Goal: Task Accomplishment & Management: Use online tool/utility

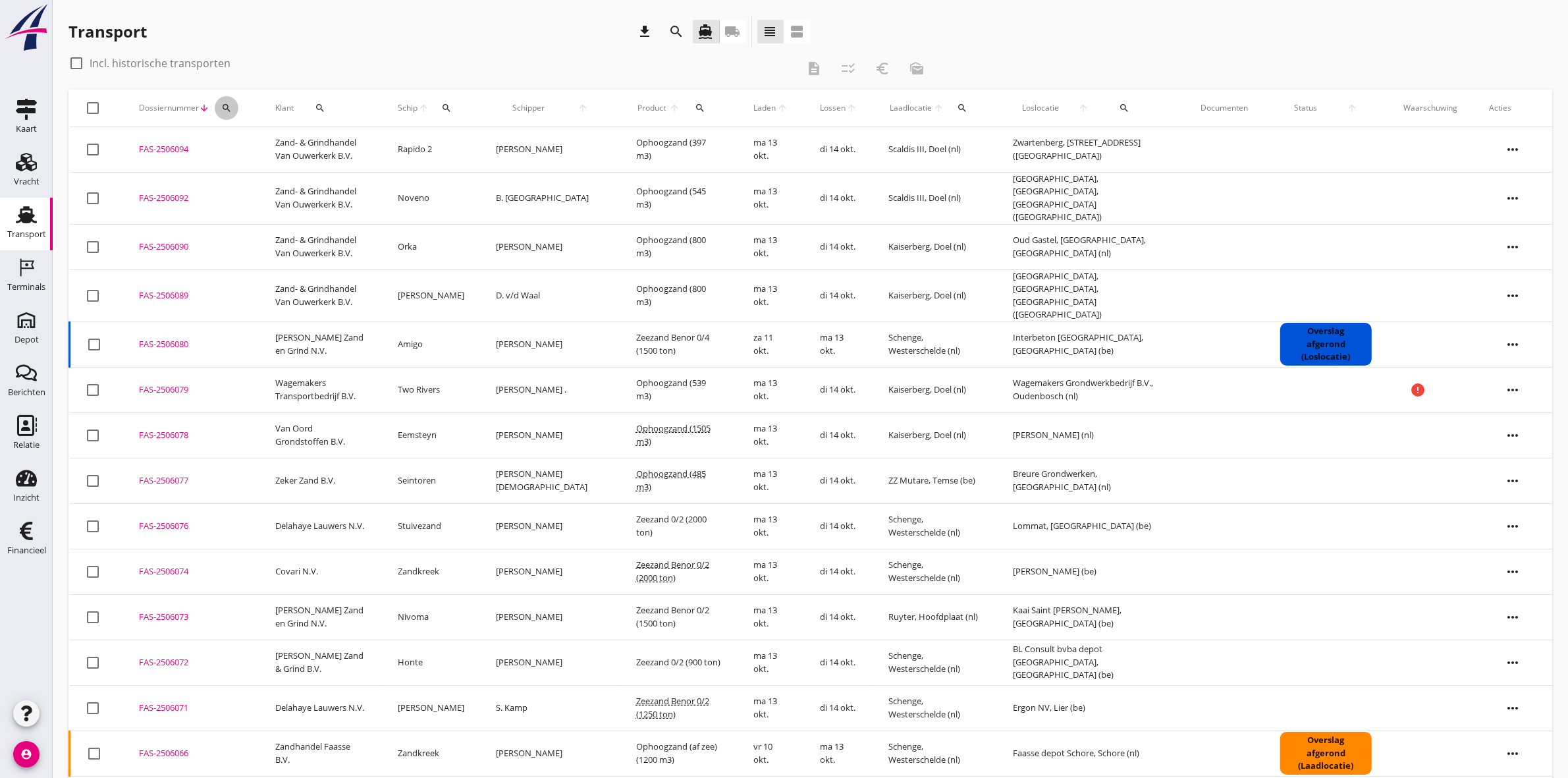
click at [228, 109] on icon "search" at bounding box center [226, 108] width 11 height 11
click at [248, 143] on input "Zoeken op dossiernummer..." at bounding box center [287, 146] width 137 height 21
click at [275, 140] on input "Zoeken op dossiernummer..." at bounding box center [287, 146] width 137 height 21
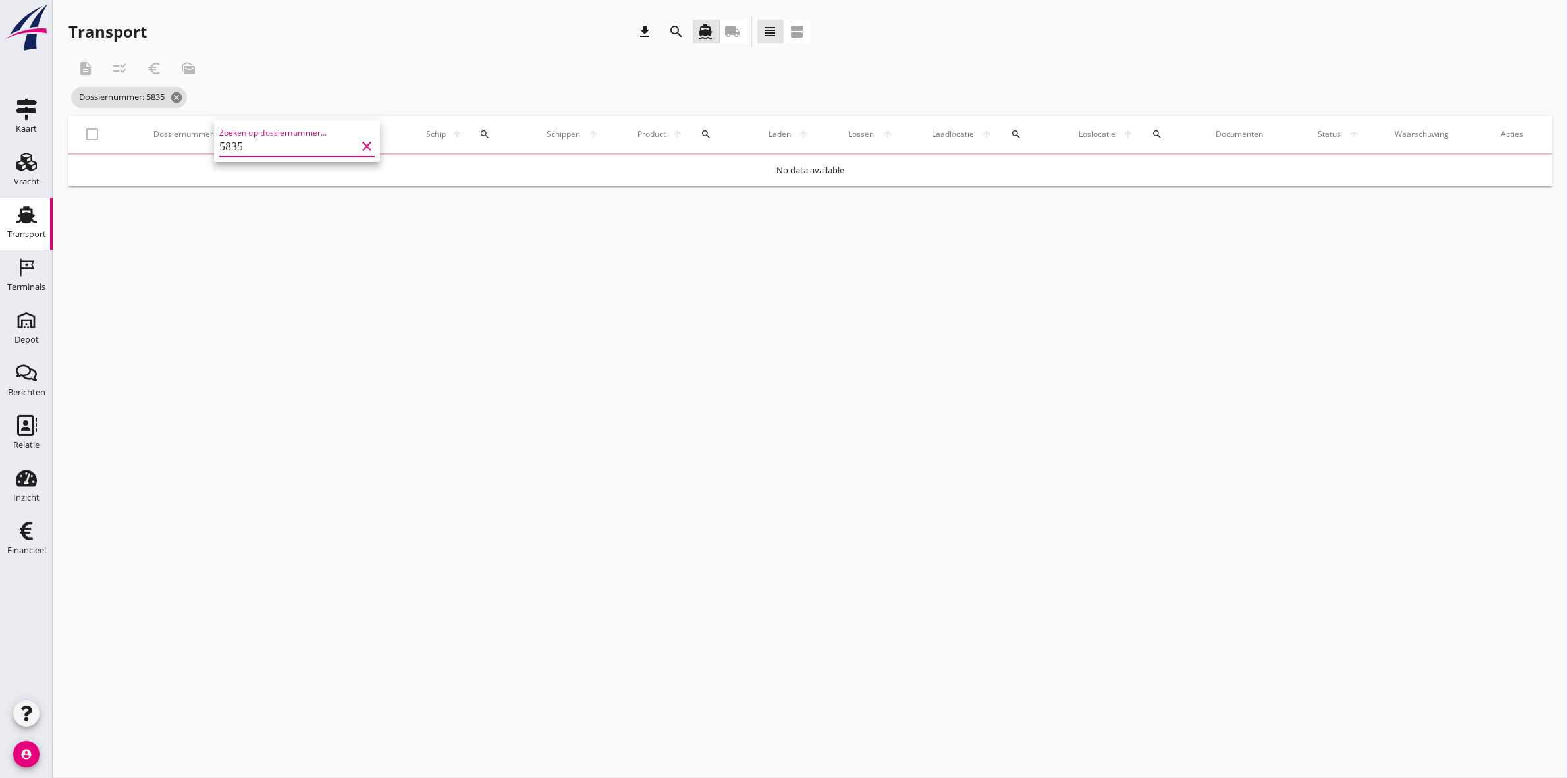
type input "5835"
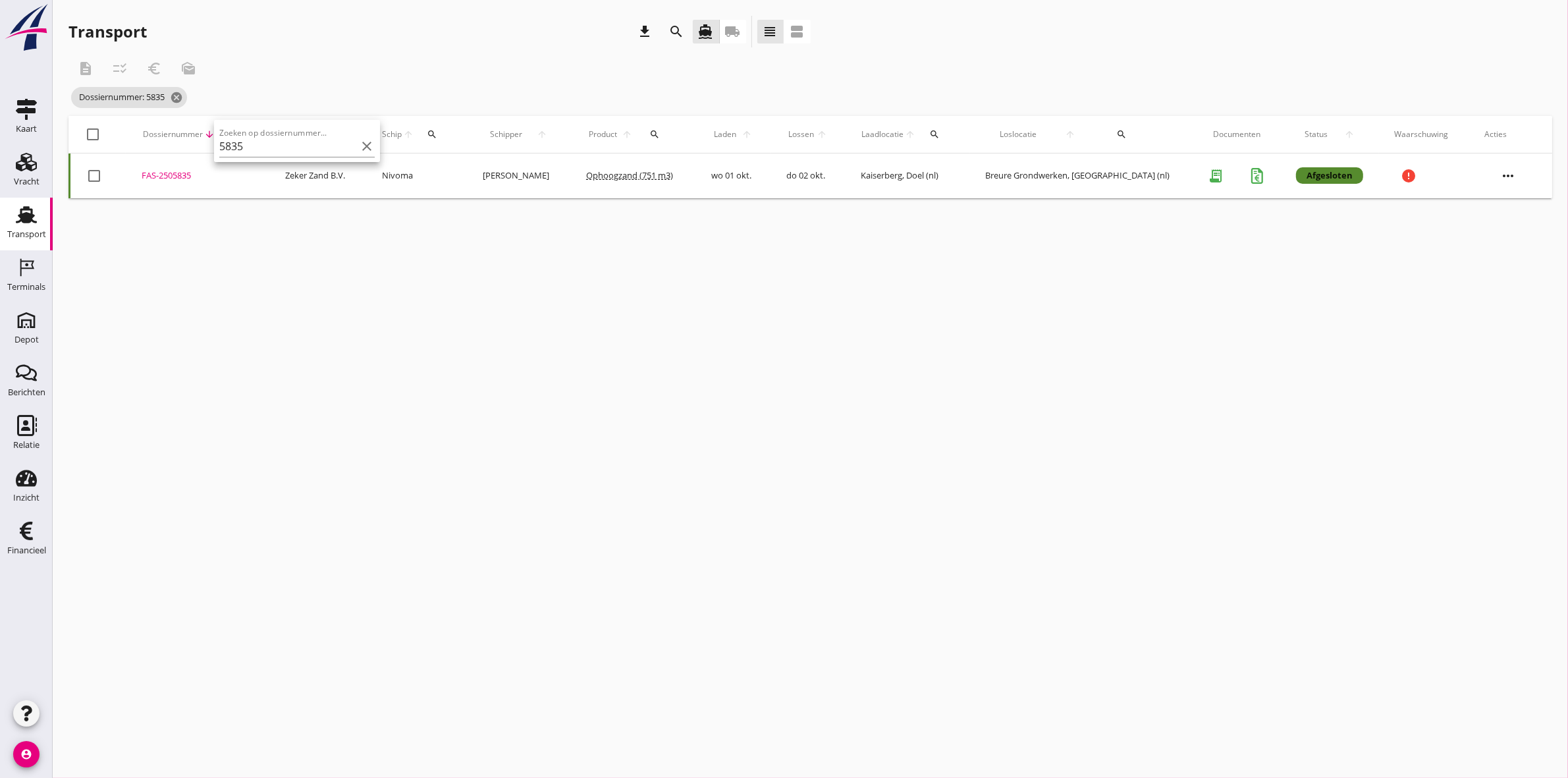
click at [172, 173] on div "FAS-2505835" at bounding box center [197, 176] width 112 height 13
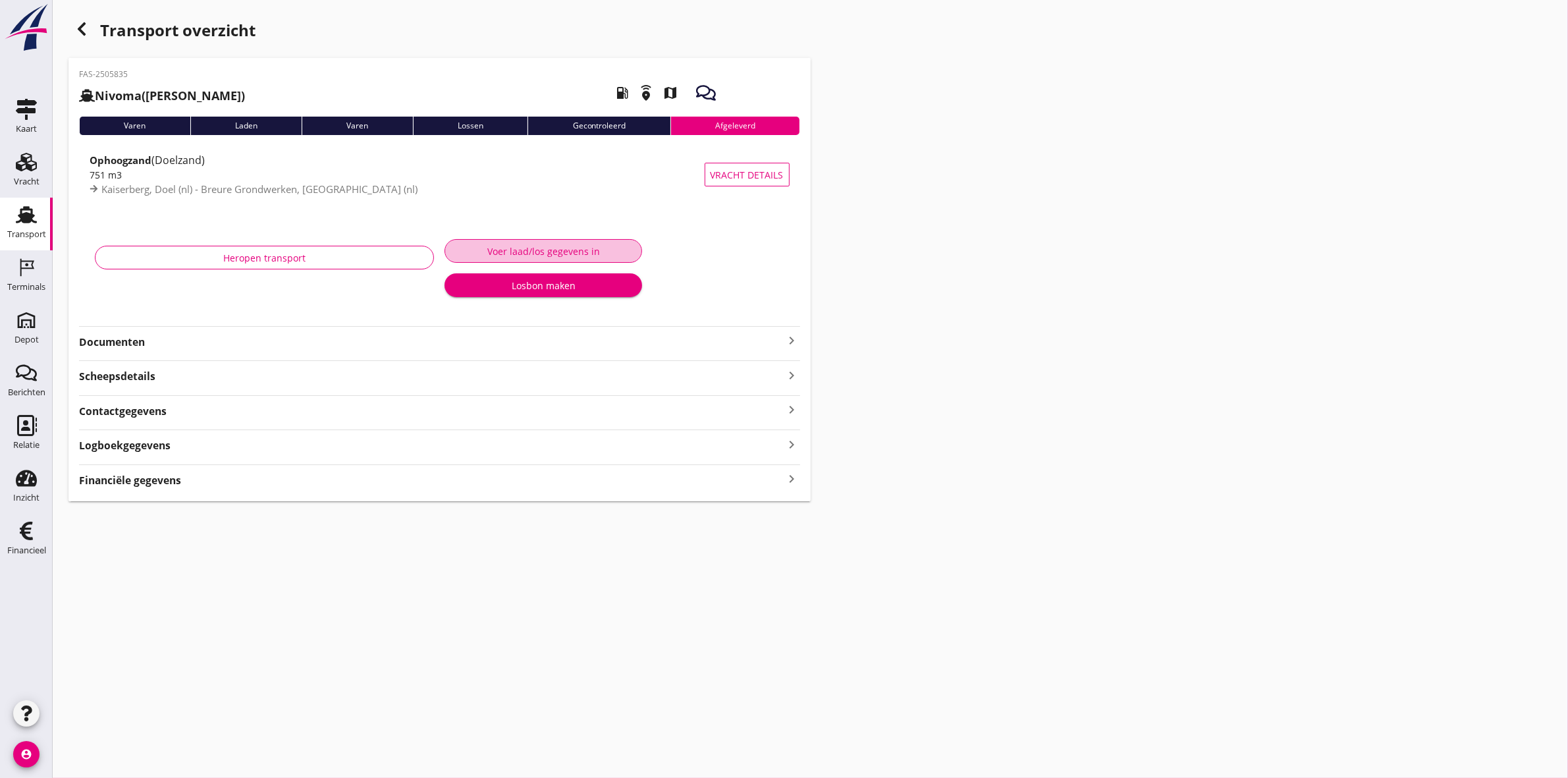
click at [526, 258] on div "Voer laad/los gegevens in" at bounding box center [543, 251] width 175 height 14
type input "750"
type input "751"
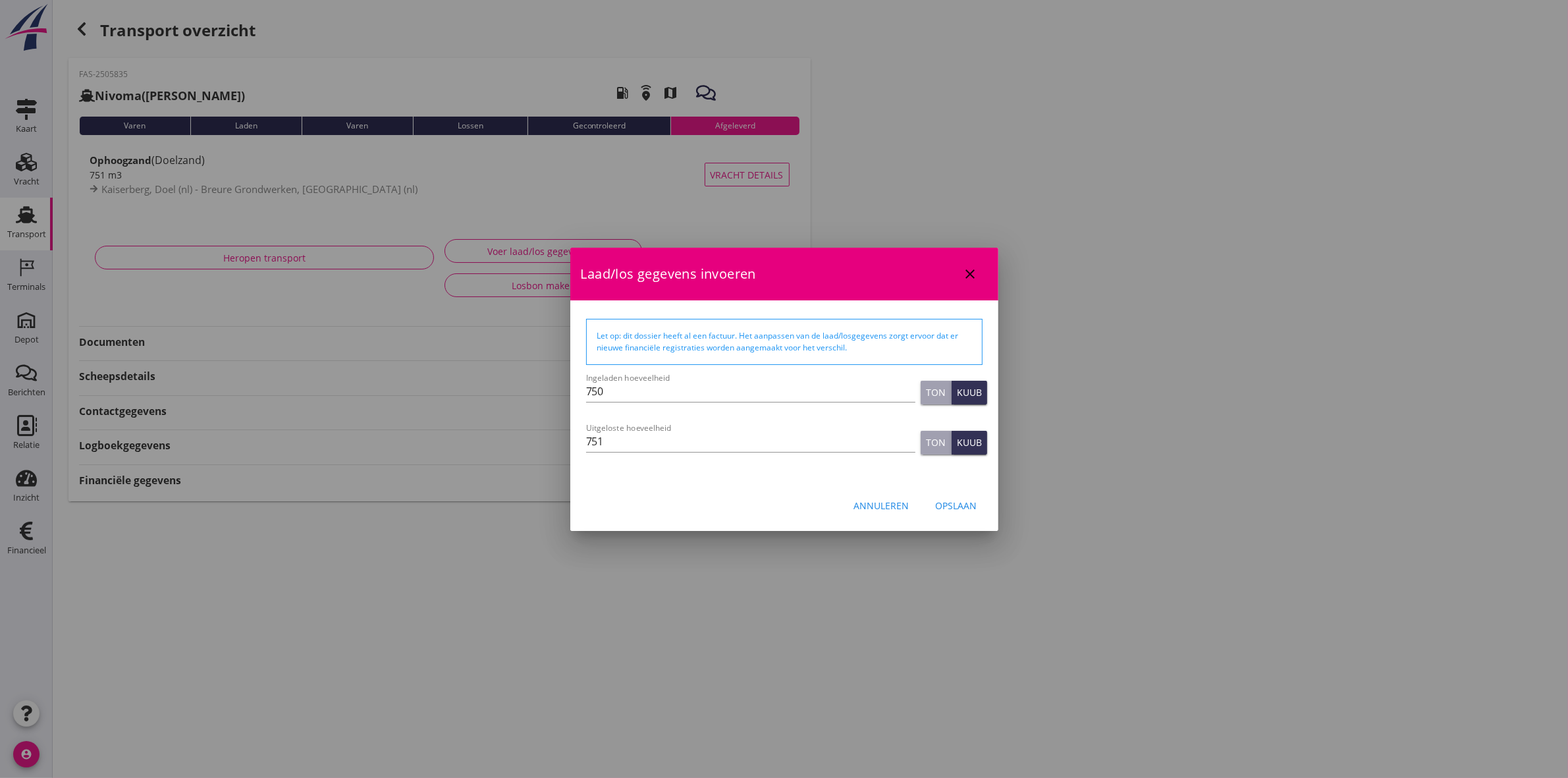
click at [969, 499] on div "Opslaan" at bounding box center [956, 505] width 42 height 14
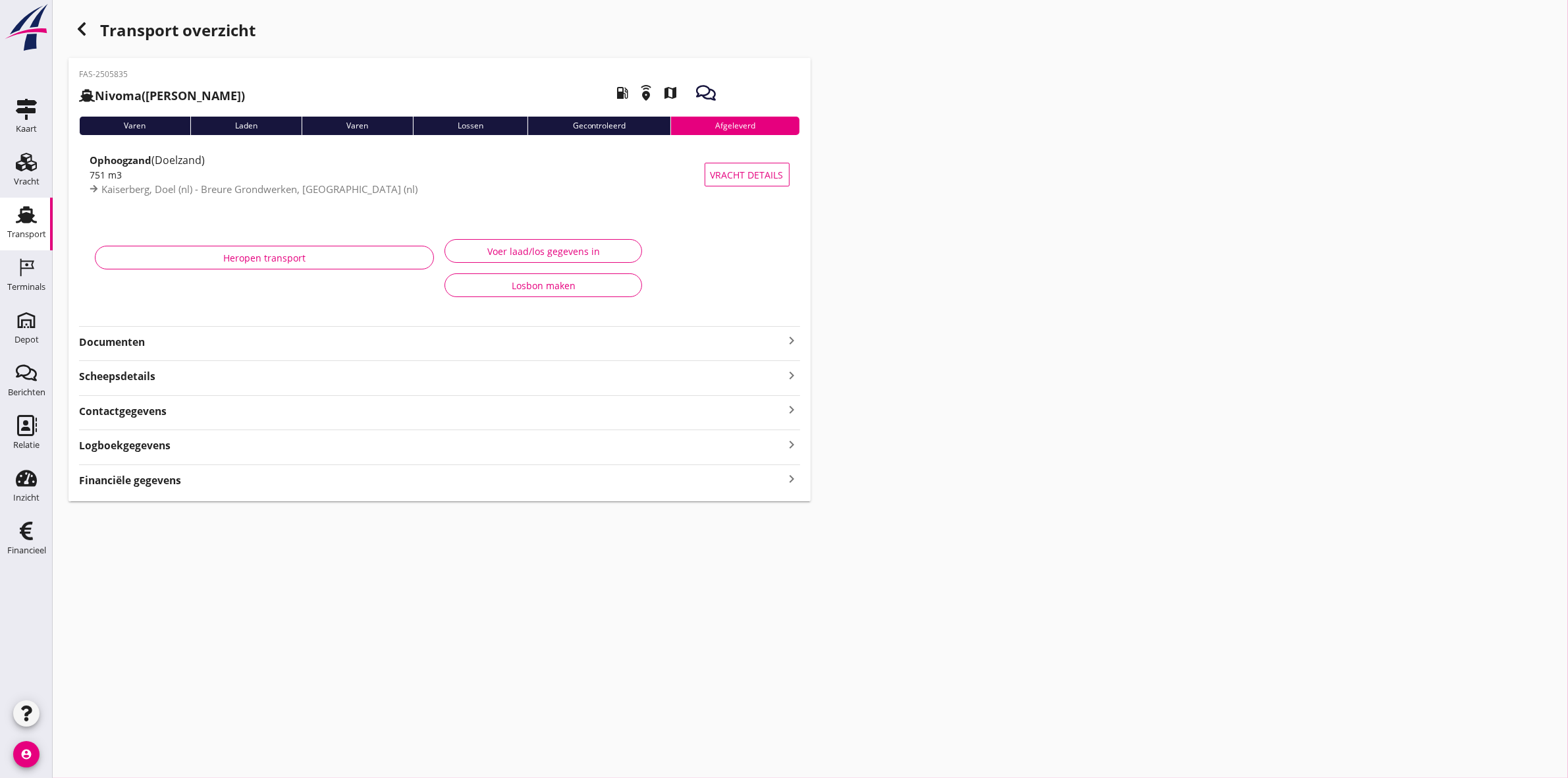
click at [501, 254] on div "Voer laad/los gegevens in" at bounding box center [543, 251] width 175 height 14
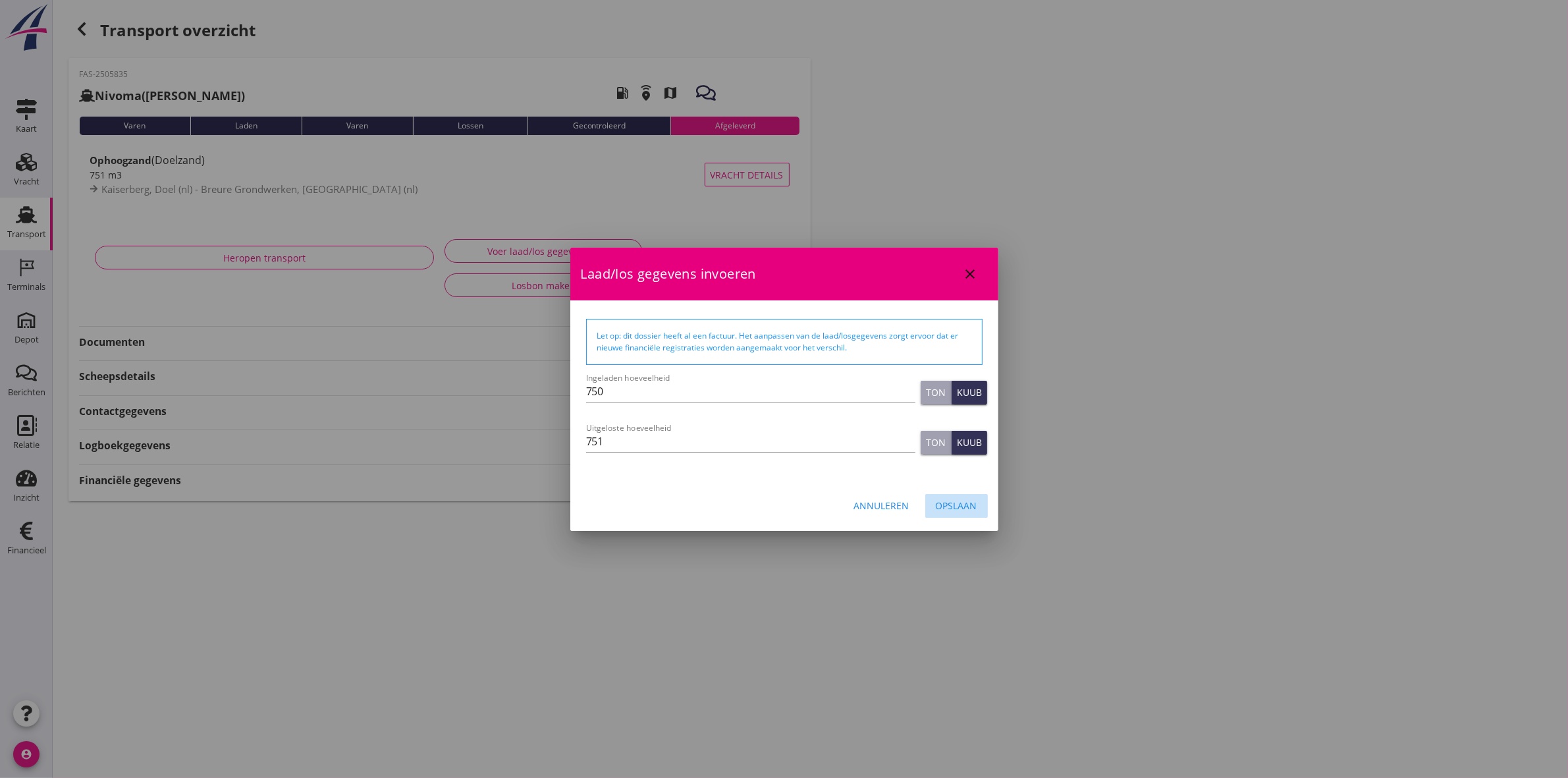
click at [945, 505] on div "Opslaan" at bounding box center [956, 505] width 42 height 14
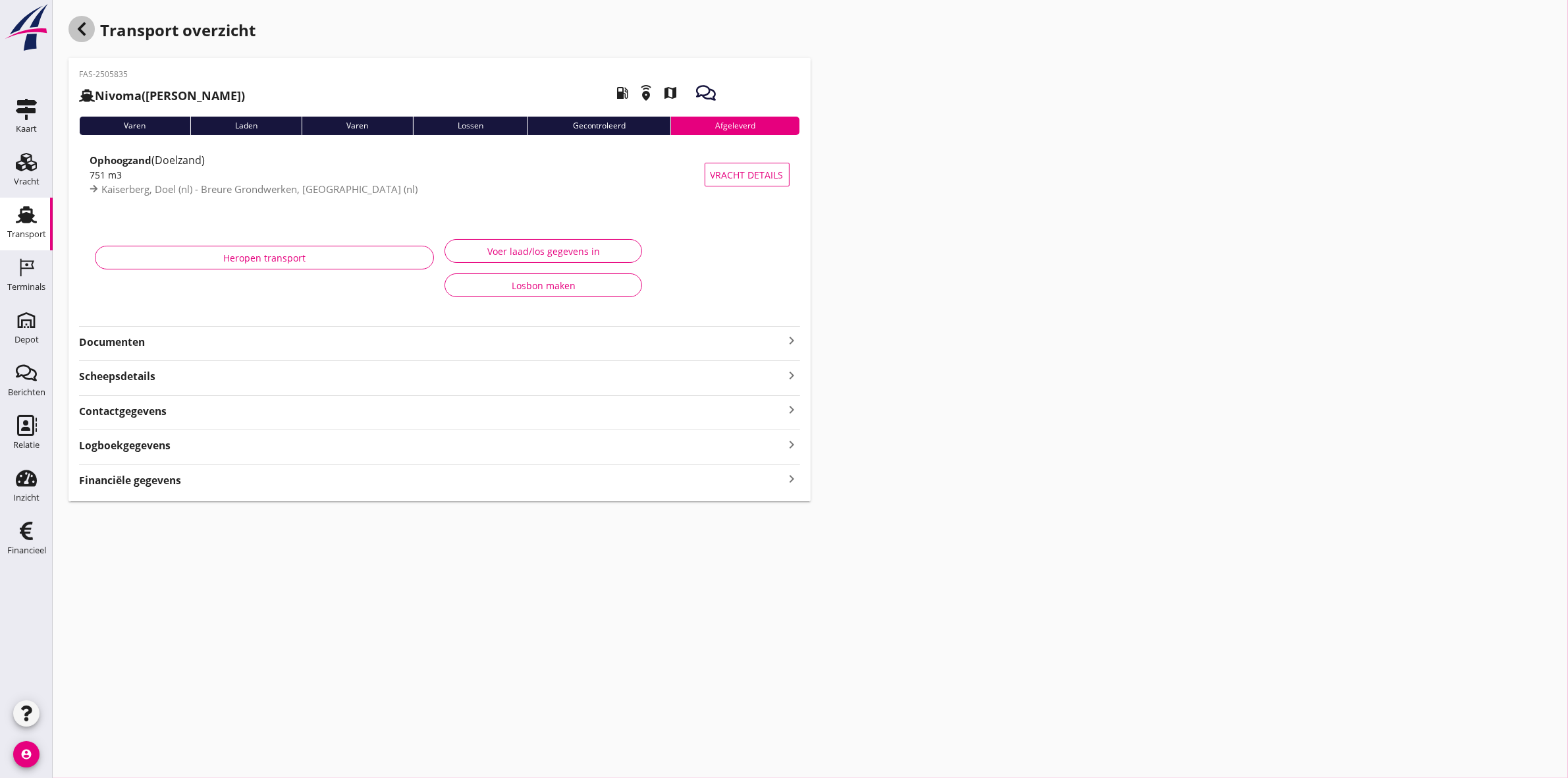
click at [88, 27] on icon "button" at bounding box center [82, 29] width 16 height 16
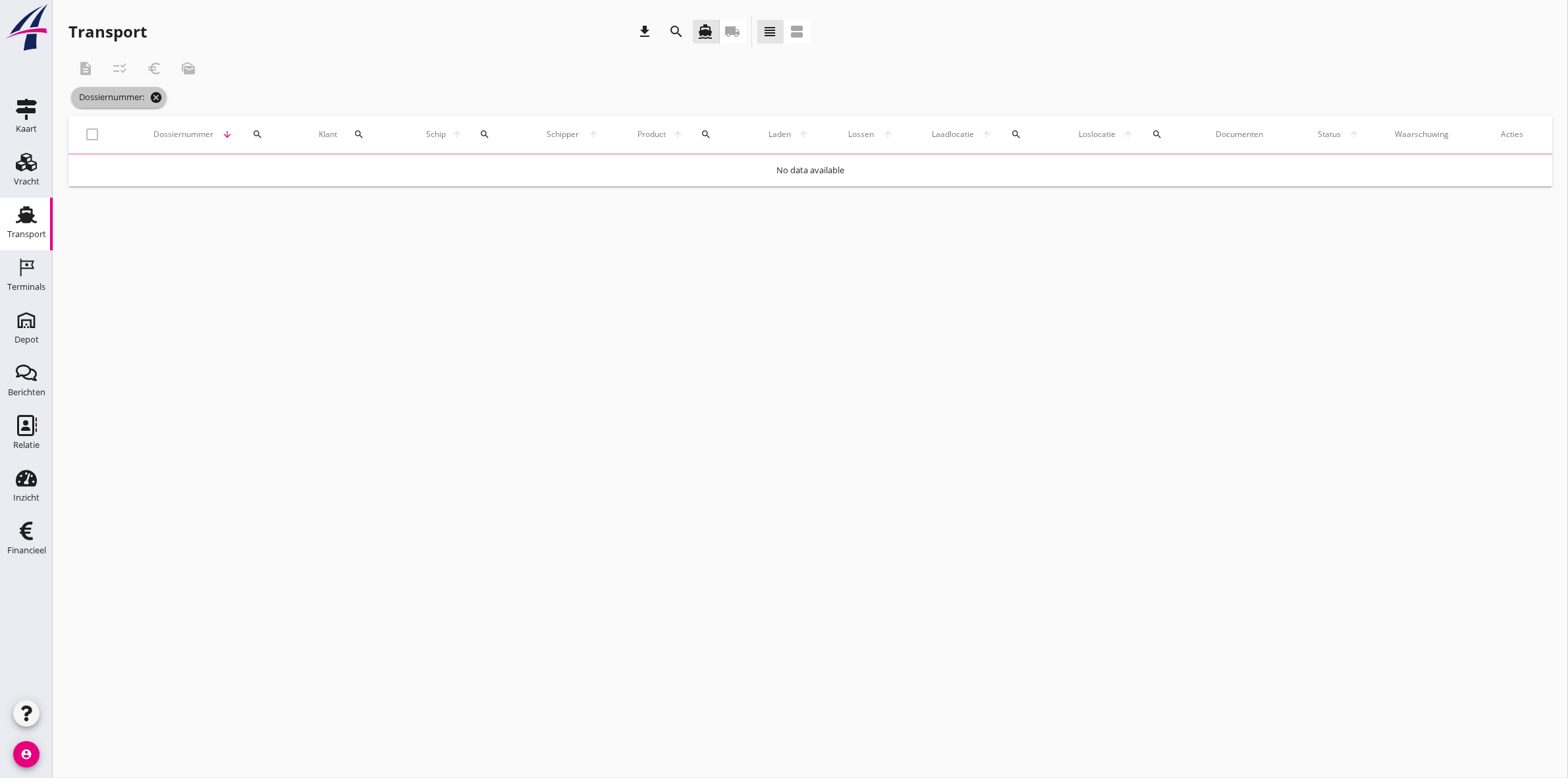
click at [159, 98] on icon "cancel" at bounding box center [156, 98] width 13 height 13
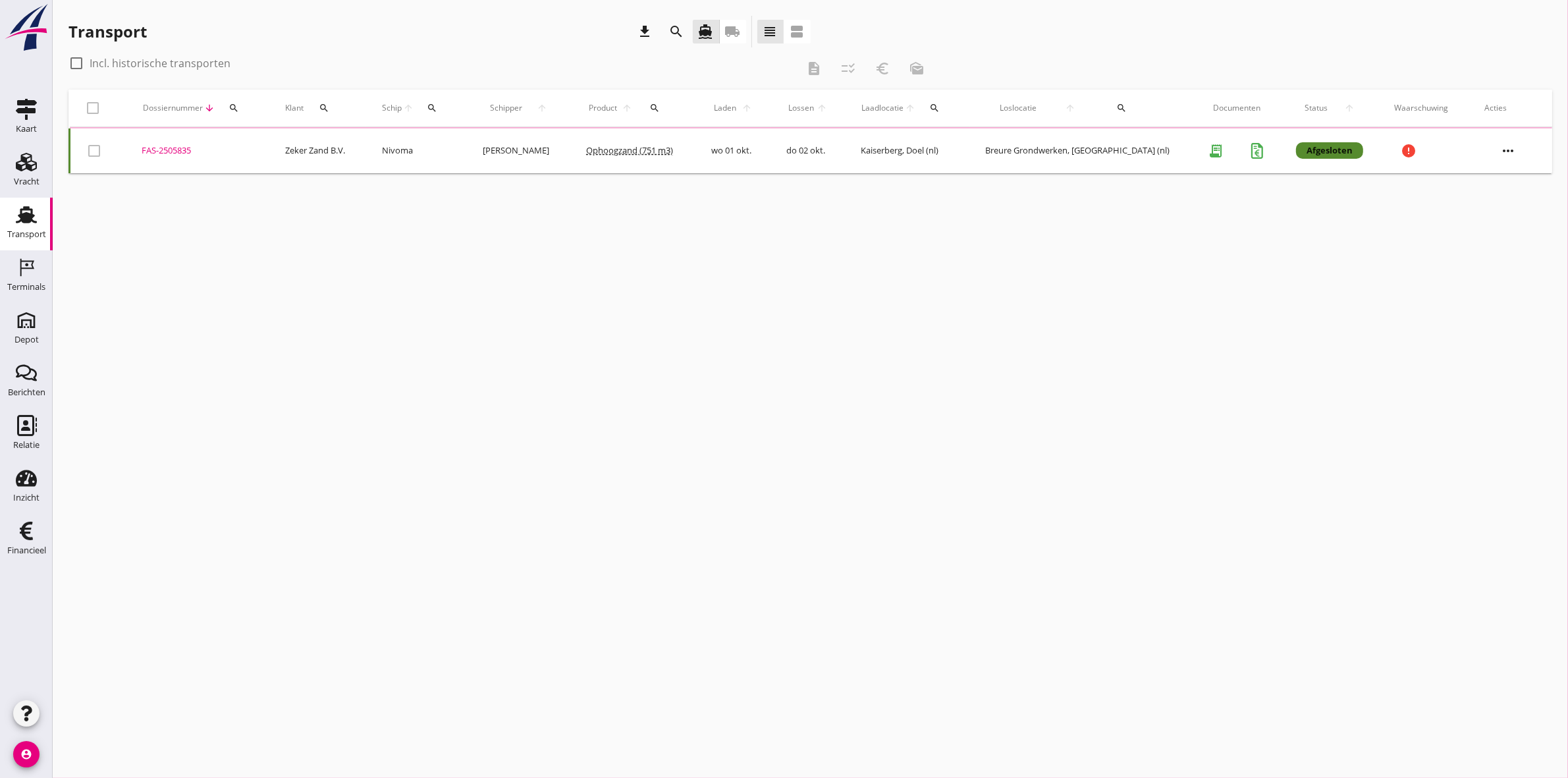
click at [239, 106] on icon "search" at bounding box center [234, 108] width 11 height 11
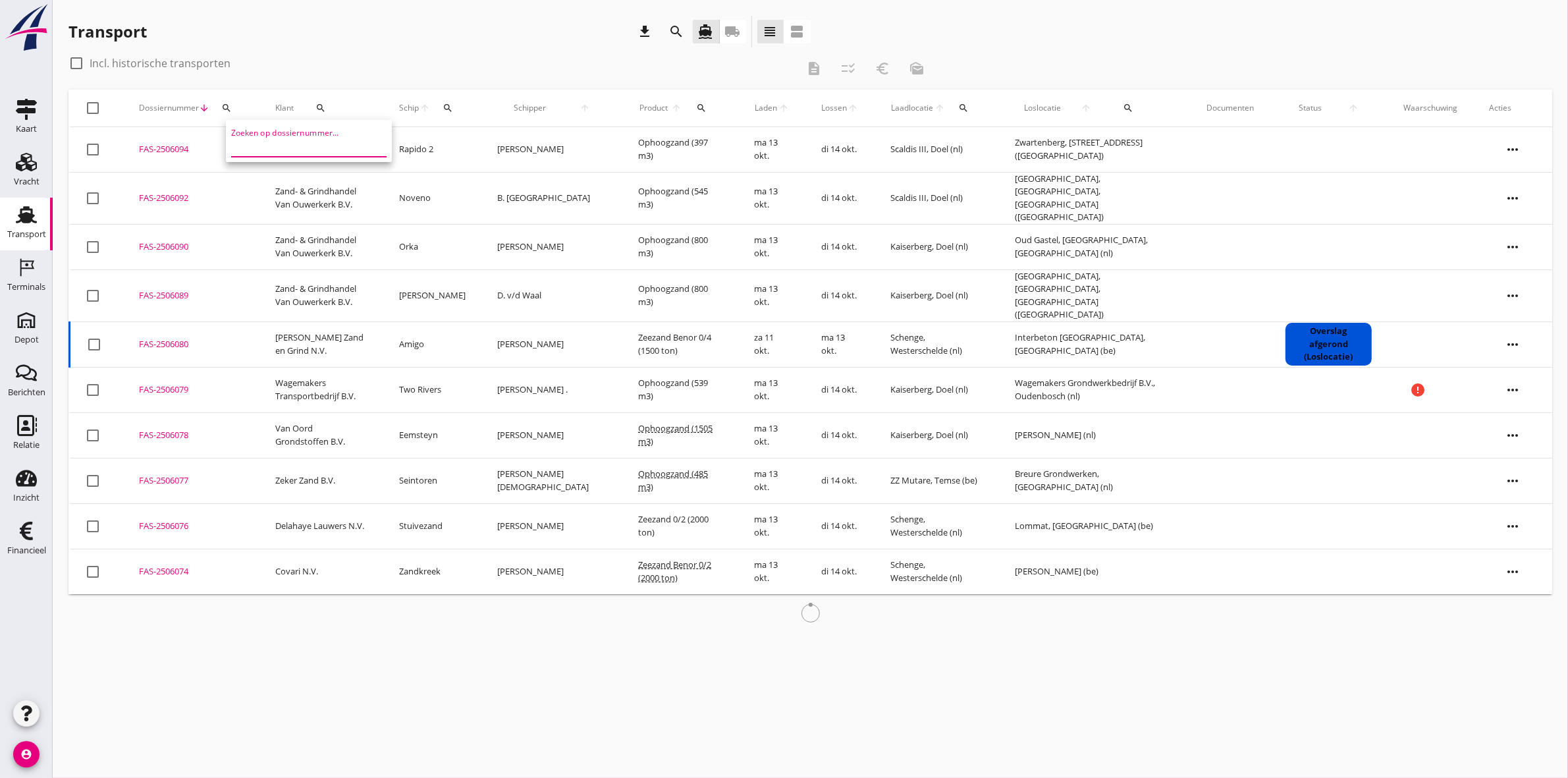
click at [263, 145] on input "Zoeken op dossiernummer..." at bounding box center [299, 146] width 137 height 21
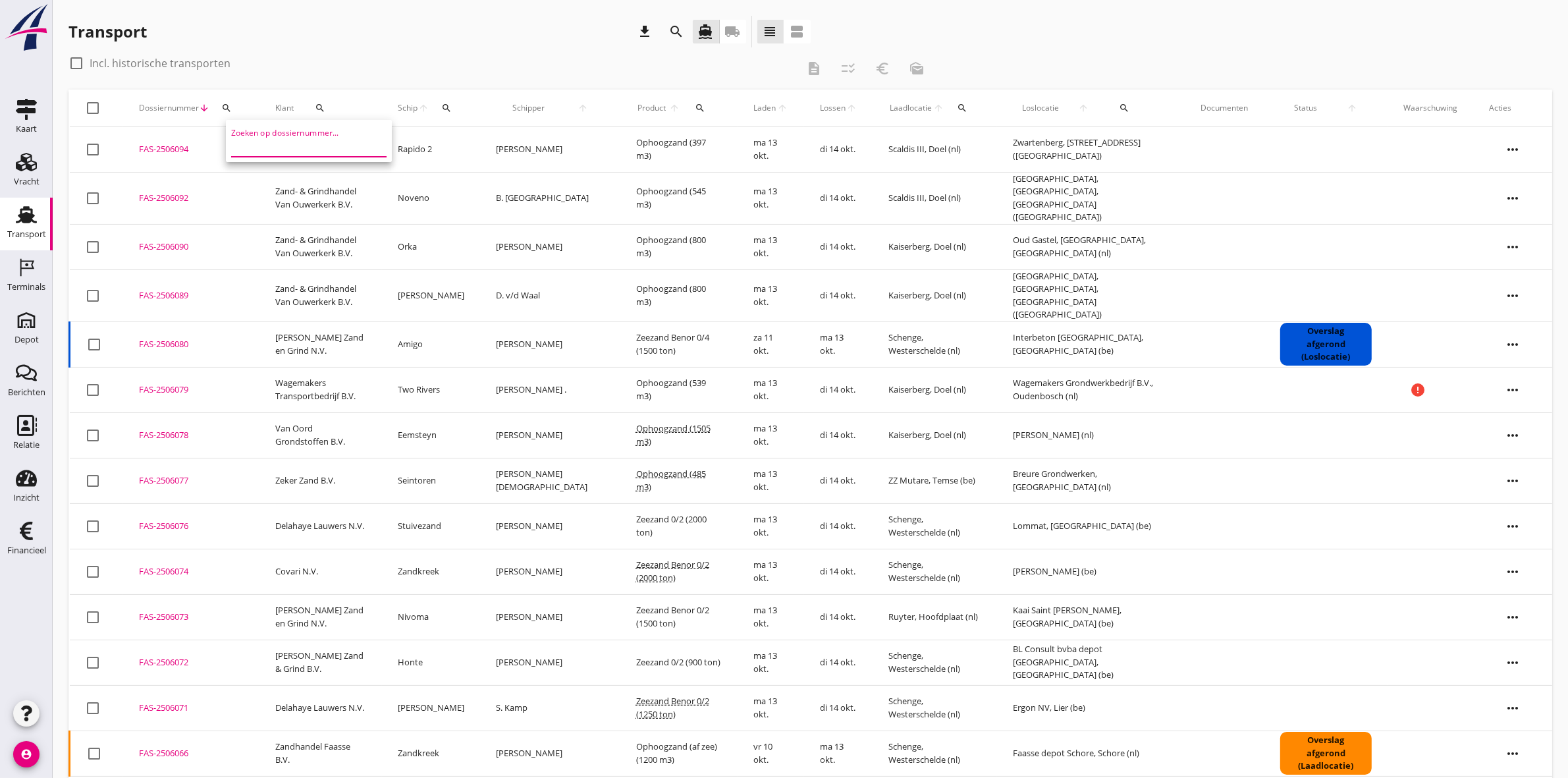
click at [263, 145] on input "Zoeken op dossiernummer..." at bounding box center [299, 146] width 137 height 21
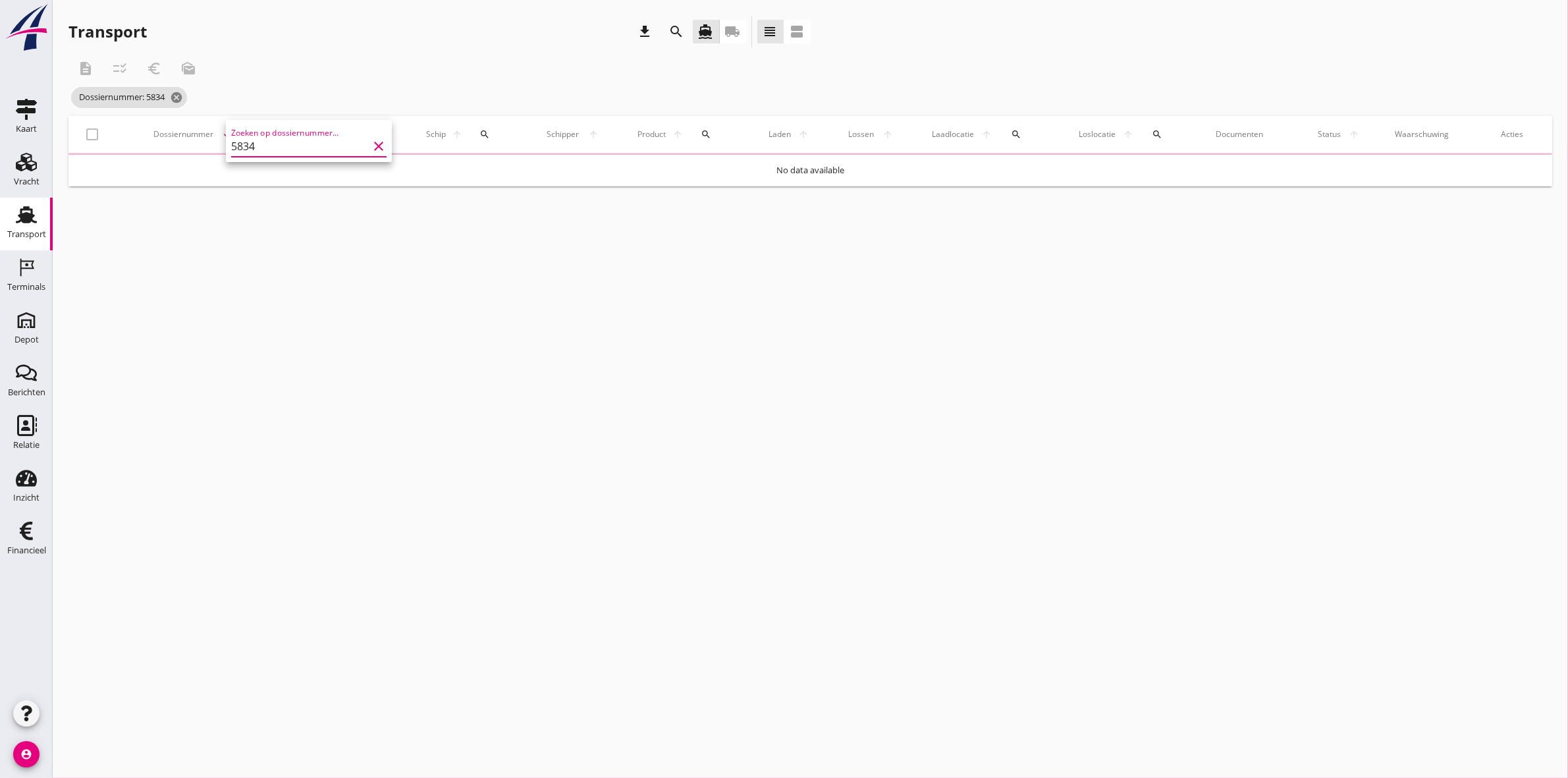
type input "5834"
click at [324, 54] on div "description checklist_rtl euro_symbol mark_as_unread" at bounding box center [501, 68] width 865 height 32
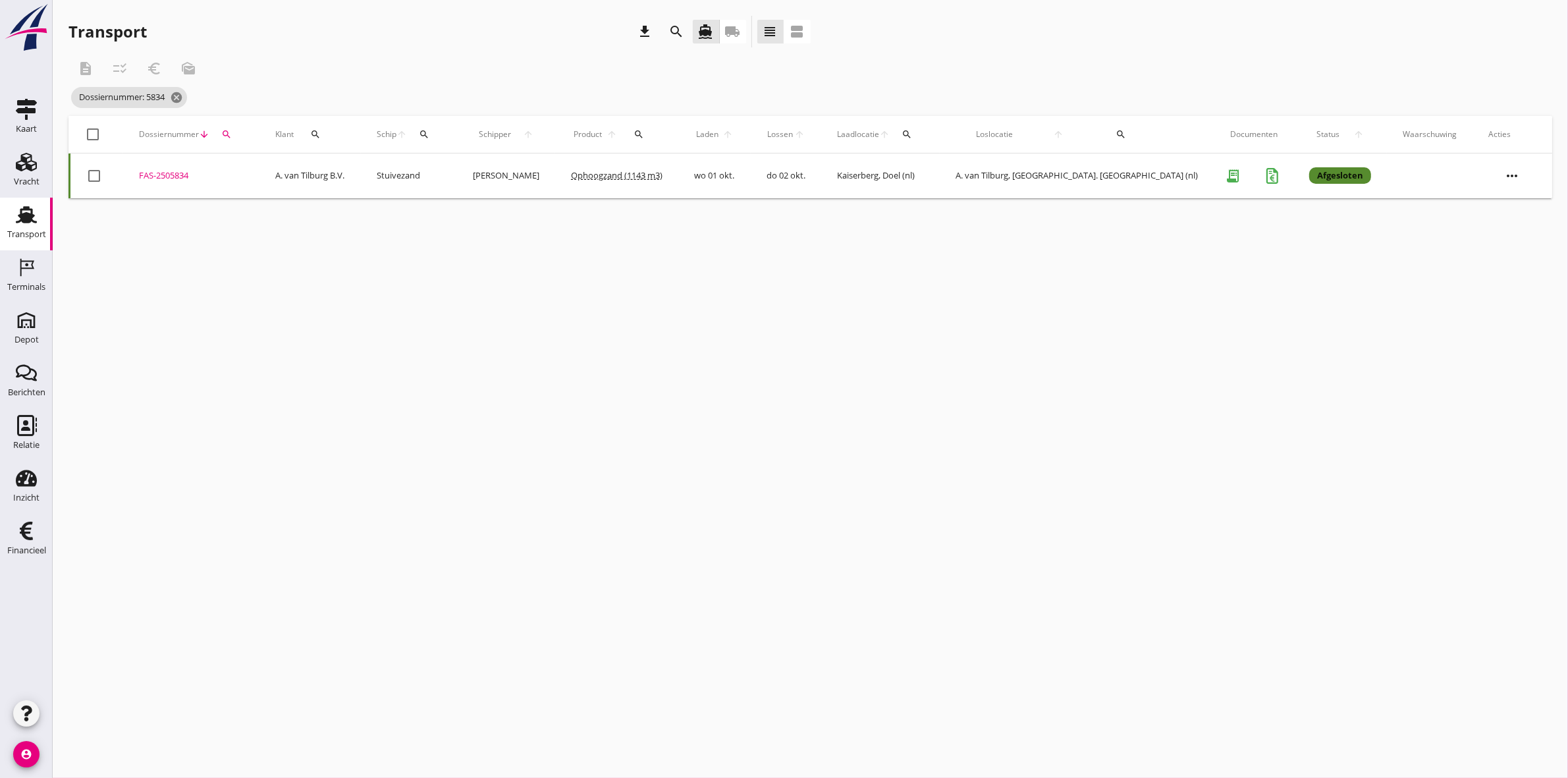
drag, startPoint x: 188, startPoint y: 169, endPoint x: 195, endPoint y: 173, distance: 8.1
click at [195, 173] on div "FAS-2505834" at bounding box center [191, 176] width 105 height 13
click at [180, 100] on icon "cancel" at bounding box center [177, 98] width 13 height 13
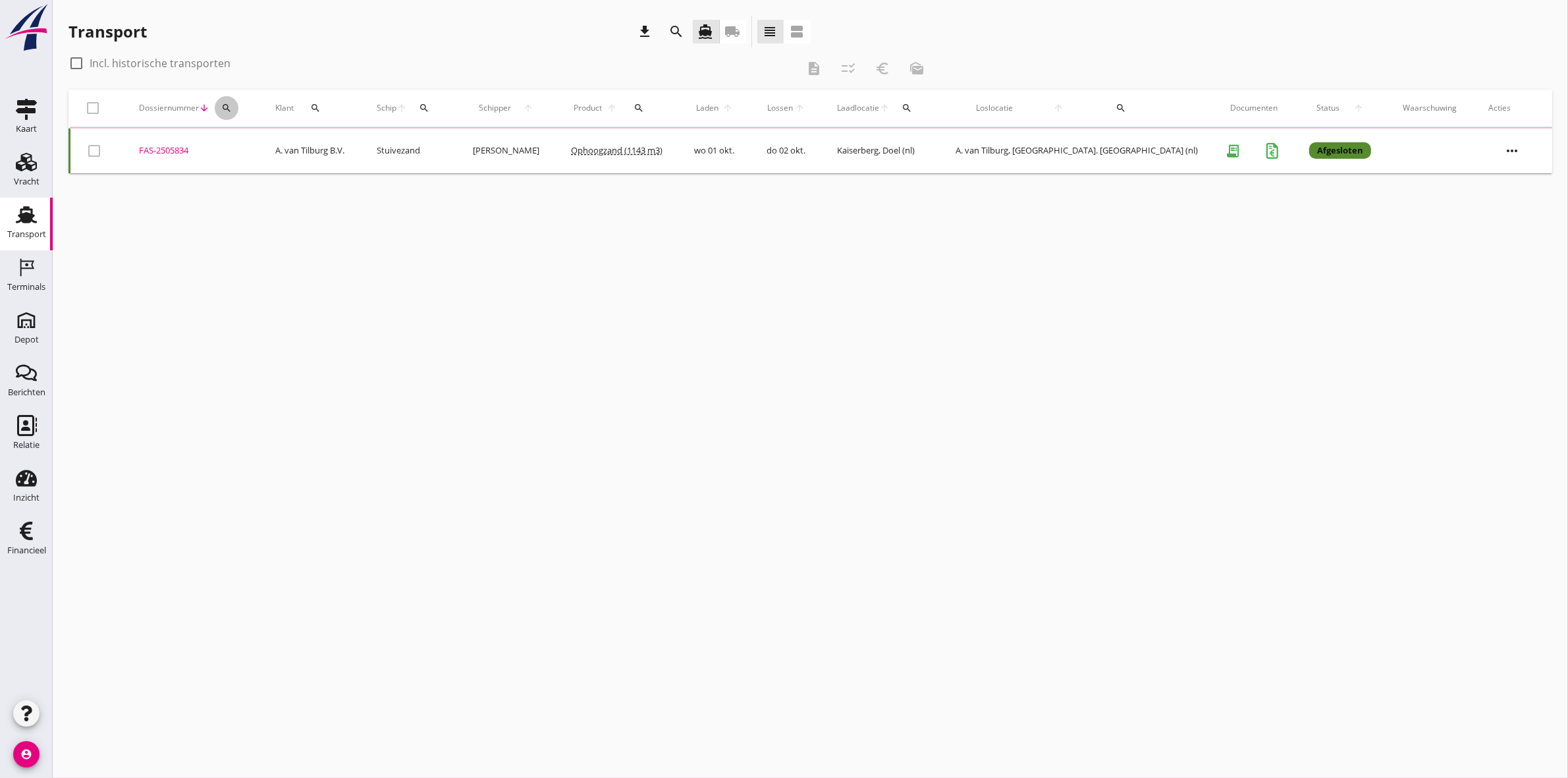
click at [238, 101] on button "search" at bounding box center [226, 108] width 24 height 24
click at [254, 142] on input "Zoeken op dossiernummer..." at bounding box center [296, 146] width 137 height 21
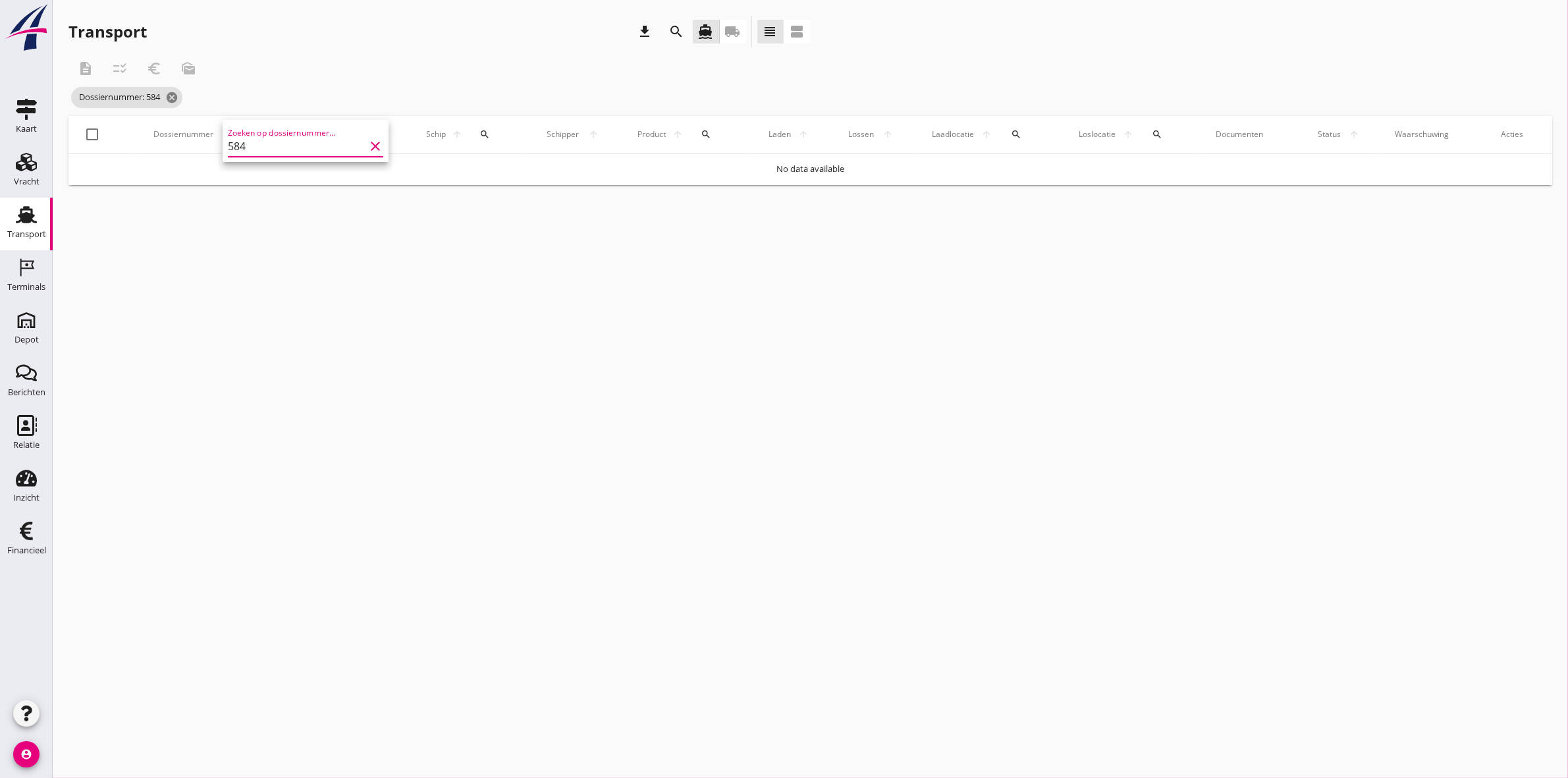
type input "5846"
click at [369, 149] on icon "clear" at bounding box center [376, 146] width 16 height 16
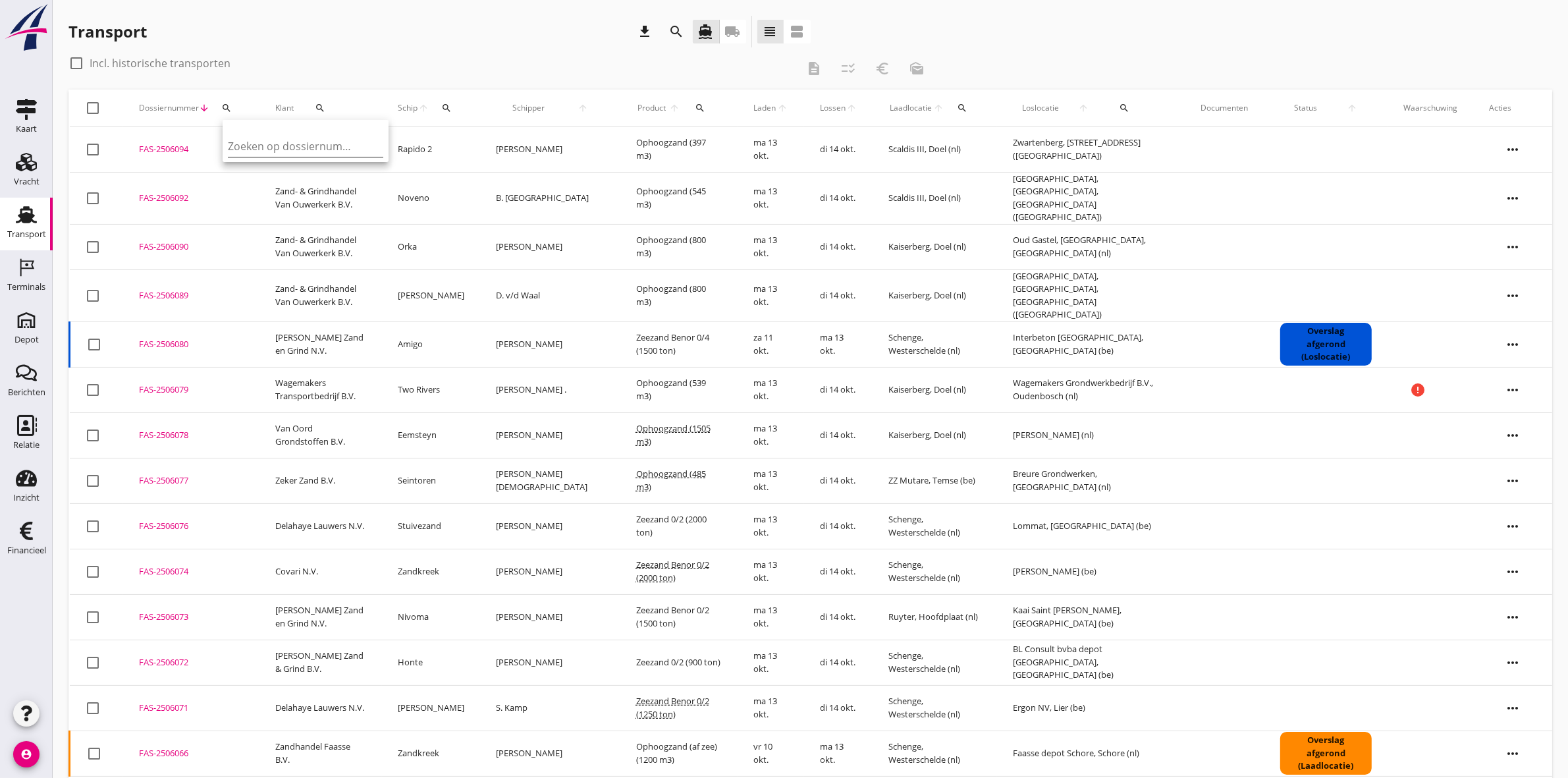
click at [331, 140] on input "Zoeken op dossiernummer..." at bounding box center [296, 146] width 137 height 21
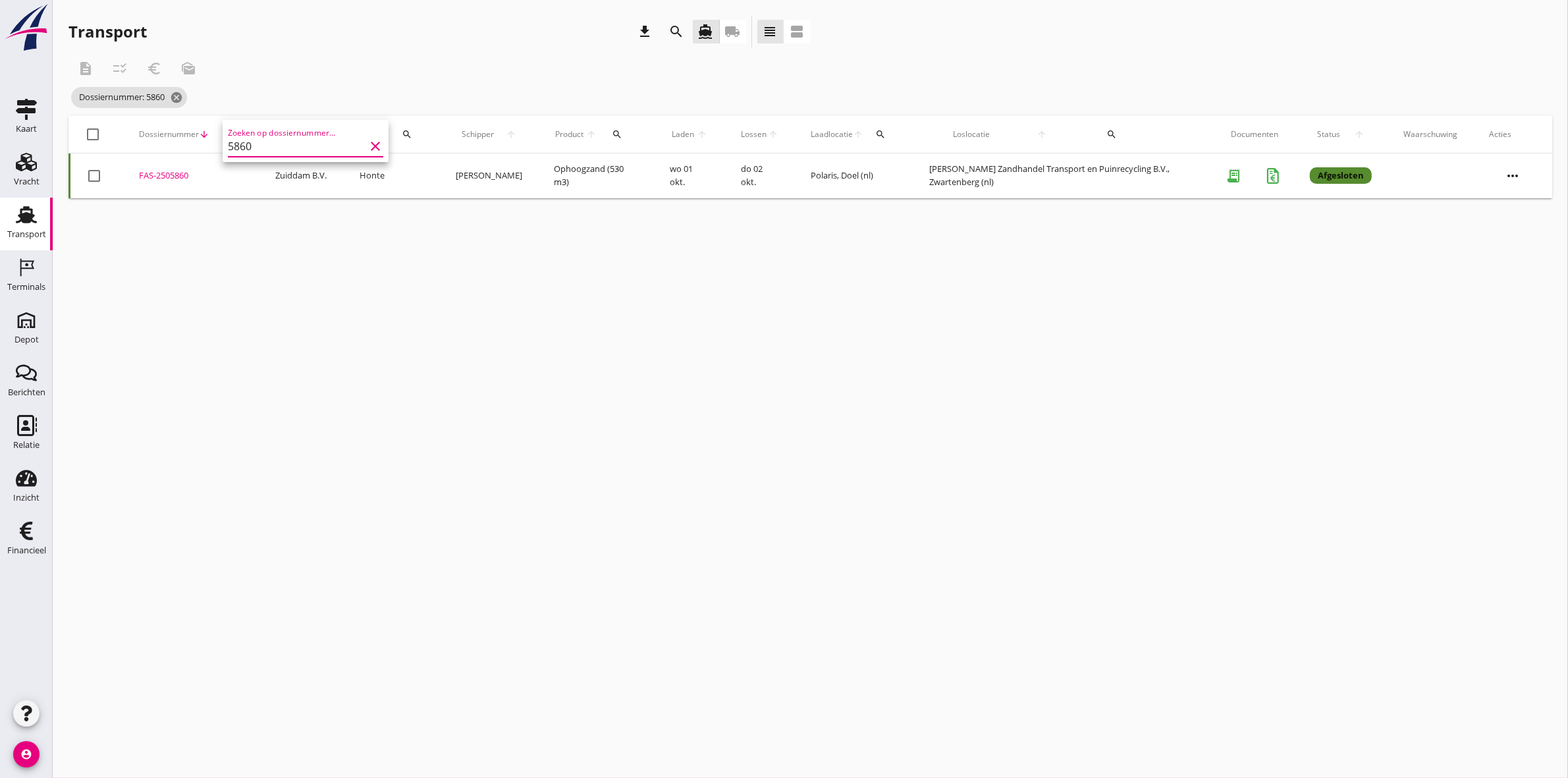
type input "5860"
click at [186, 176] on div "FAS-2505860" at bounding box center [191, 176] width 105 height 13
click at [177, 101] on icon "cancel" at bounding box center [177, 98] width 13 height 13
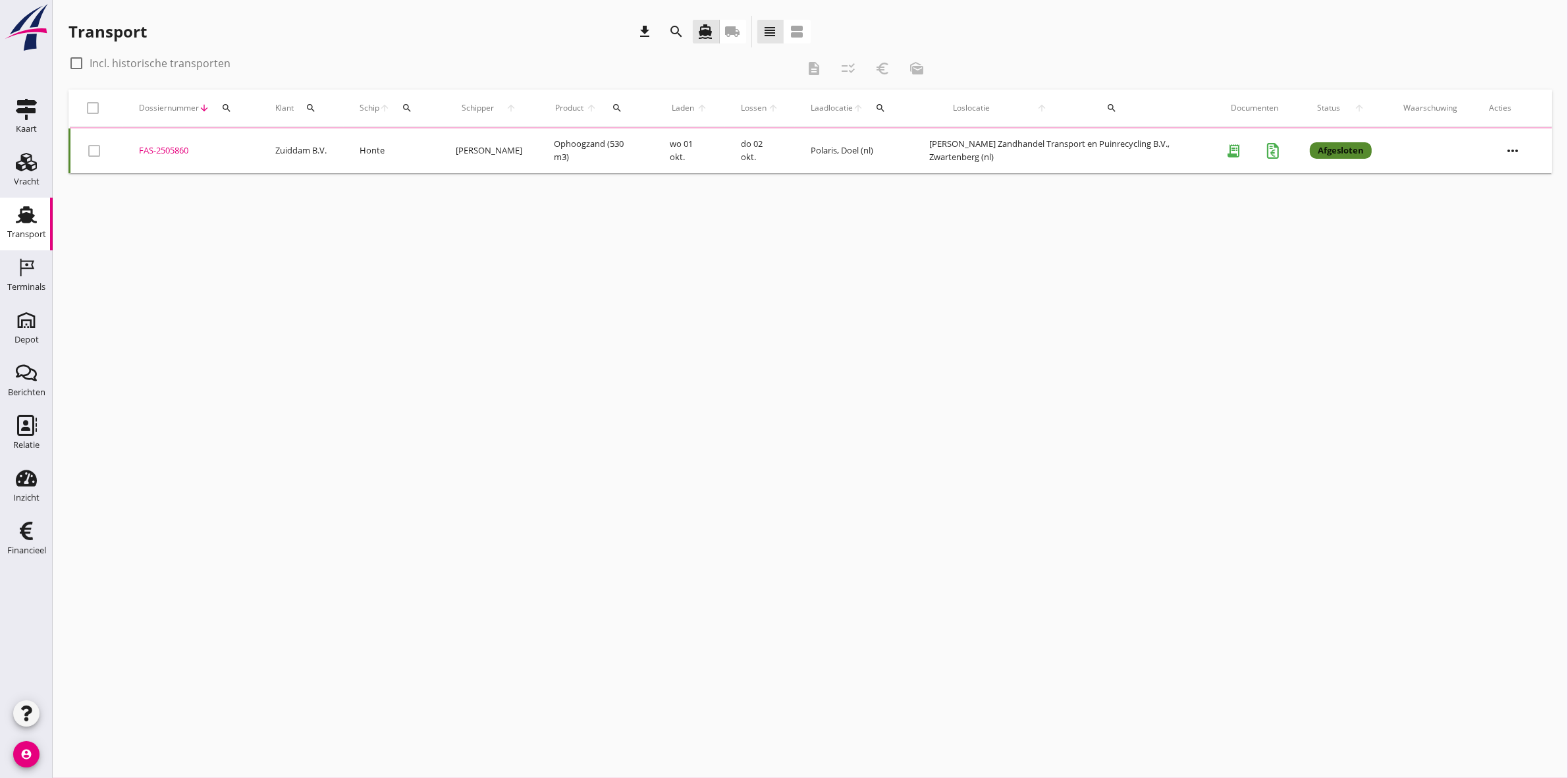
click at [225, 103] on icon "search" at bounding box center [226, 108] width 11 height 11
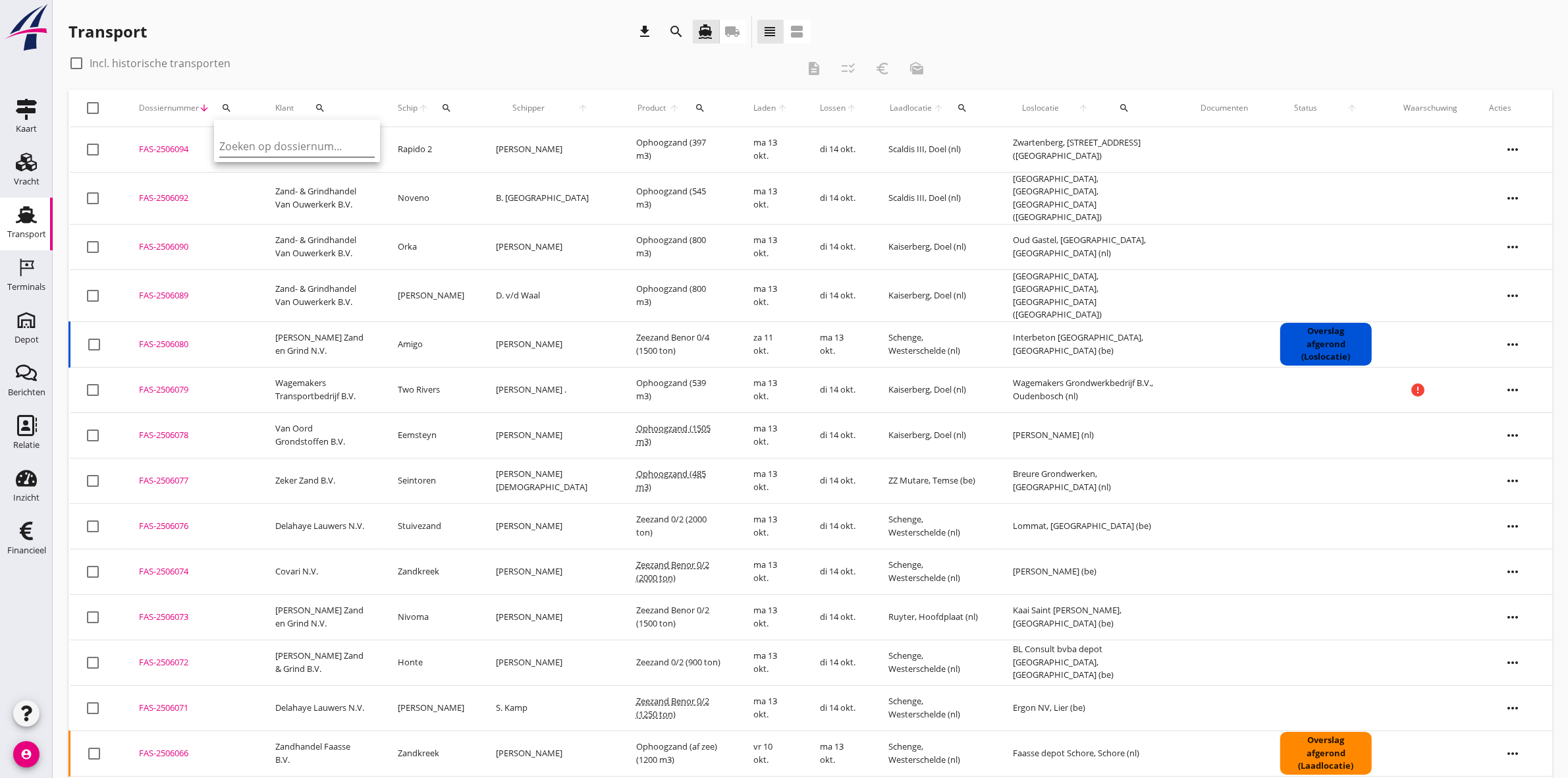
click at [269, 145] on input "Zoeken op dossiernummer..." at bounding box center [287, 146] width 137 height 21
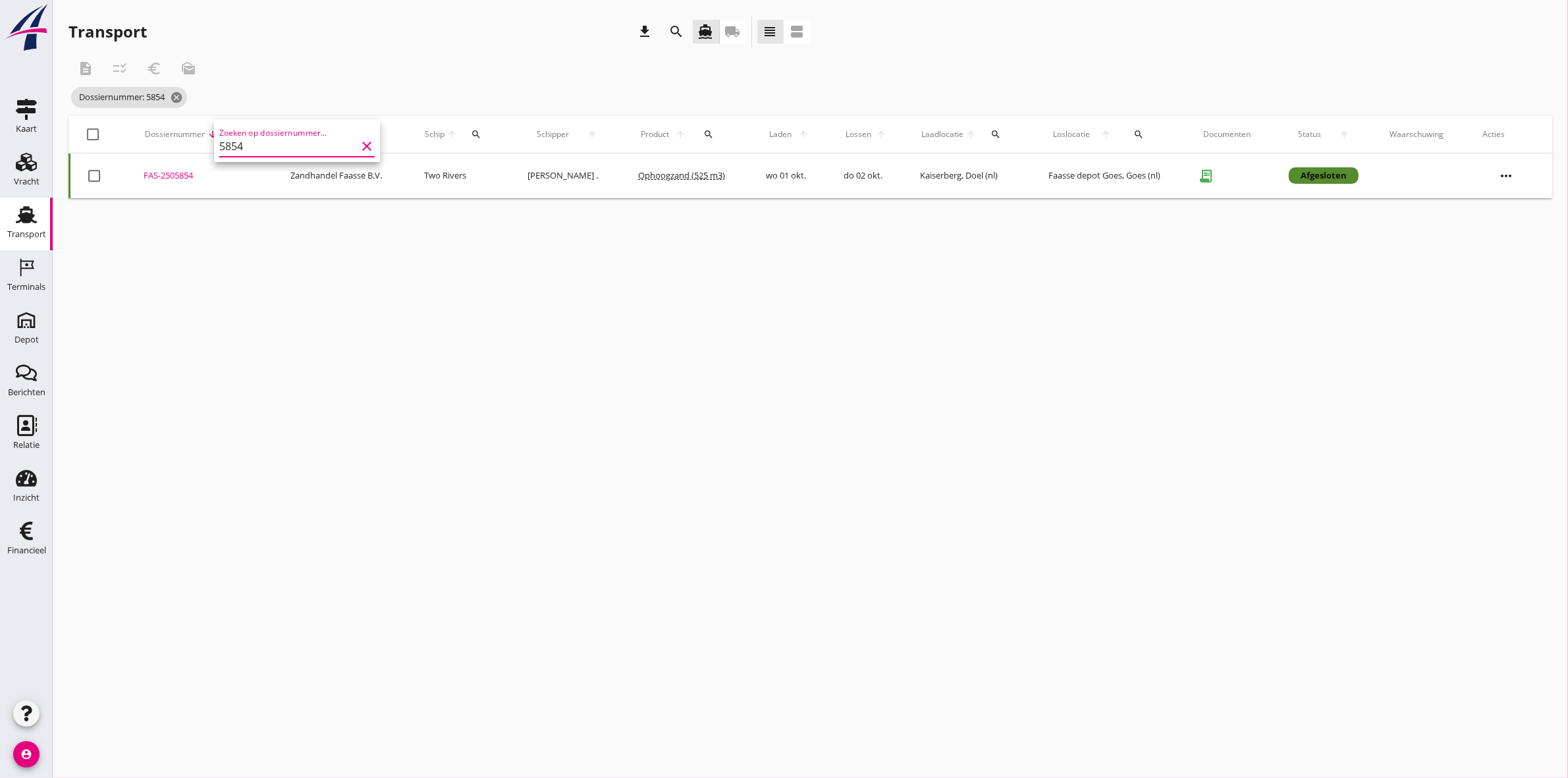
type input "5854"
click at [160, 175] on div "FAS-2505854" at bounding box center [201, 176] width 116 height 13
click at [183, 97] on icon "cancel" at bounding box center [177, 98] width 13 height 13
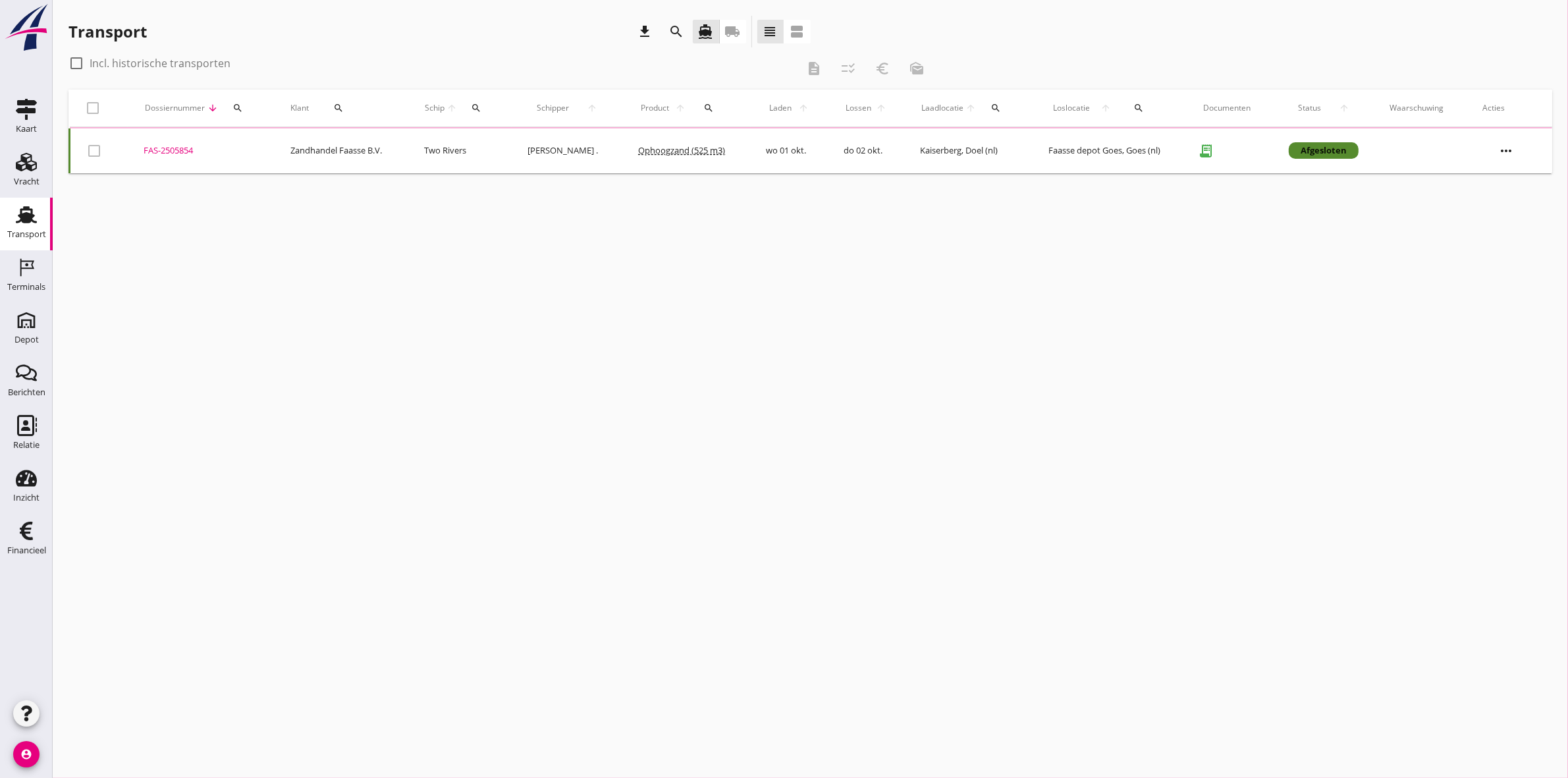
click at [232, 114] on button "search" at bounding box center [238, 108] width 27 height 24
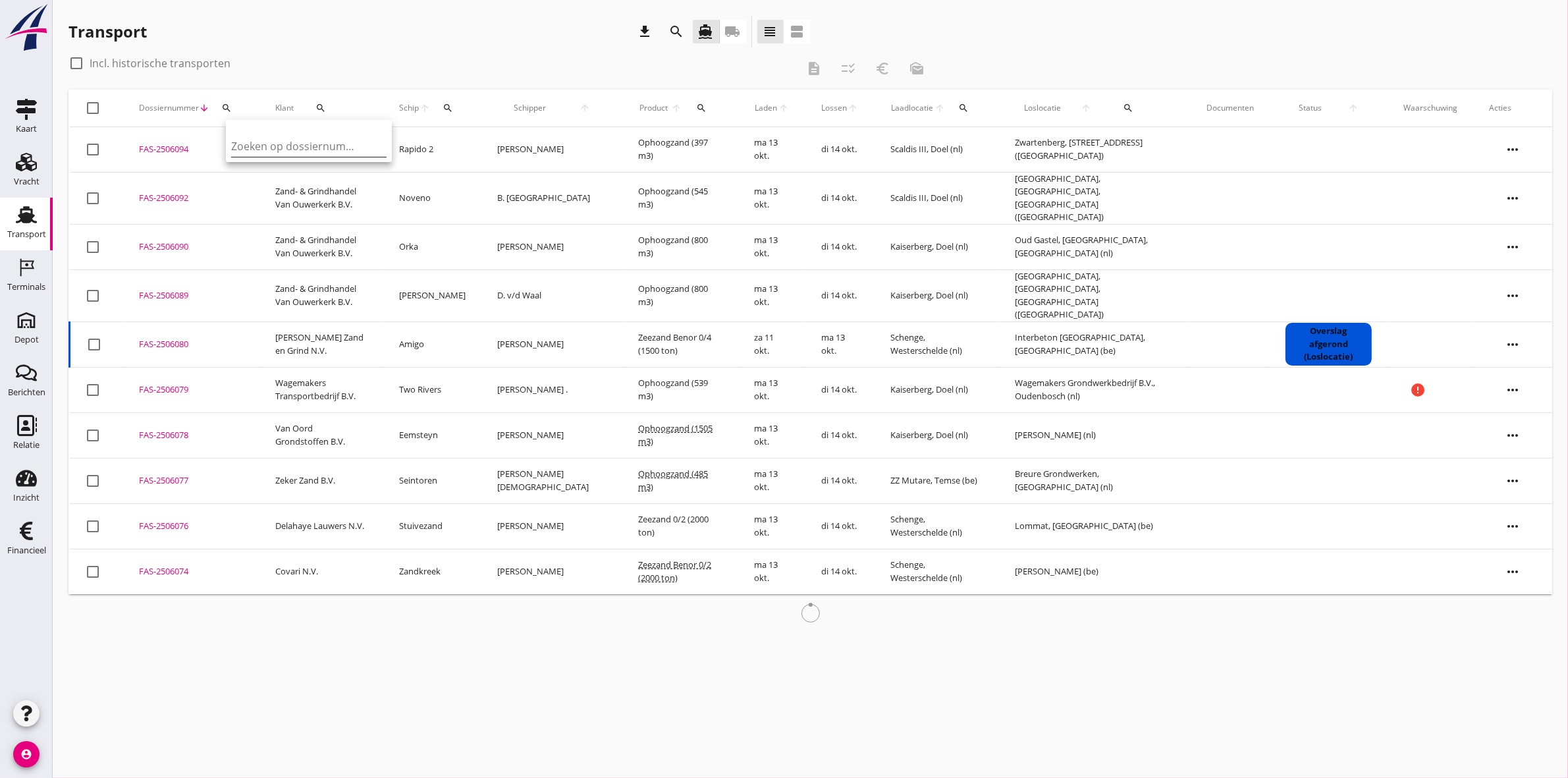
click at [309, 145] on input "Zoeken op dossiernummer..." at bounding box center [299, 146] width 137 height 21
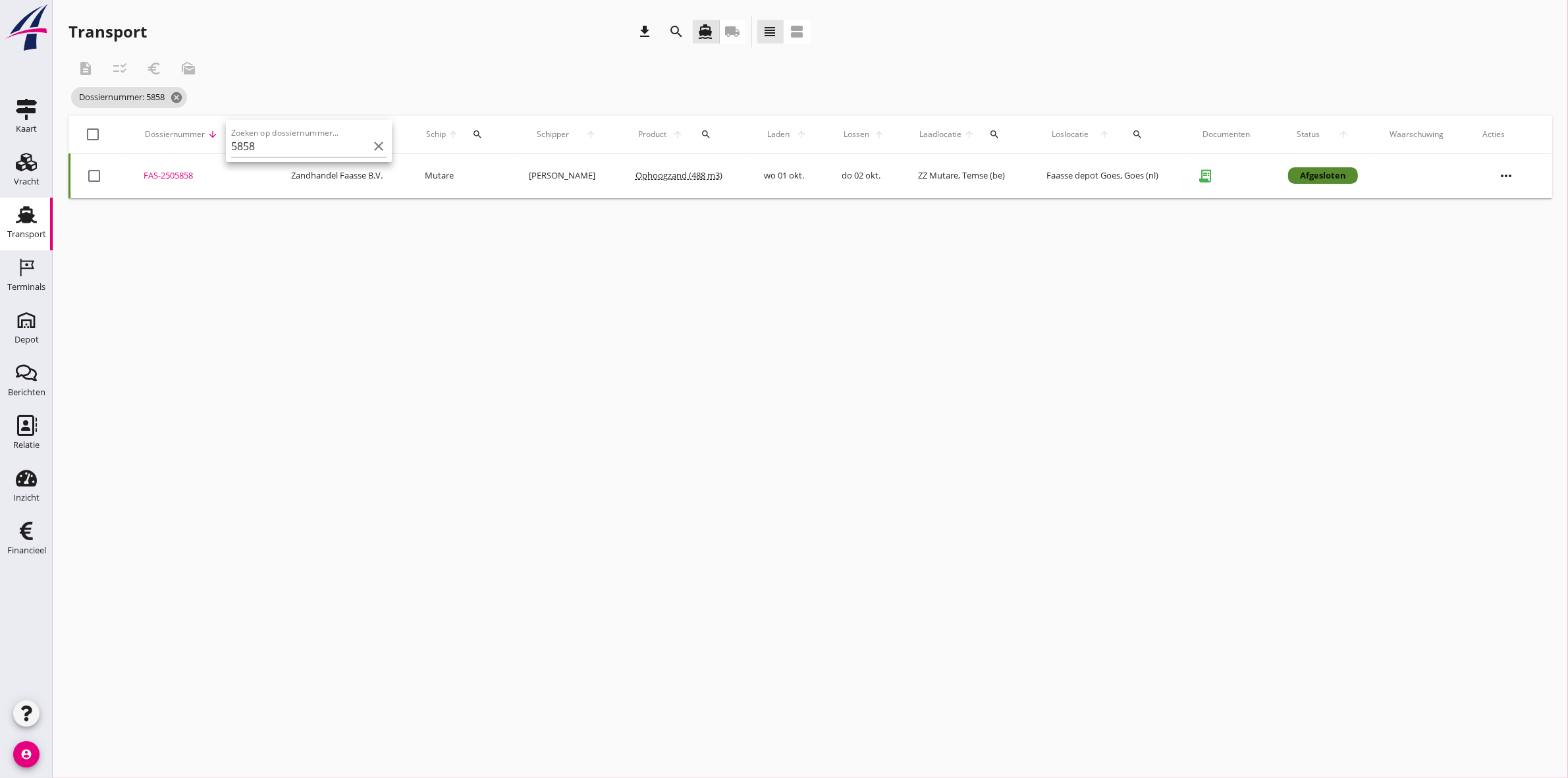
click at [162, 175] on div "FAS-2505858" at bounding box center [201, 176] width 116 height 13
click at [242, 125] on button "search" at bounding box center [238, 135] width 27 height 24
drag, startPoint x: 263, startPoint y: 171, endPoint x: 241, endPoint y: 173, distance: 22.1
click at [241, 173] on input "5858" at bounding box center [298, 173] width 137 height 21
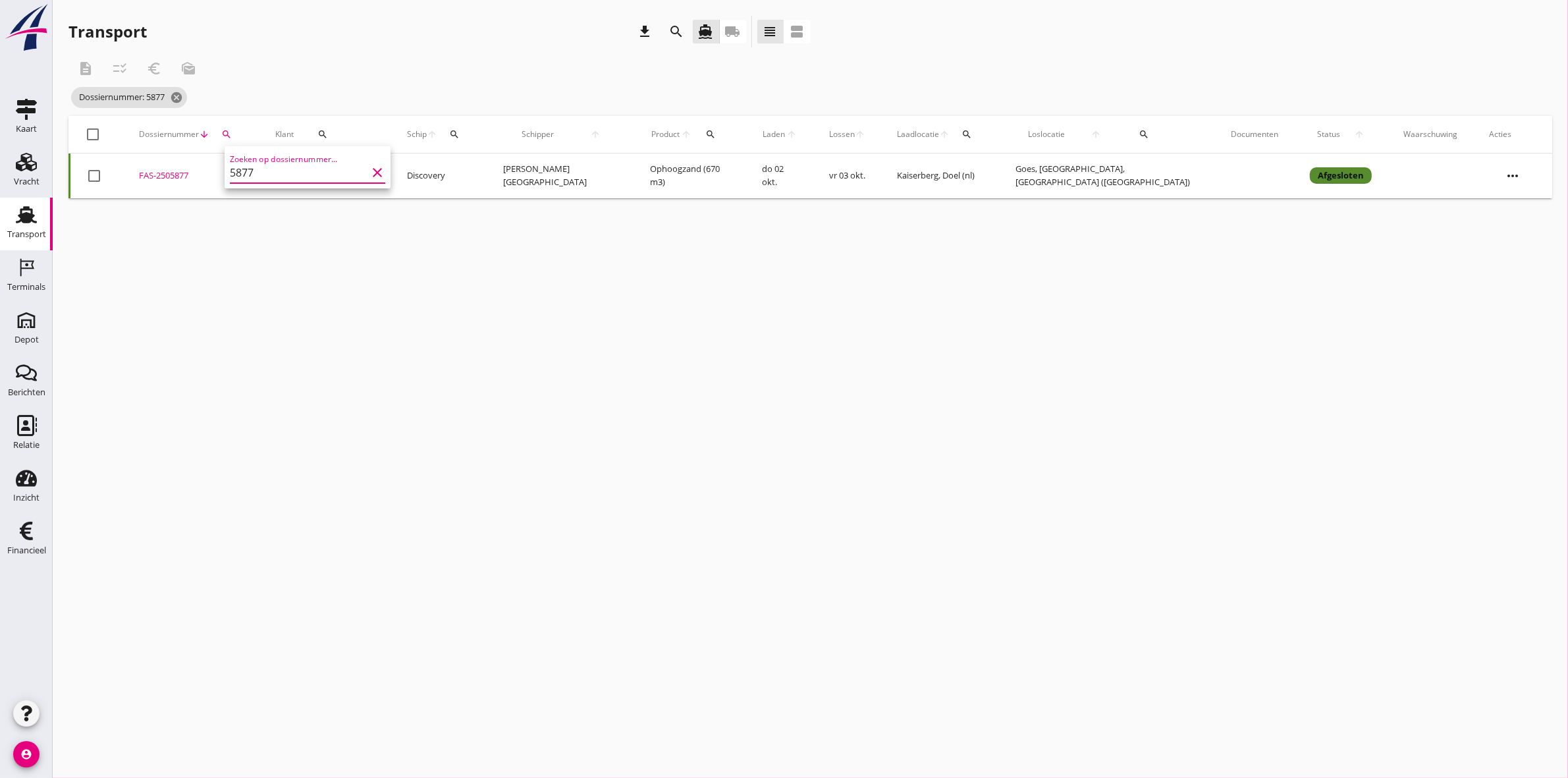
click at [178, 172] on div "FAS-2505877" at bounding box center [191, 176] width 105 height 13
click at [232, 133] on icon "search" at bounding box center [226, 134] width 11 height 11
drag, startPoint x: 277, startPoint y: 168, endPoint x: 119, endPoint y: 173, distance: 158.1
click at [119, 173] on div "Deel track en trace Vracht details Vracht aanpassen Schip wijzigen Vracht kopie…" at bounding box center [784, 389] width 1568 height 778
click at [232, 130] on icon "search" at bounding box center [226, 134] width 11 height 11
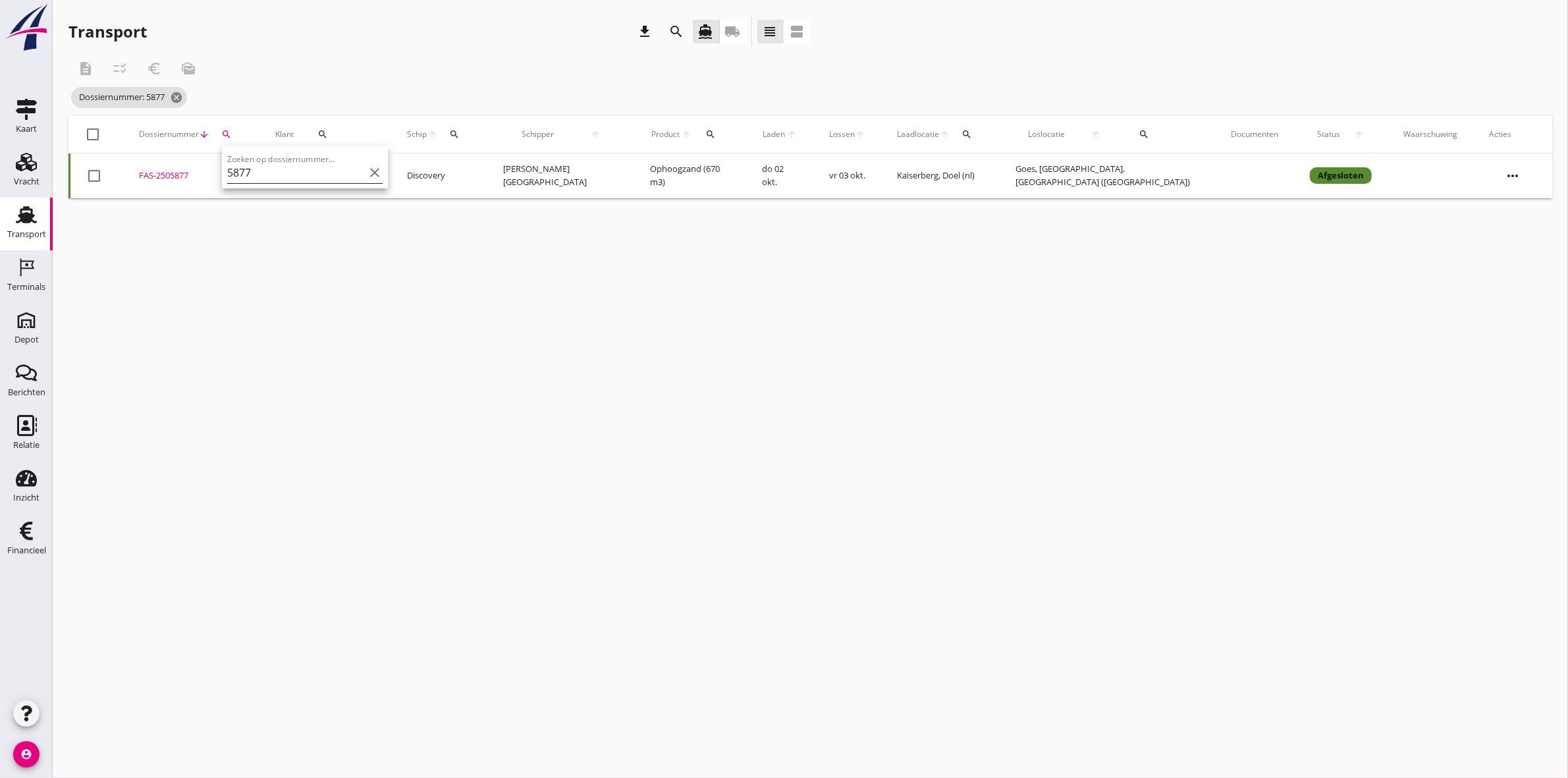
click at [258, 173] on input "5877" at bounding box center [295, 173] width 137 height 21
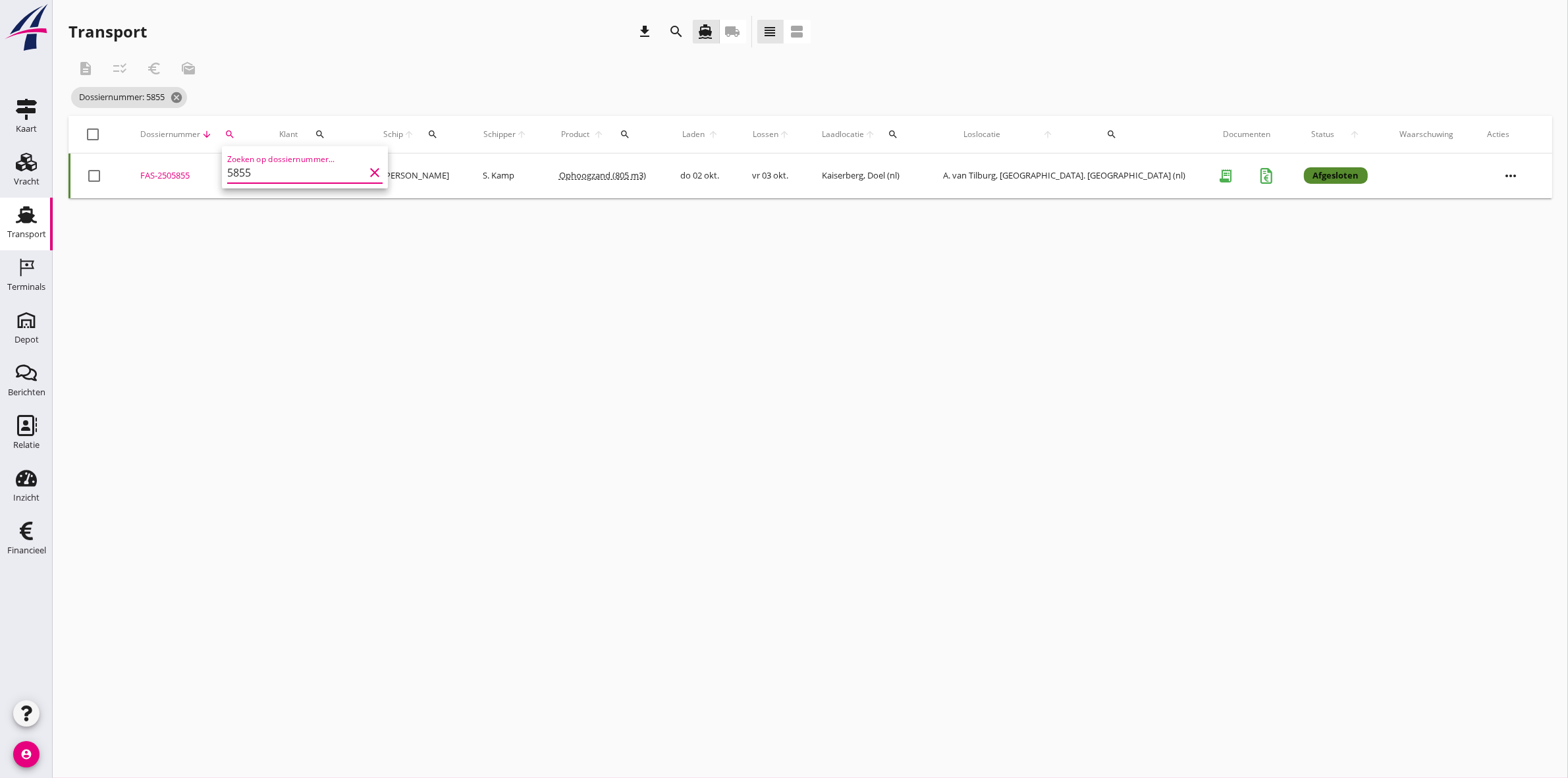
click at [348, 258] on div "cancel You are impersonating another user. Transport download search directions…" at bounding box center [810, 389] width 1515 height 778
click at [185, 175] on div "FAS-2505855" at bounding box center [194, 176] width 108 height 13
click at [242, 141] on button "search" at bounding box center [229, 135] width 25 height 24
click at [267, 173] on input "5855" at bounding box center [301, 173] width 137 height 21
drag, startPoint x: 267, startPoint y: 173, endPoint x: 68, endPoint y: 165, distance: 199.2
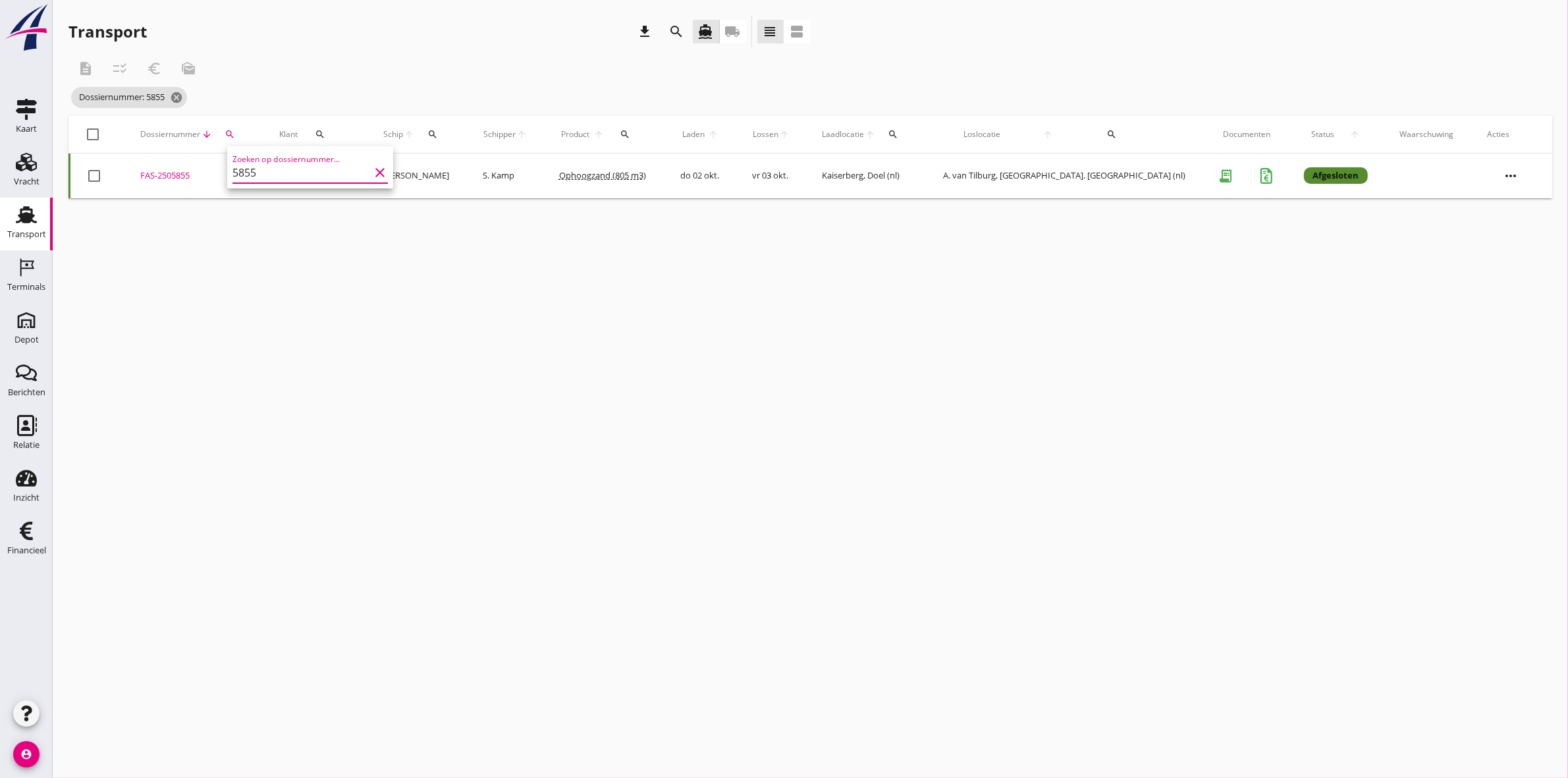
click at [69, 172] on div "Deel track en trace Vracht details Vracht aanpassen Schip wijzigen Vracht kopie…" at bounding box center [784, 389] width 1568 height 778
click at [235, 137] on icon "search" at bounding box center [230, 134] width 11 height 11
click at [271, 175] on input "5855" at bounding box center [301, 173] width 137 height 21
type input "5861"
click at [180, 173] on div "FAS-2505861" at bounding box center [200, 176] width 115 height 13
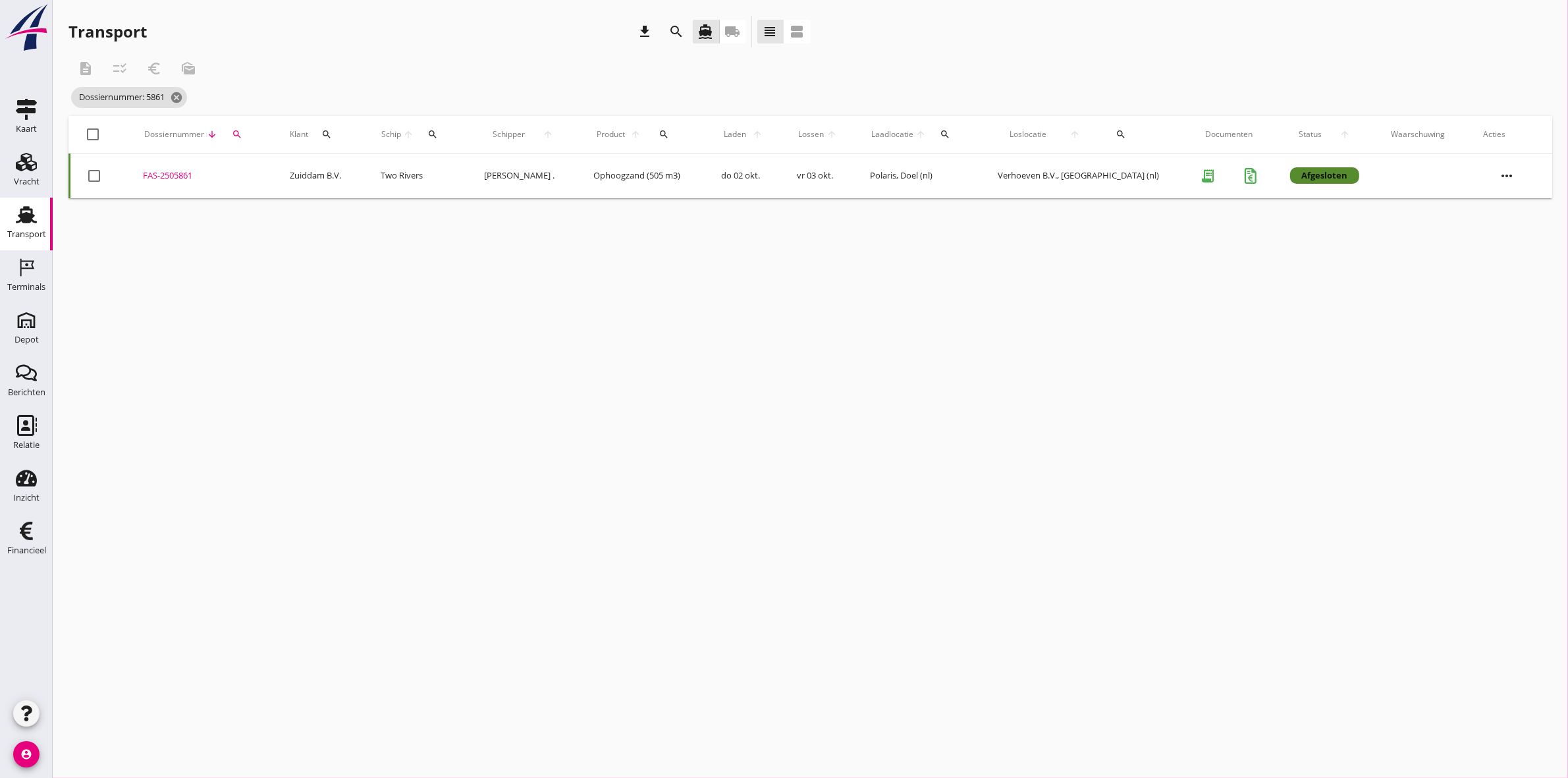
click at [249, 142] on button "search" at bounding box center [237, 135] width 27 height 24
drag, startPoint x: 298, startPoint y: 171, endPoint x: 175, endPoint y: 178, distance: 123.2
click at [175, 178] on div "Deel track en trace Vracht details Vracht aanpassen Schip wijzigen Vracht kopie…" at bounding box center [784, 389] width 1568 height 778
click at [242, 129] on icon "search" at bounding box center [237, 134] width 11 height 11
click at [381, 172] on icon "clear" at bounding box center [385, 173] width 16 height 16
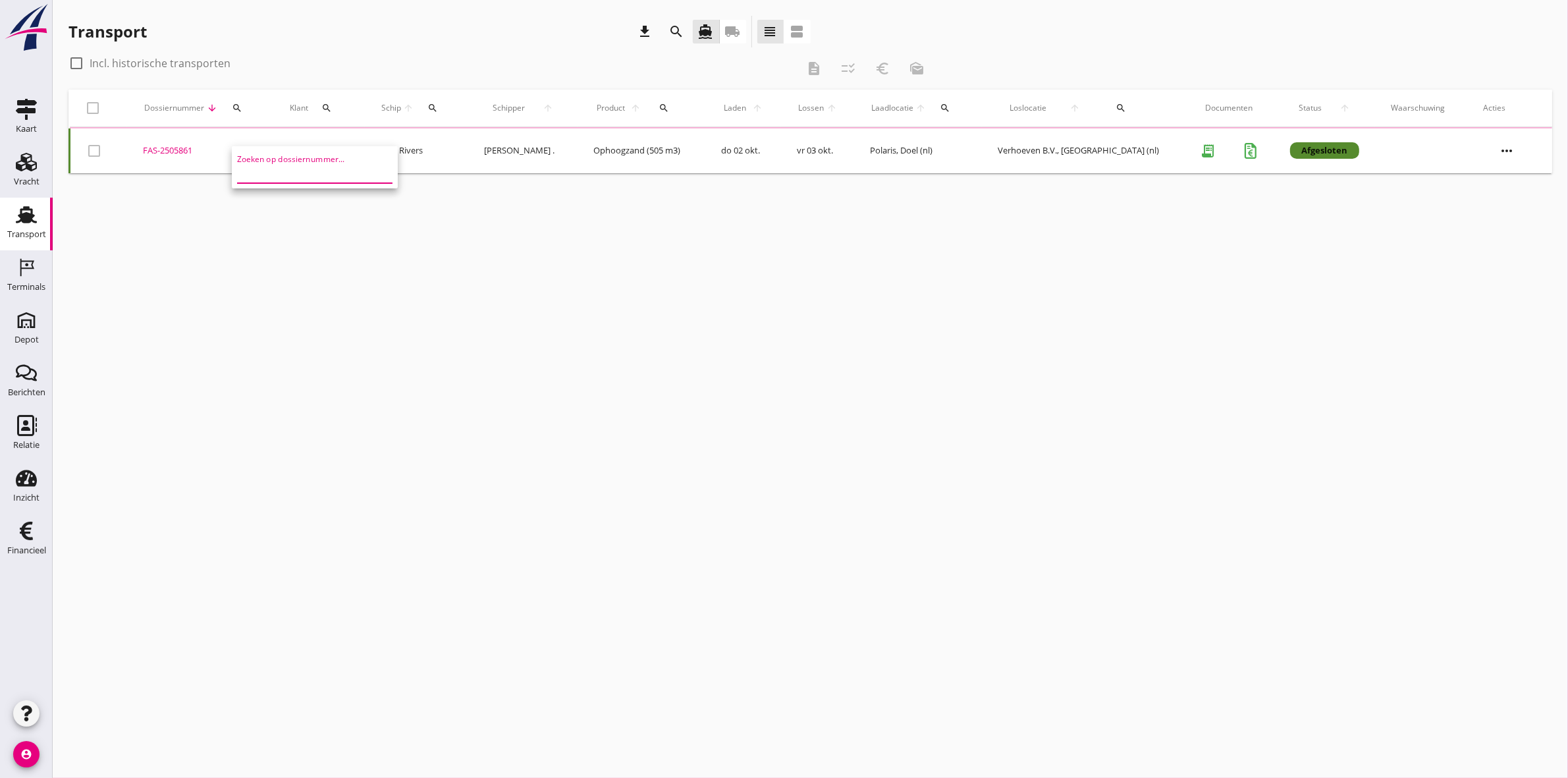
click at [271, 168] on input "Zoeken op dossiernummer..." at bounding box center [305, 173] width 137 height 21
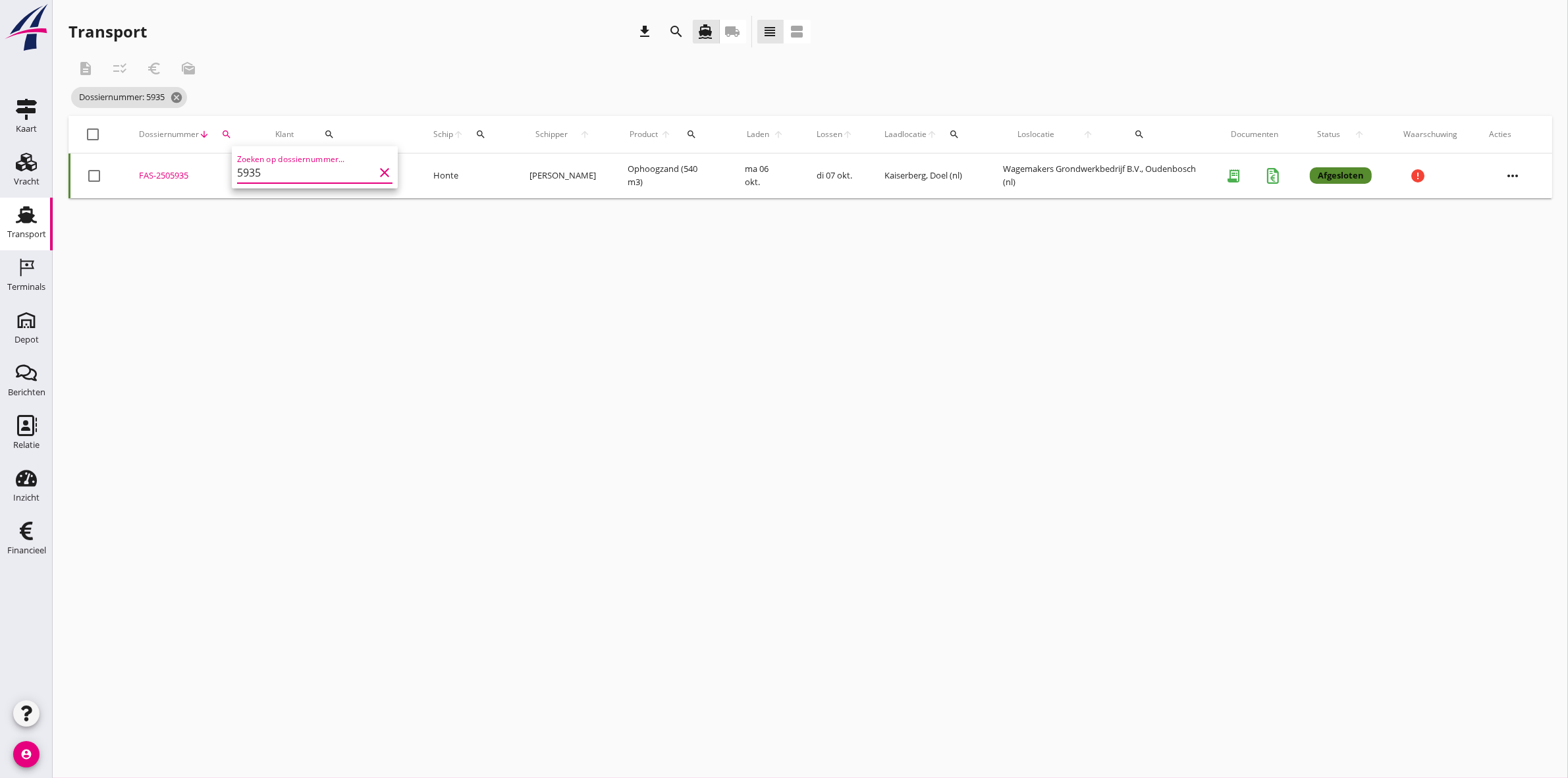
type input "5935"
click at [165, 172] on div "FAS-2505935" at bounding box center [191, 176] width 105 height 13
click at [226, 137] on icon "search" at bounding box center [226, 134] width 11 height 11
drag, startPoint x: 241, startPoint y: 167, endPoint x: 158, endPoint y: 169, distance: 83.0
click at [158, 169] on div "Deel track en trace Vracht details Vracht aanpassen Schip wijzigen Vracht kopie…" at bounding box center [784, 389] width 1568 height 778
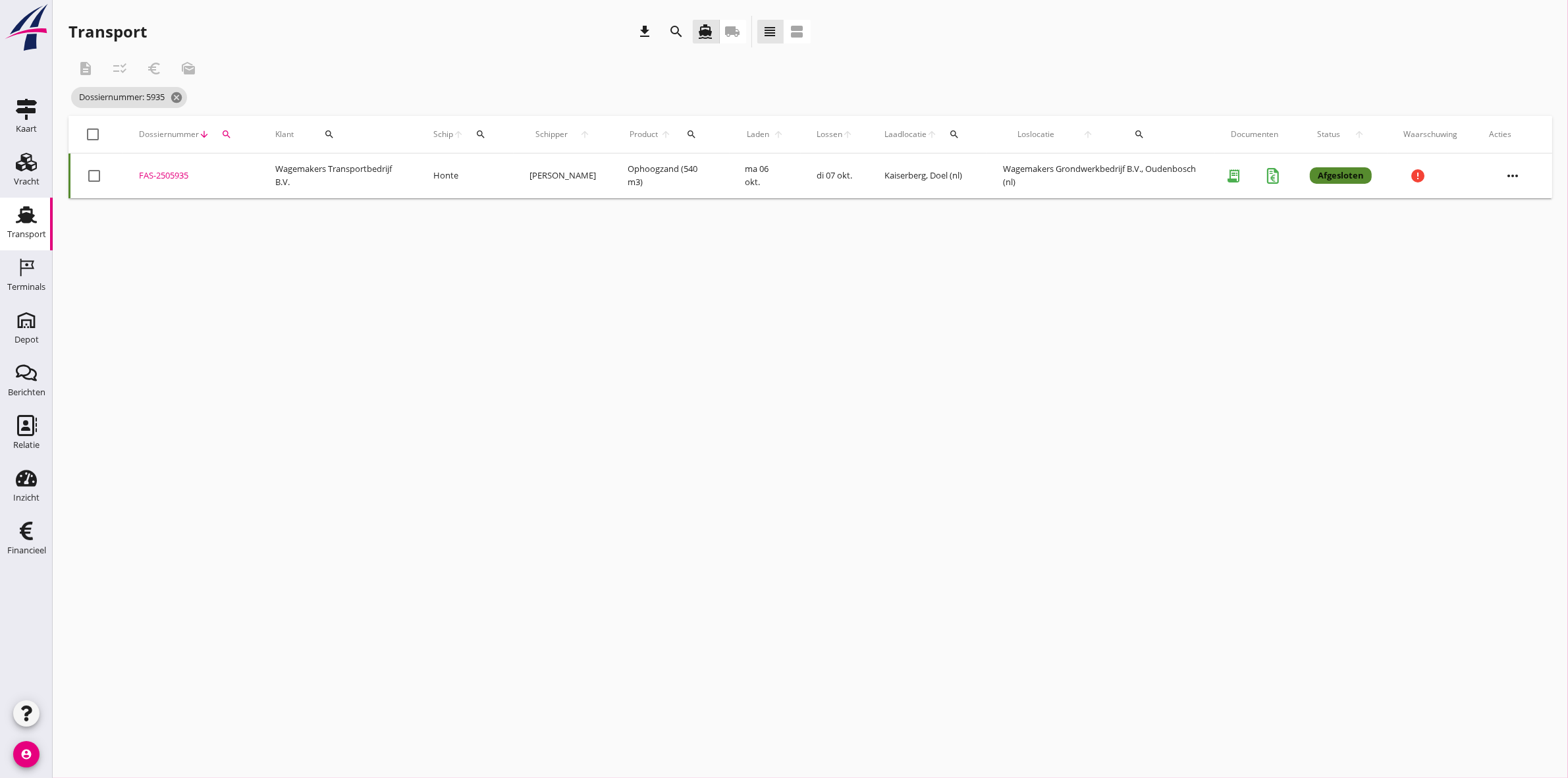
click at [221, 130] on icon "search" at bounding box center [226, 134] width 11 height 11
click at [359, 170] on icon "clear" at bounding box center [367, 173] width 16 height 16
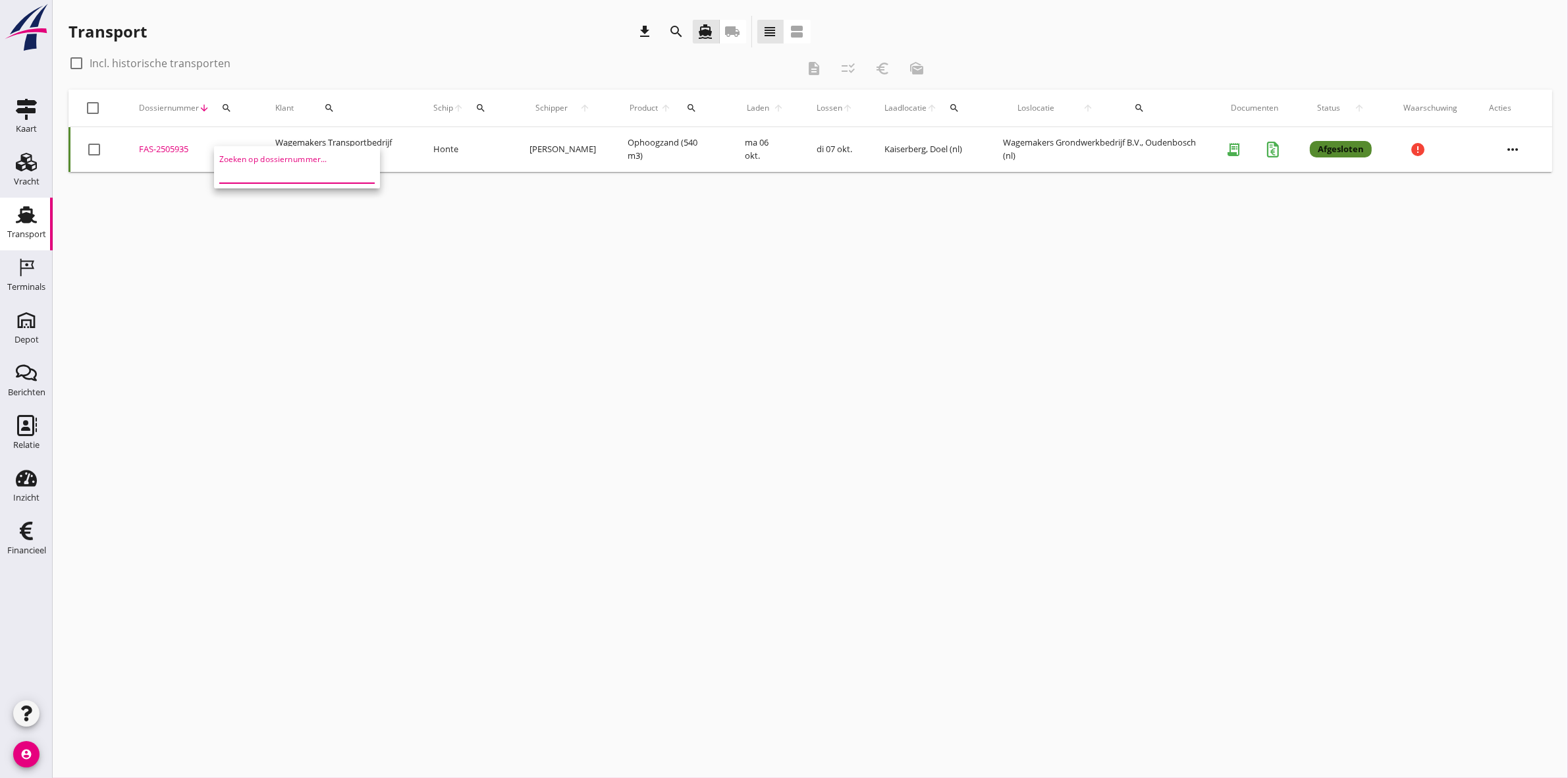
click at [307, 173] on input "Zoeken op dossiernummer..." at bounding box center [287, 173] width 137 height 21
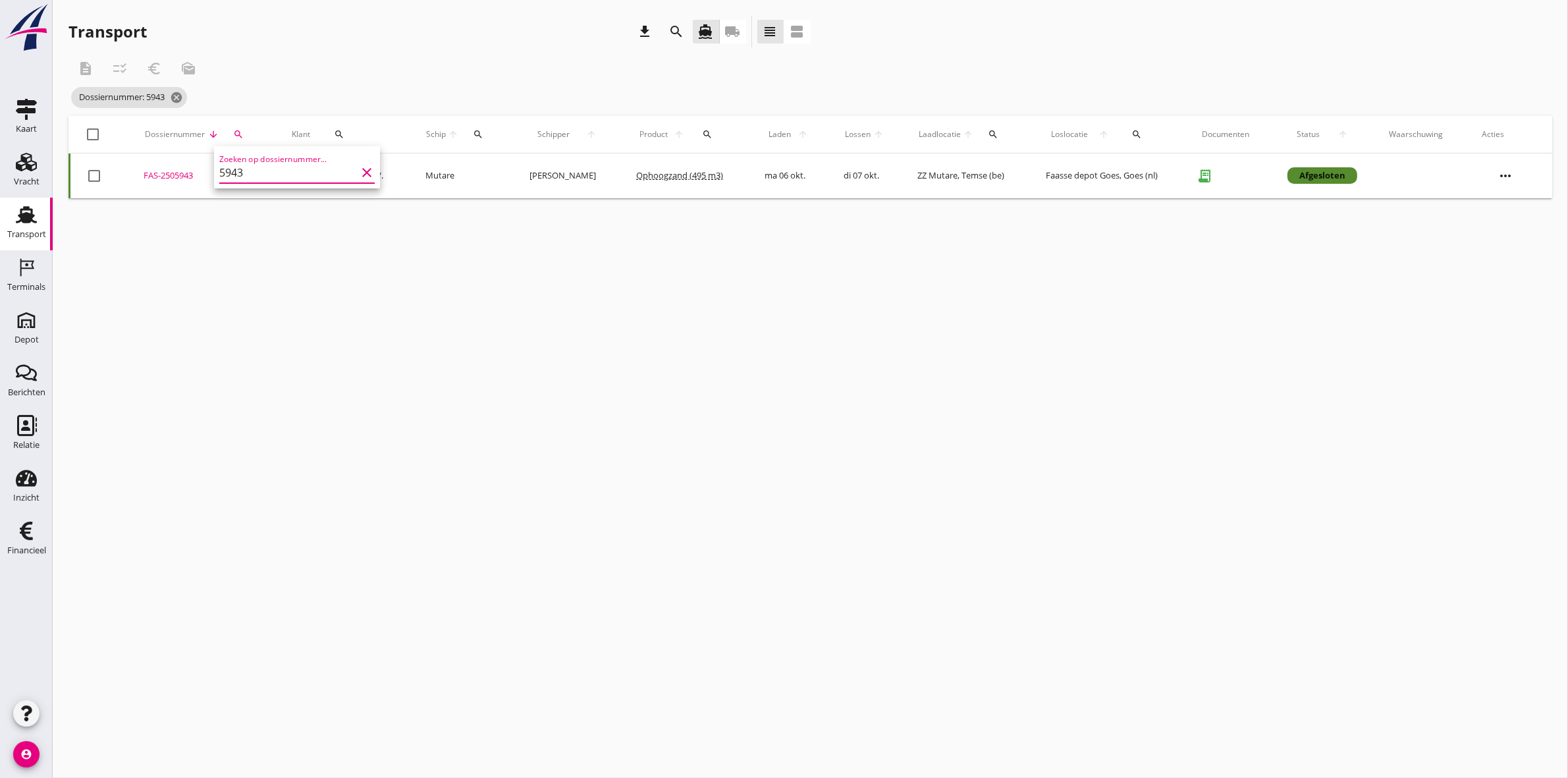
type input "5943"
click at [173, 175] on div "FAS-2505943" at bounding box center [202, 176] width 117 height 13
click at [181, 90] on span "Dossiernummer: 5943 cancel" at bounding box center [129, 98] width 116 height 21
click at [180, 98] on icon "cancel" at bounding box center [177, 98] width 13 height 13
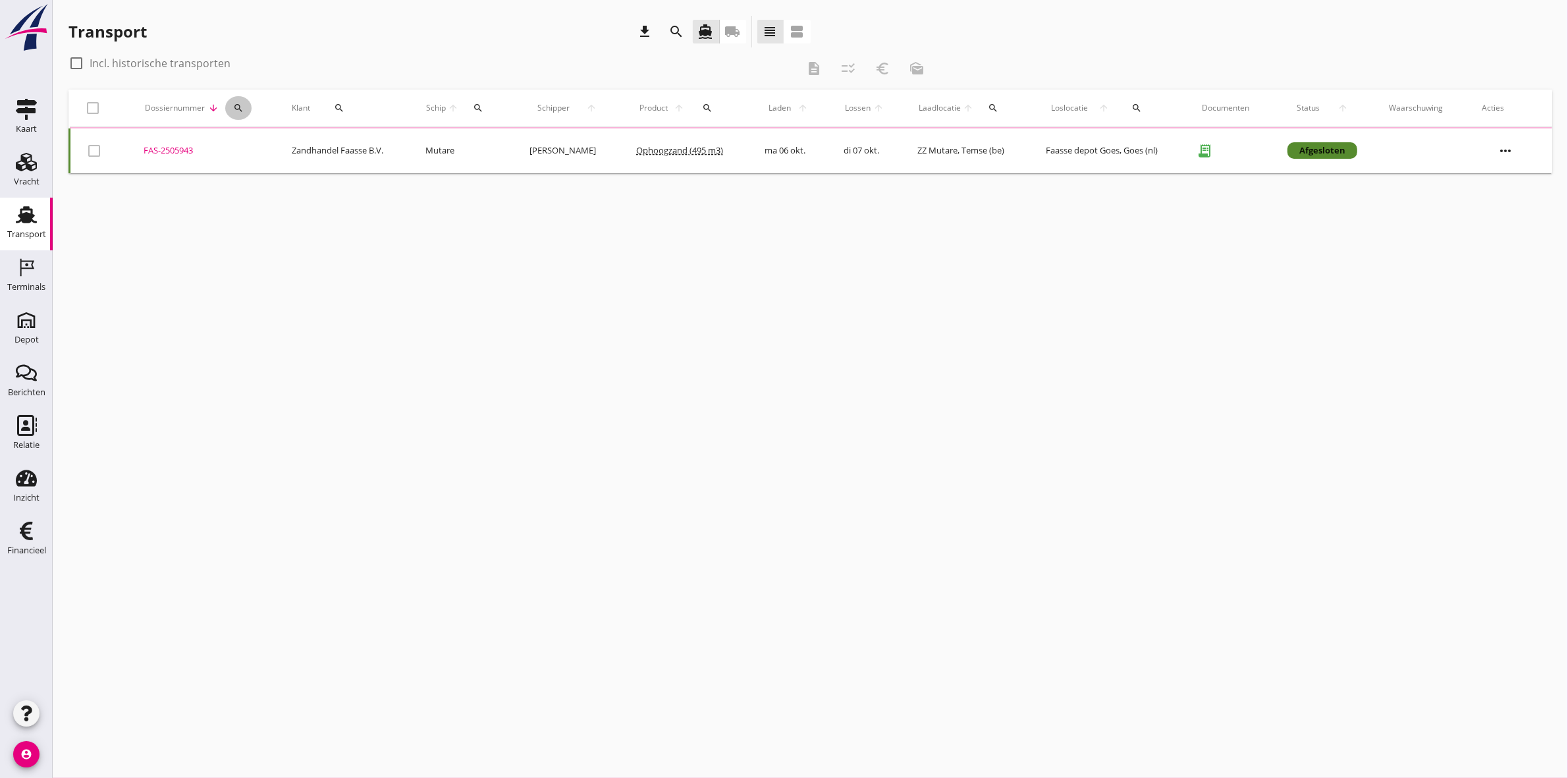
click at [229, 104] on div "search" at bounding box center [238, 108] width 27 height 11
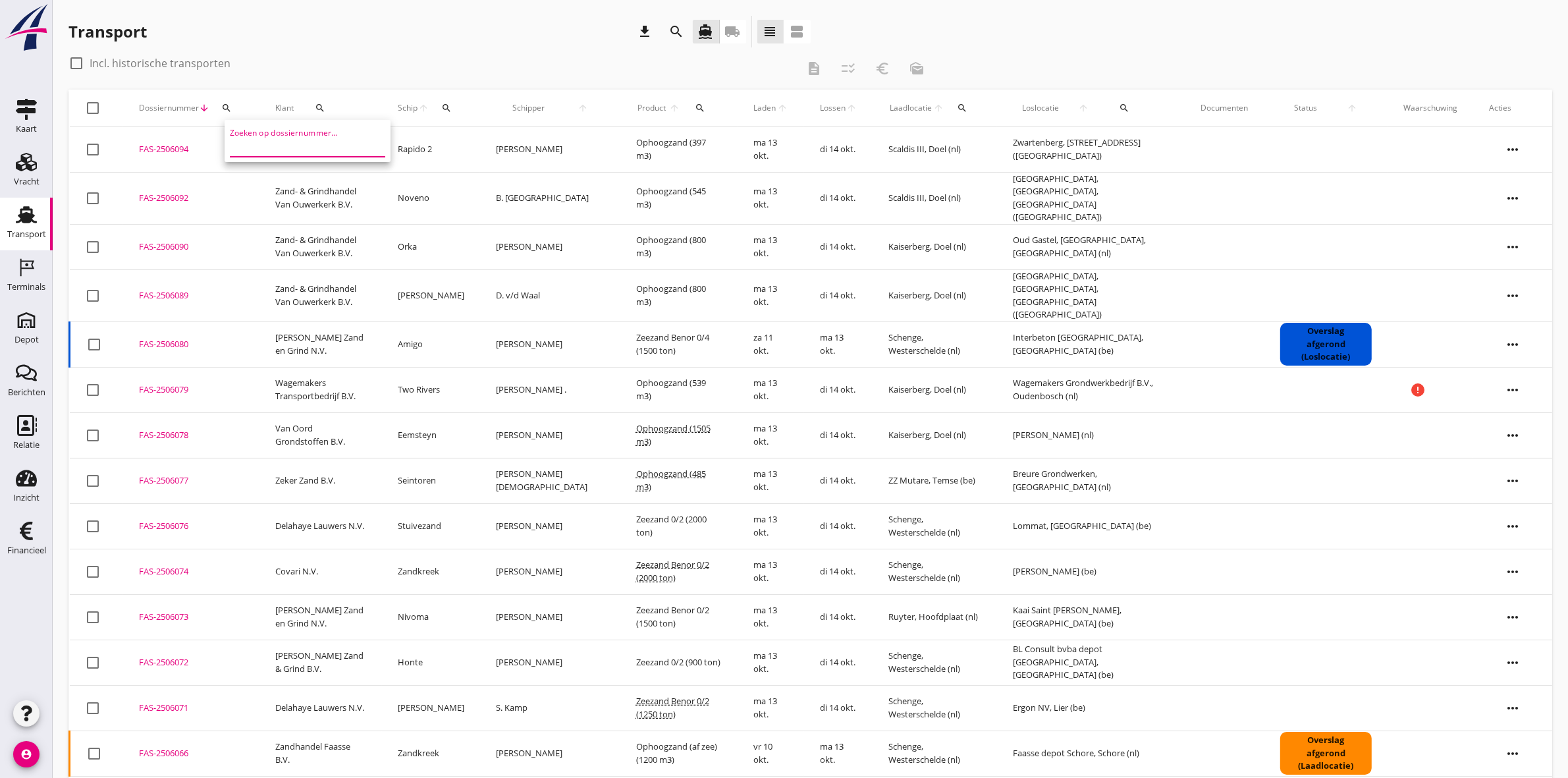
click at [291, 148] on input "Zoeken op dossiernummer..." at bounding box center [298, 146] width 137 height 21
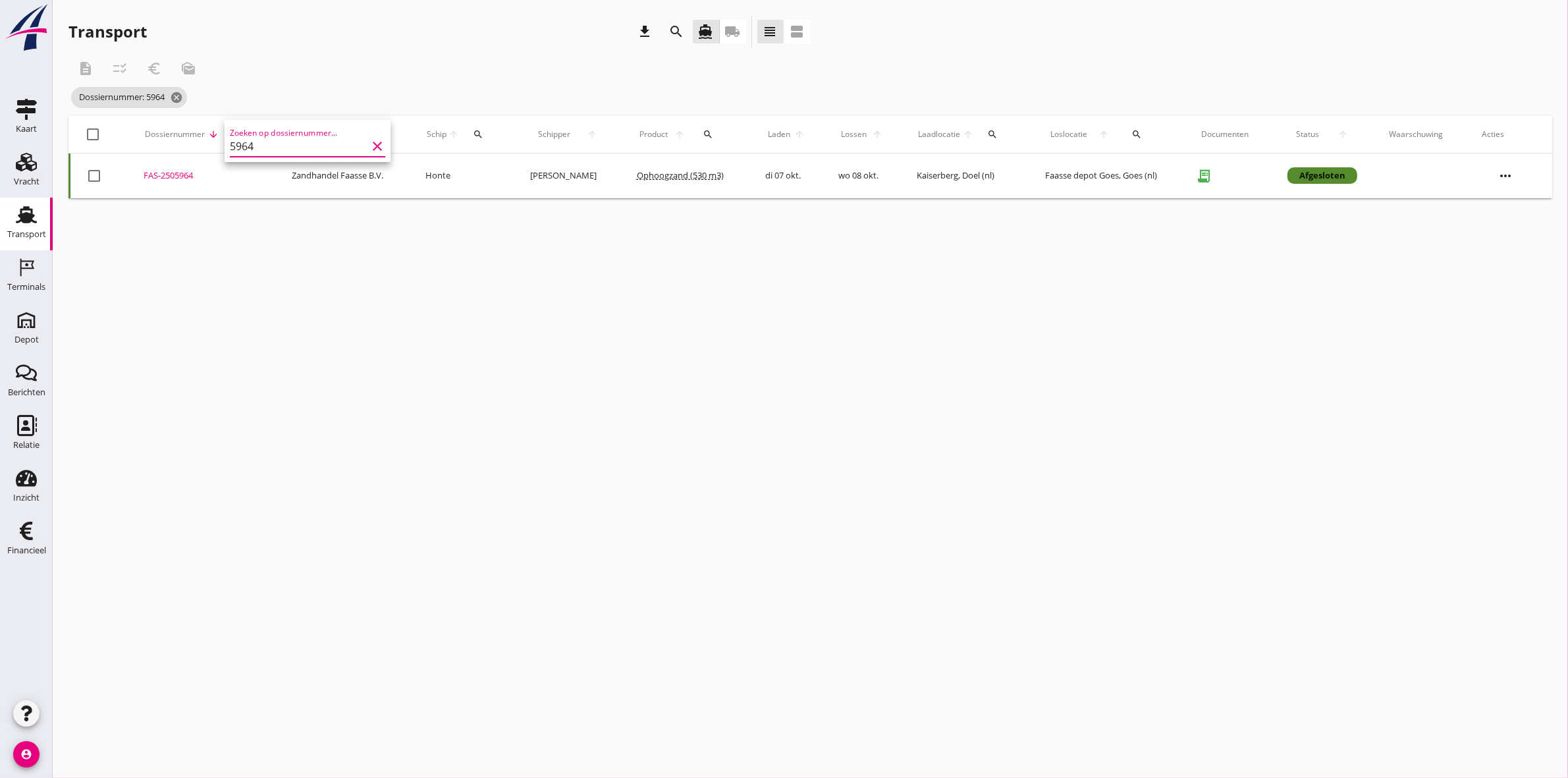
type input "5964"
click at [151, 175] on div "FAS-2505964" at bounding box center [202, 176] width 117 height 13
click at [181, 94] on icon "cancel" at bounding box center [177, 98] width 13 height 13
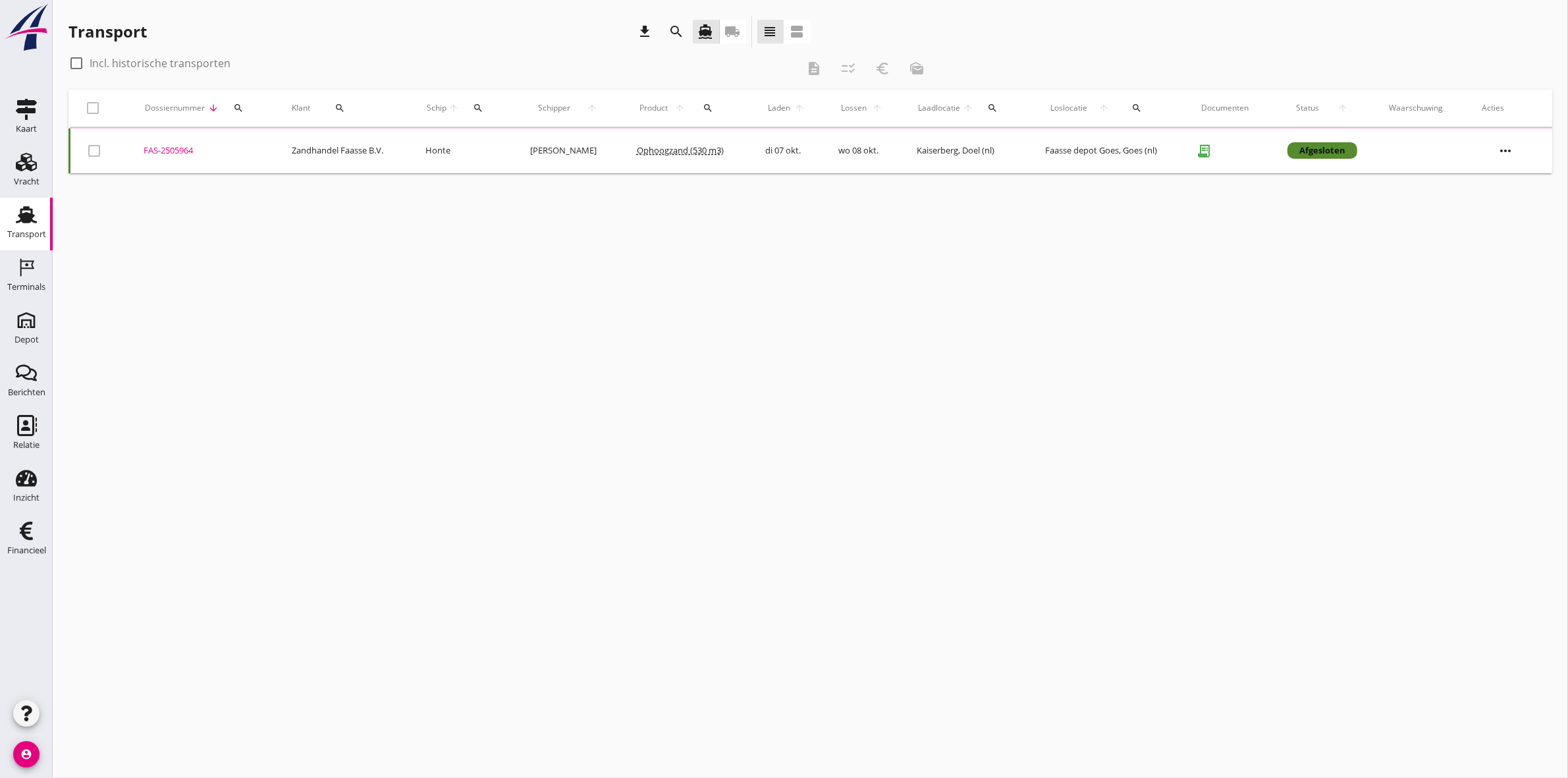
click at [244, 103] on div "search" at bounding box center [238, 108] width 27 height 11
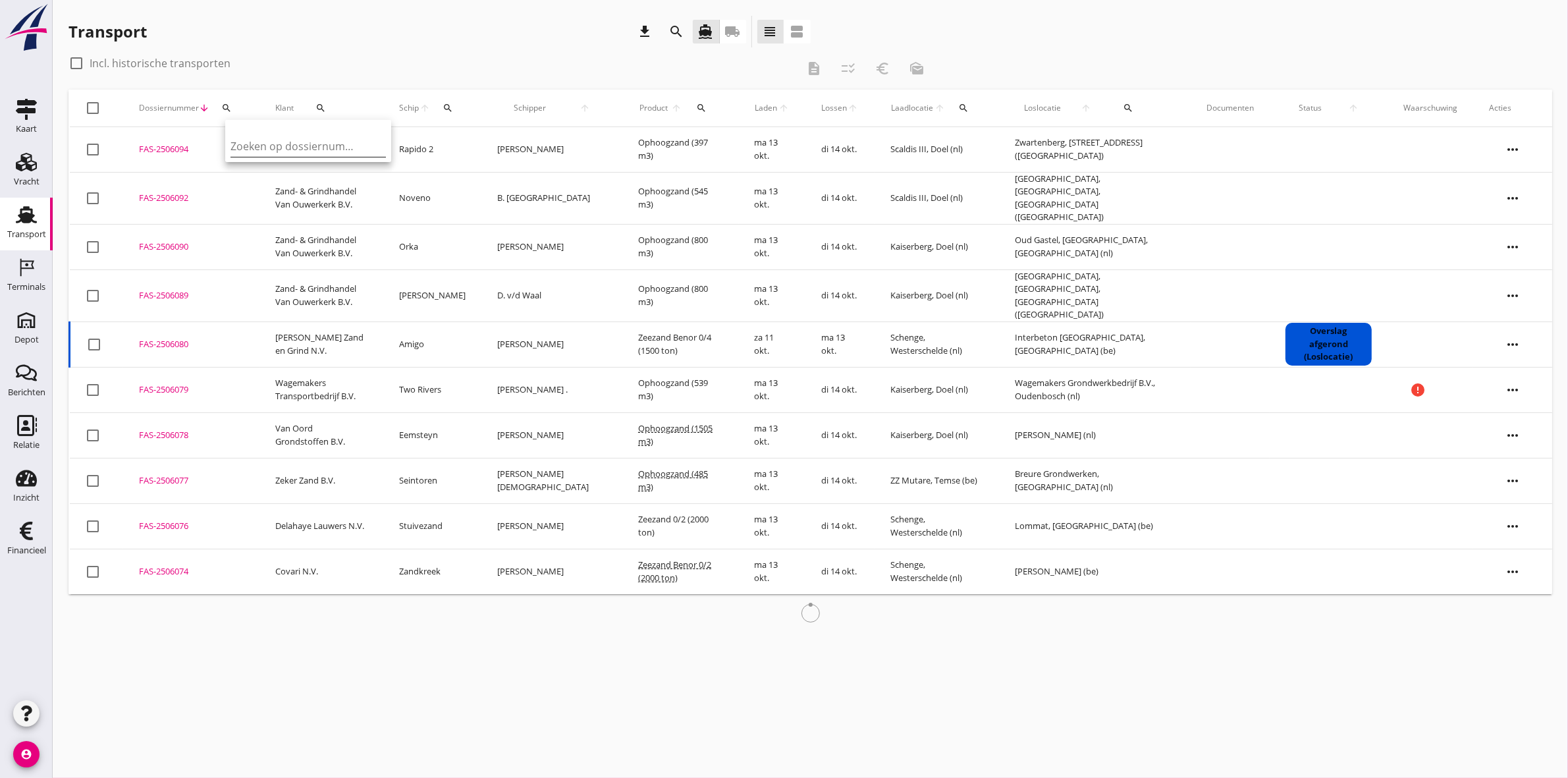
click at [284, 141] on input "Zoeken op dossiernummer..." at bounding box center [299, 146] width 137 height 21
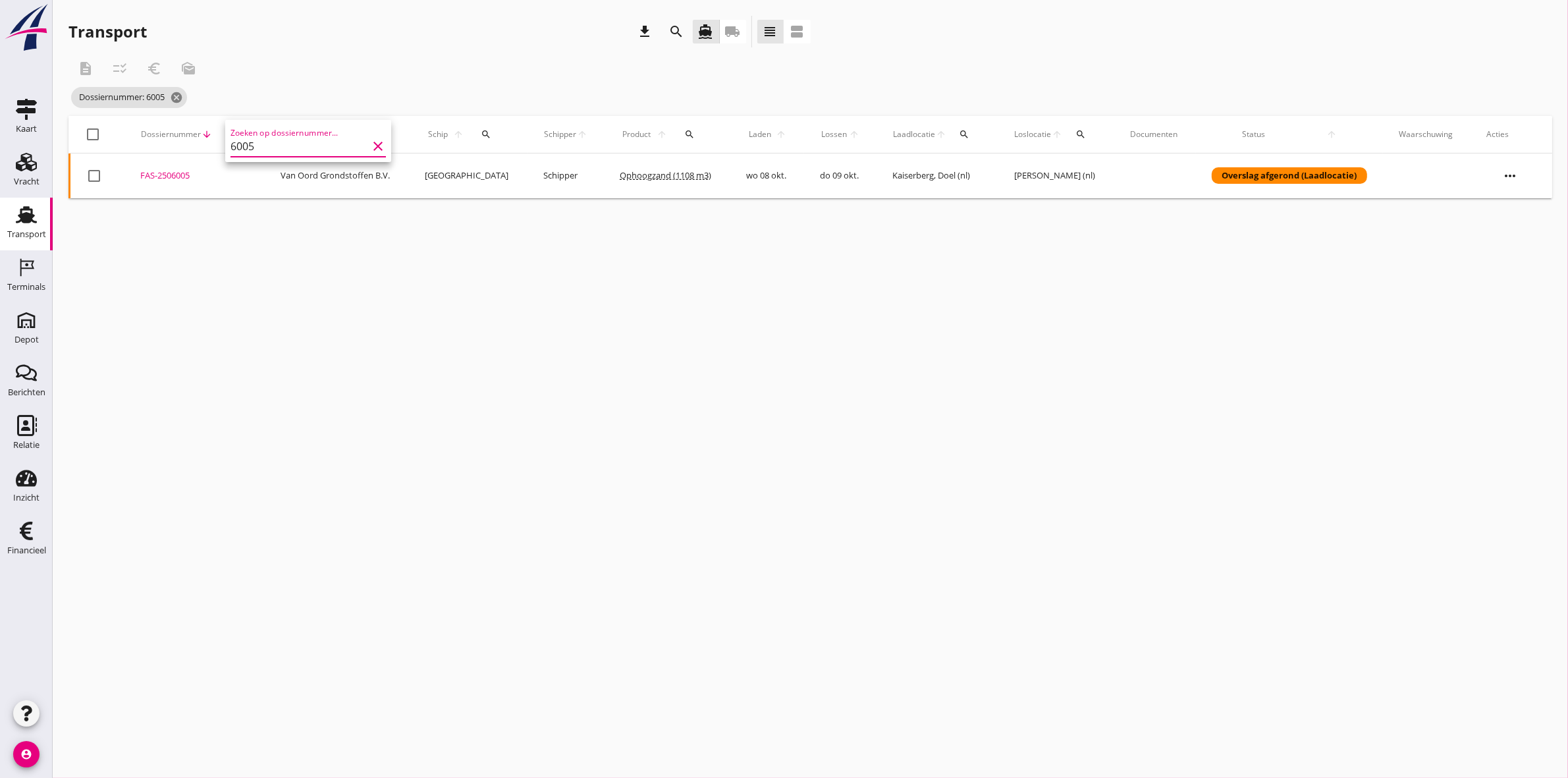
type input "6005"
click at [169, 175] on div "FAS-2506005" at bounding box center [194, 176] width 109 height 13
click at [183, 97] on icon "cancel" at bounding box center [177, 98] width 13 height 13
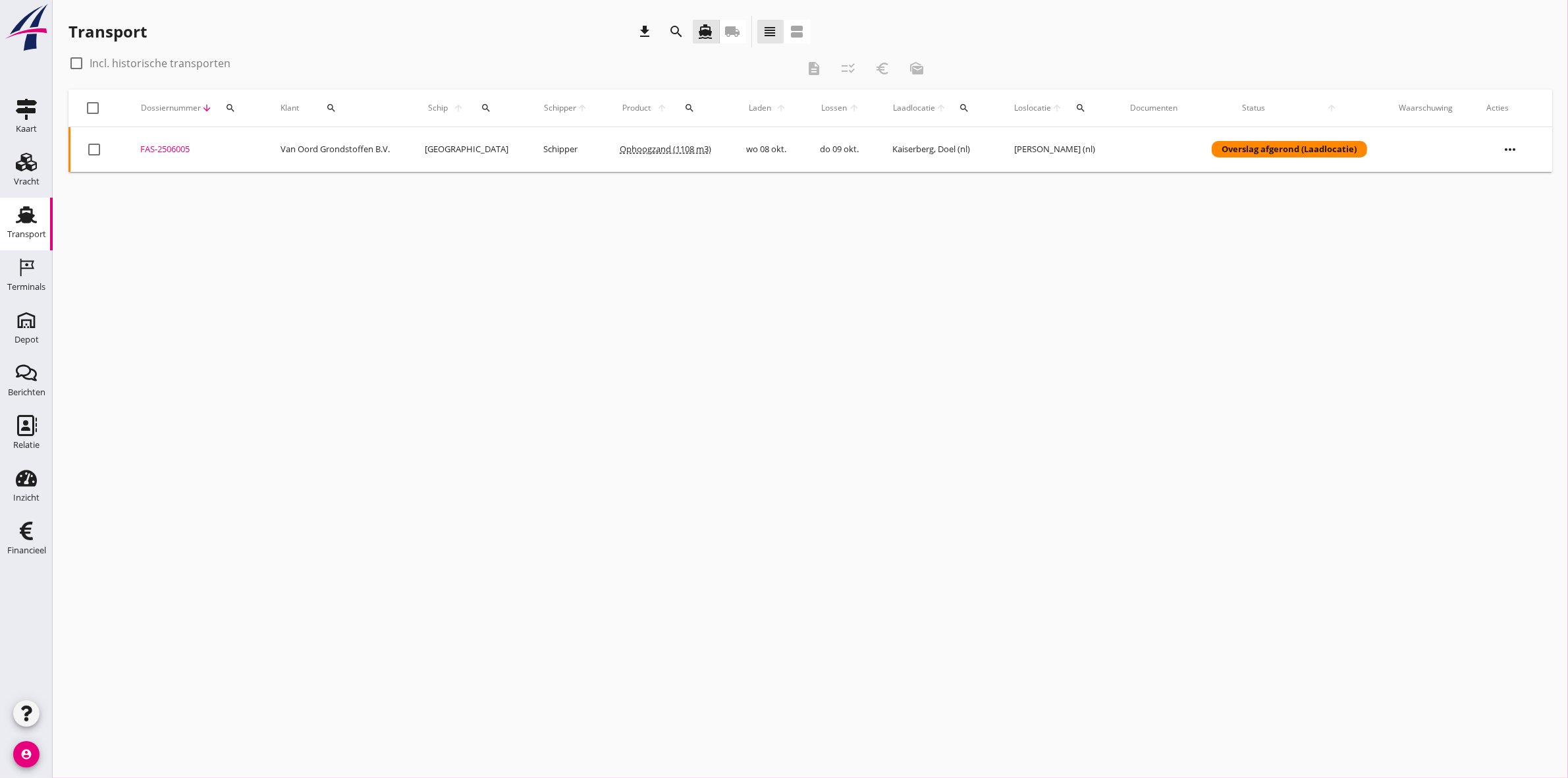
click at [232, 104] on icon "search" at bounding box center [230, 108] width 11 height 11
click at [258, 148] on input "Zoeken op dossiernummer..." at bounding box center [292, 146] width 137 height 21
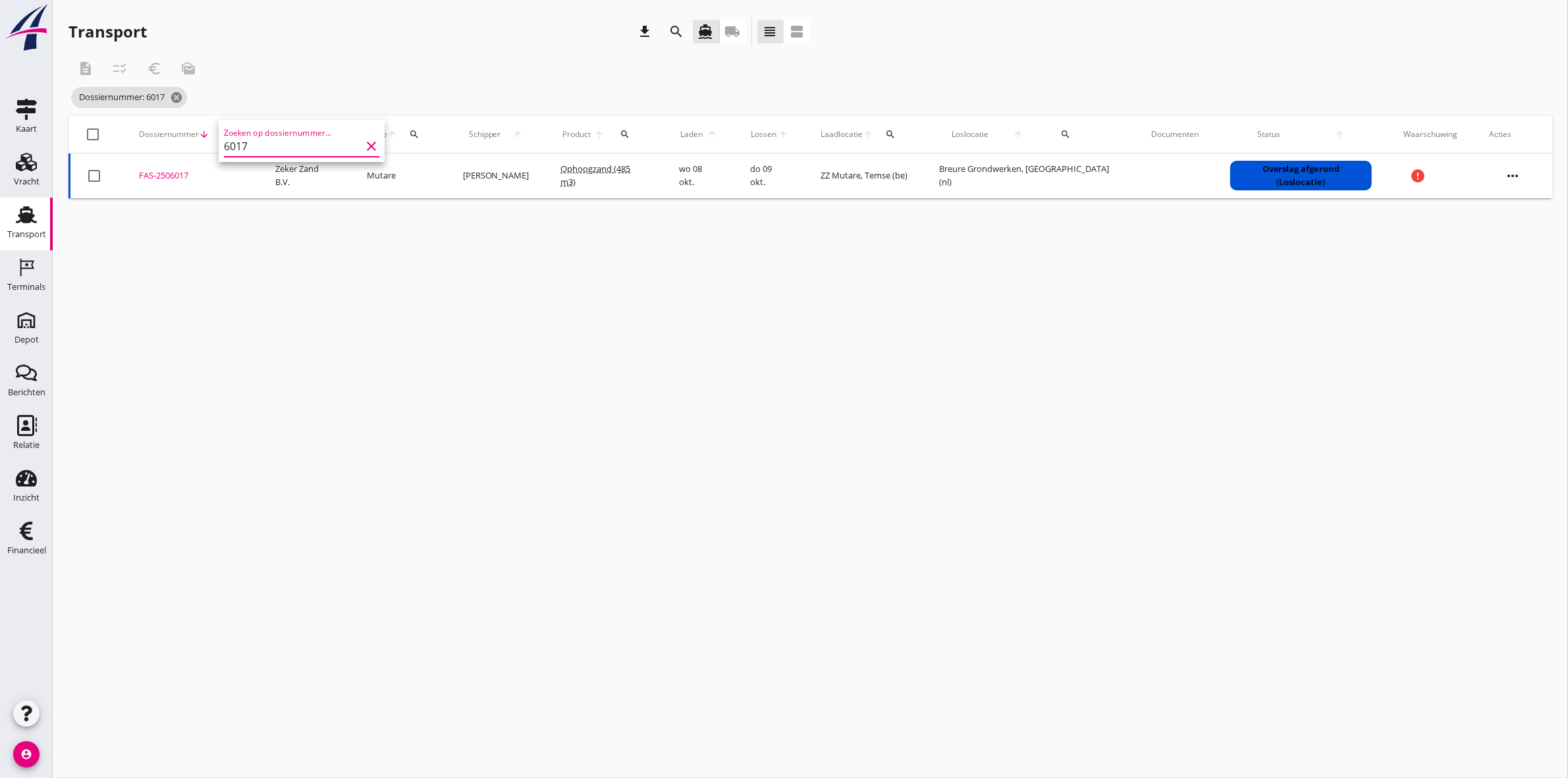
type input "6017"
click at [188, 175] on div "FAS-2506017" at bounding box center [191, 176] width 105 height 13
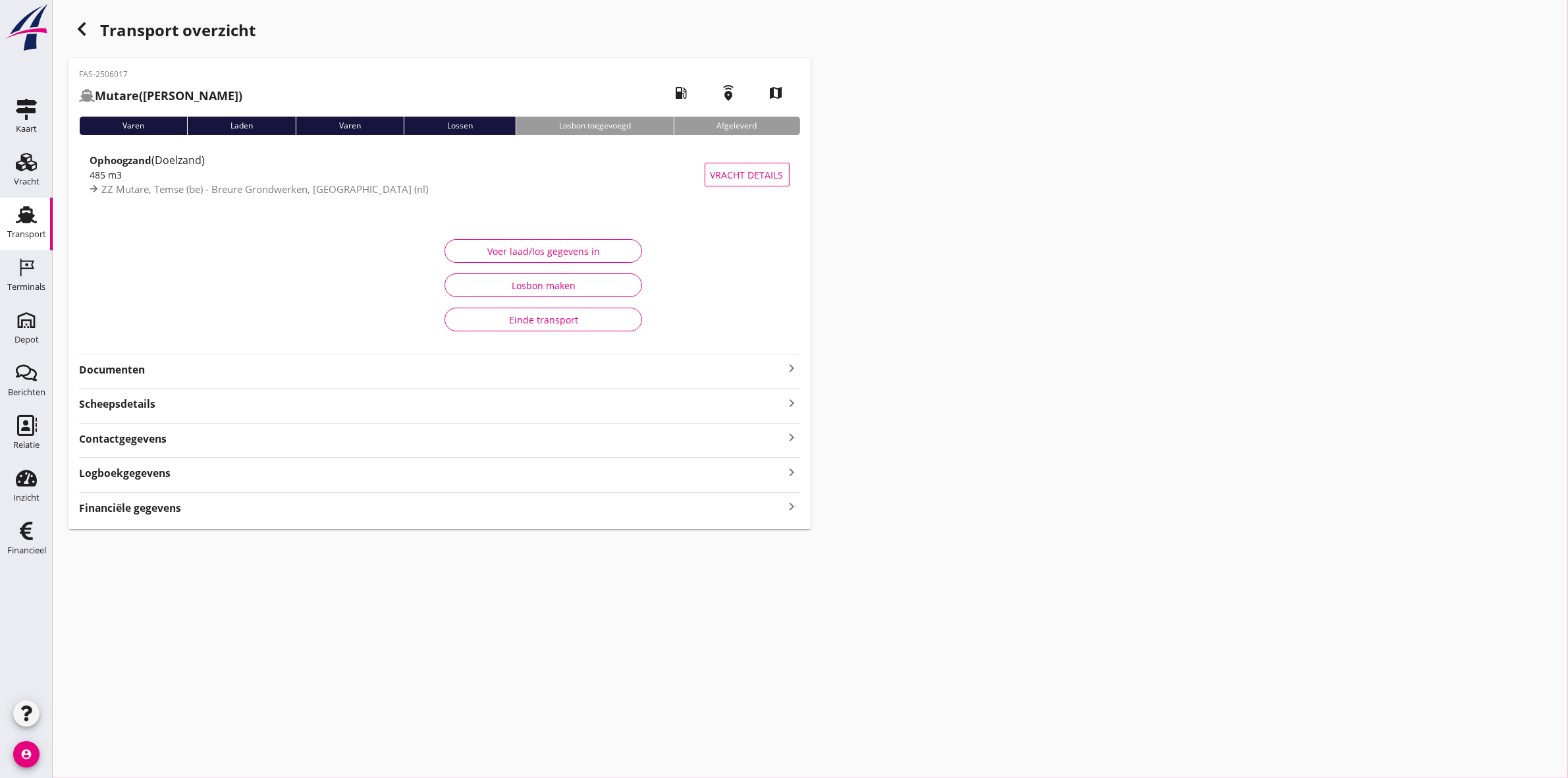
click at [624, 247] on div "Voer laad/los gegevens in" at bounding box center [543, 251] width 175 height 14
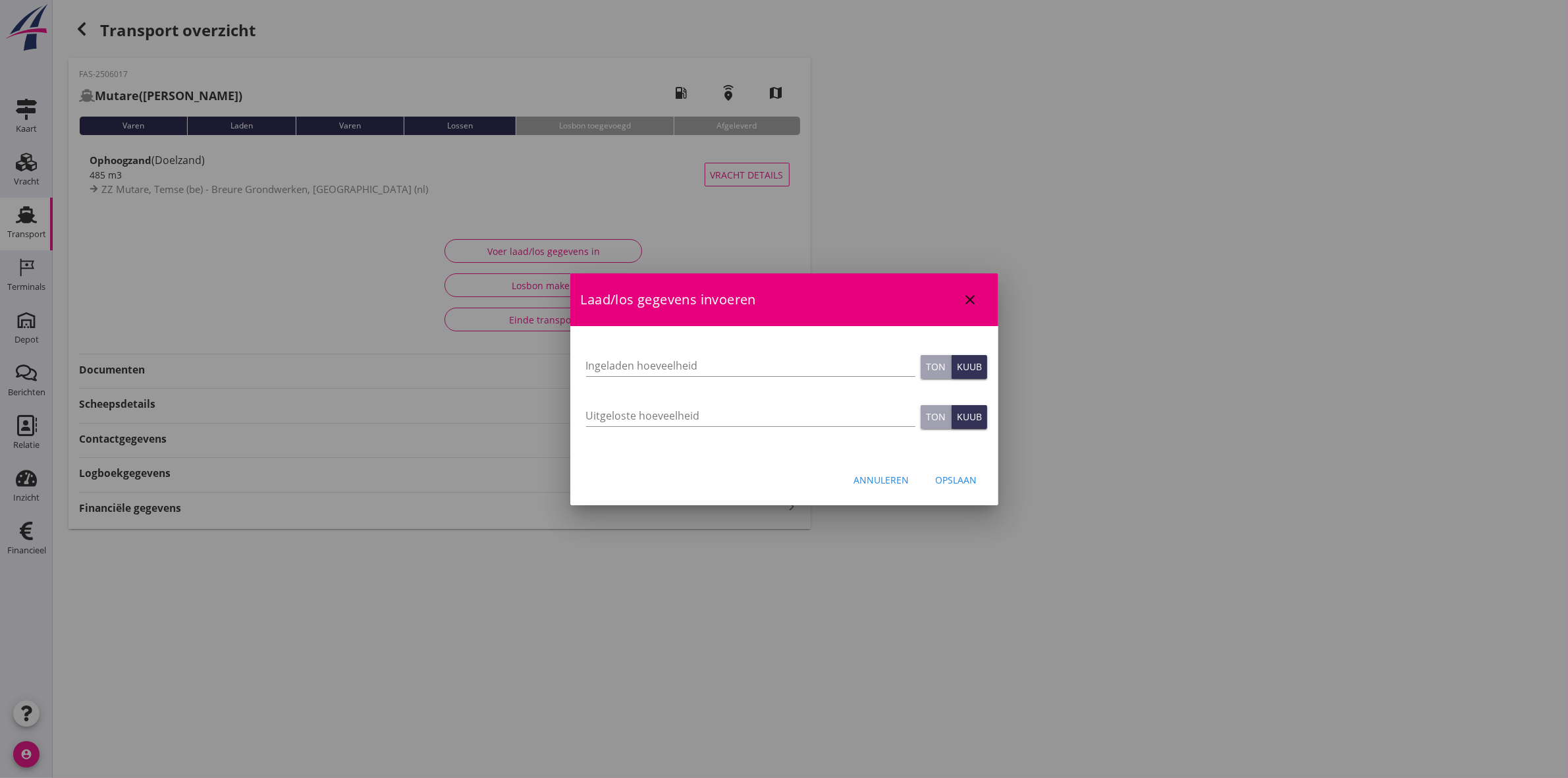
click at [963, 297] on icon "close" at bounding box center [971, 300] width 16 height 16
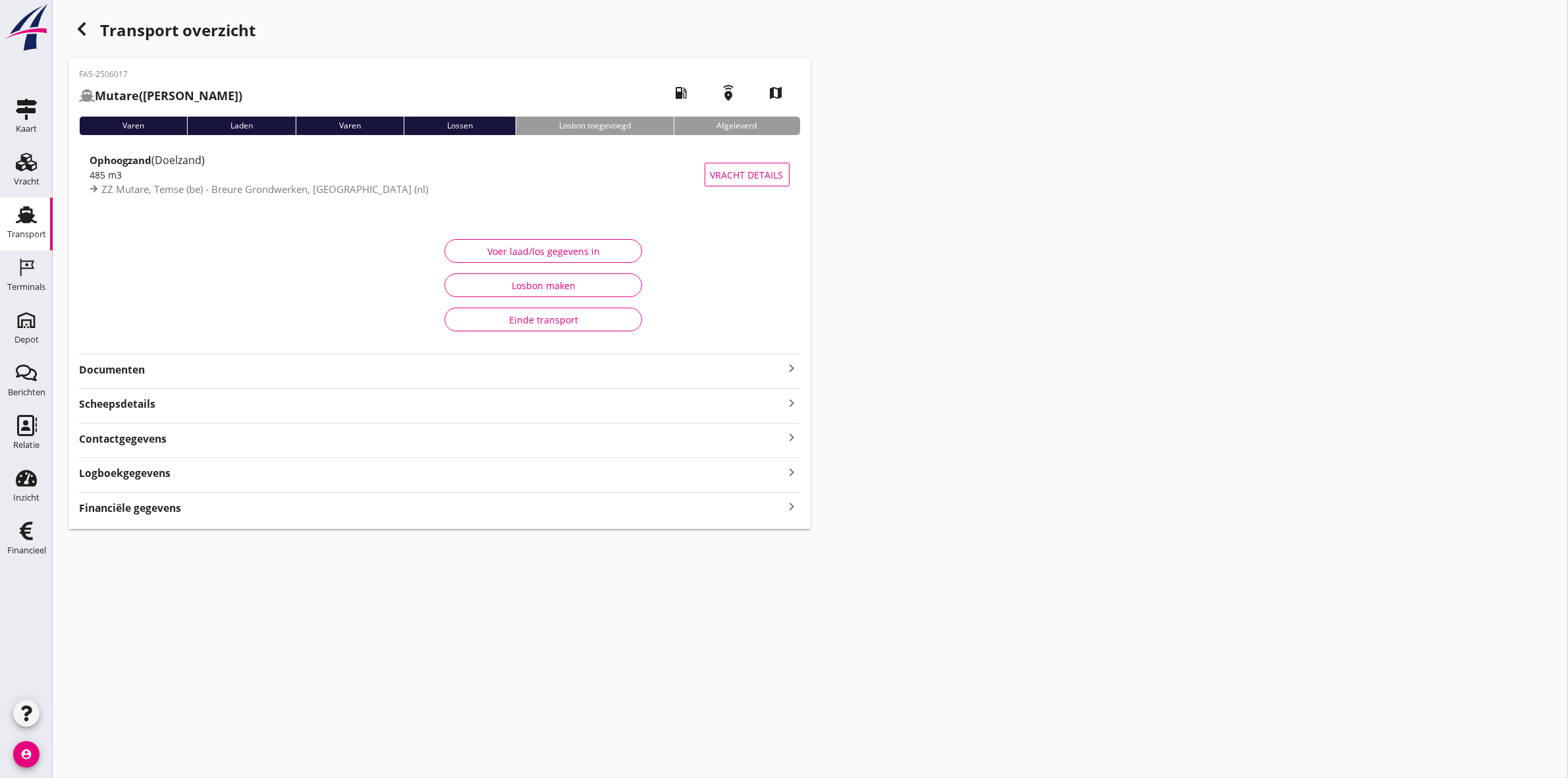
click at [38, 214] on div "Transport" at bounding box center [27, 215] width 32 height 21
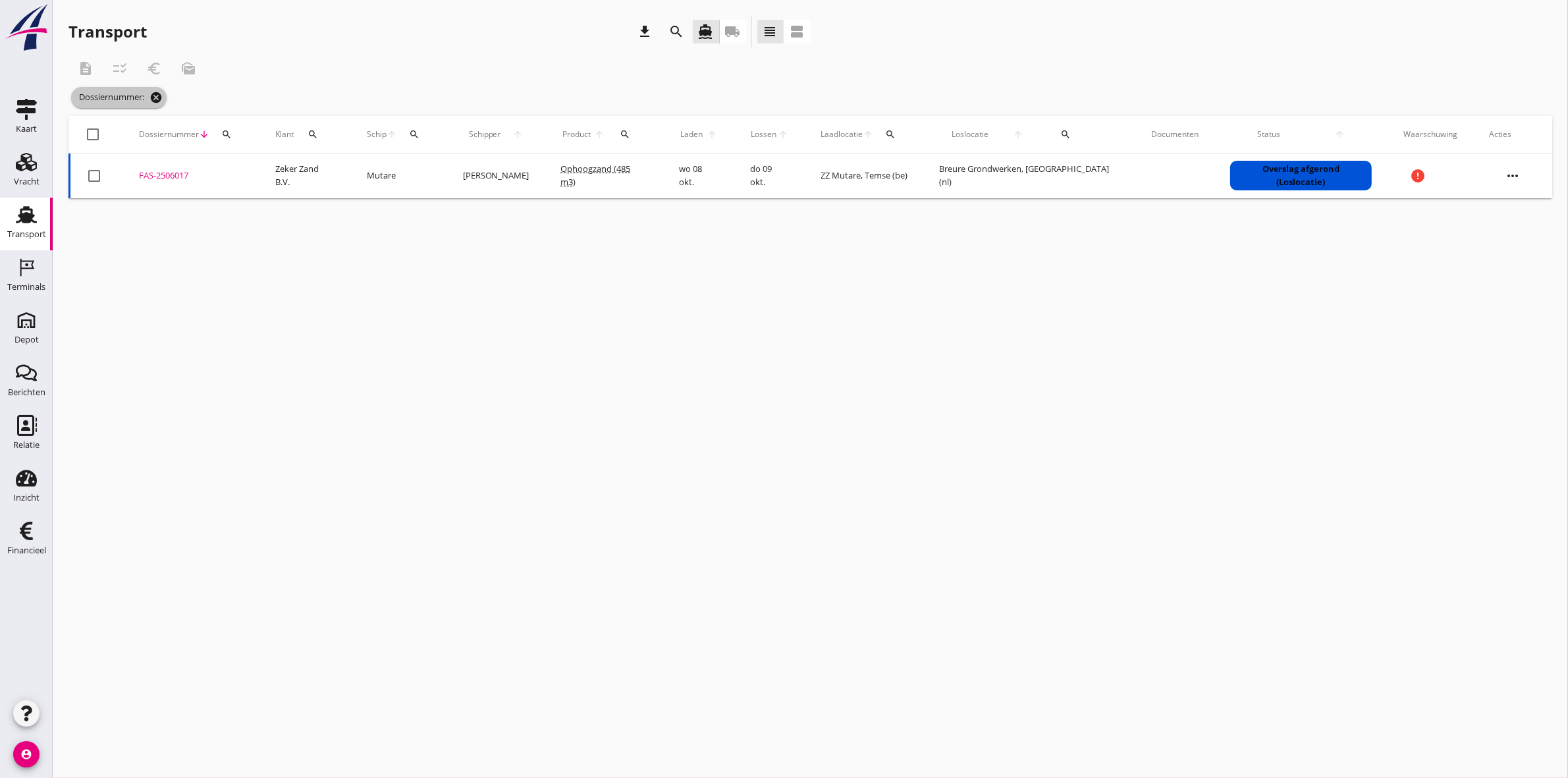
click at [153, 93] on icon "cancel" at bounding box center [156, 98] width 13 height 13
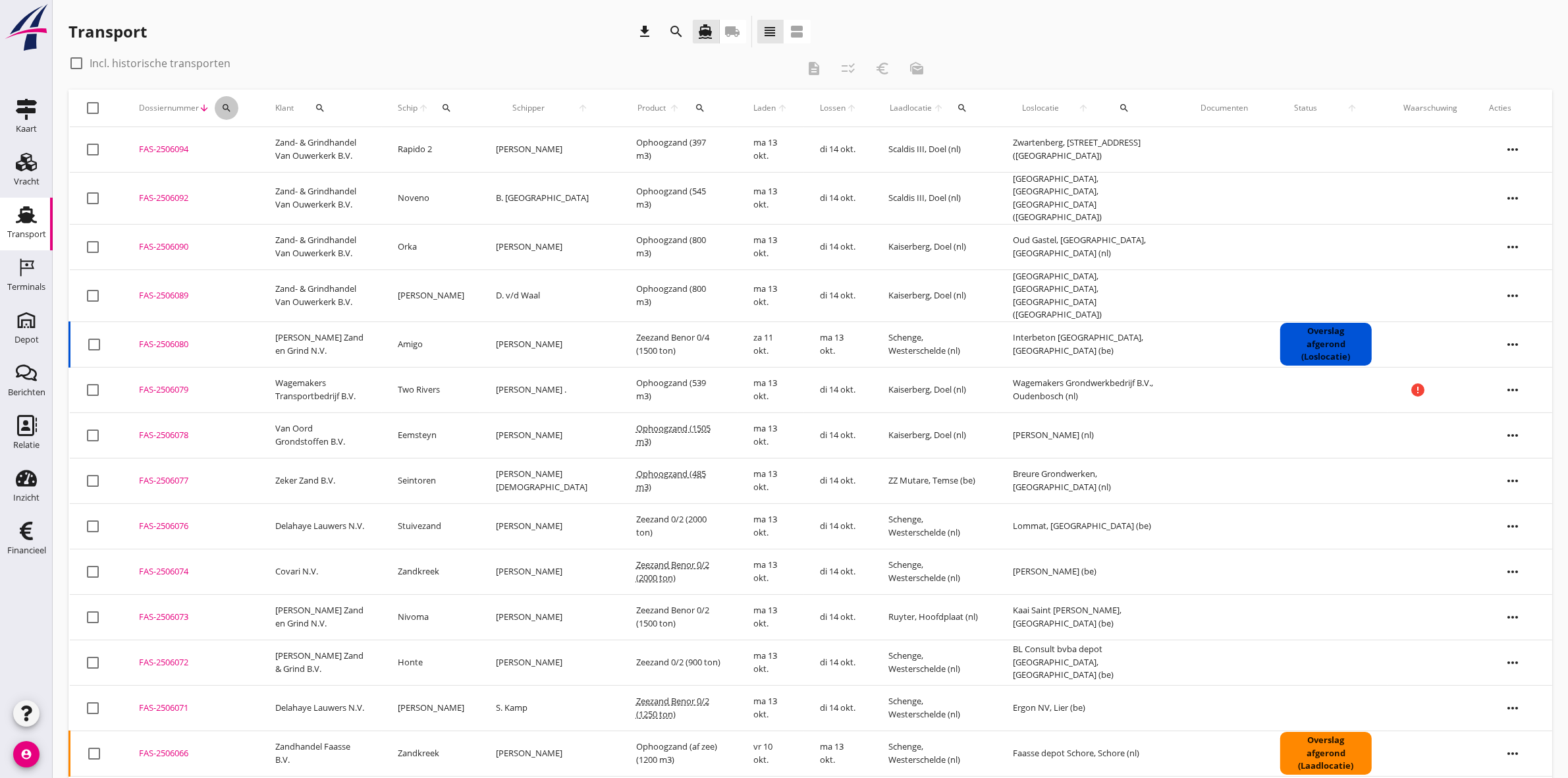
click at [224, 109] on icon "search" at bounding box center [226, 108] width 11 height 11
click at [254, 135] on input "Zoeken op dossiernummer..." at bounding box center [287, 146] width 137 height 21
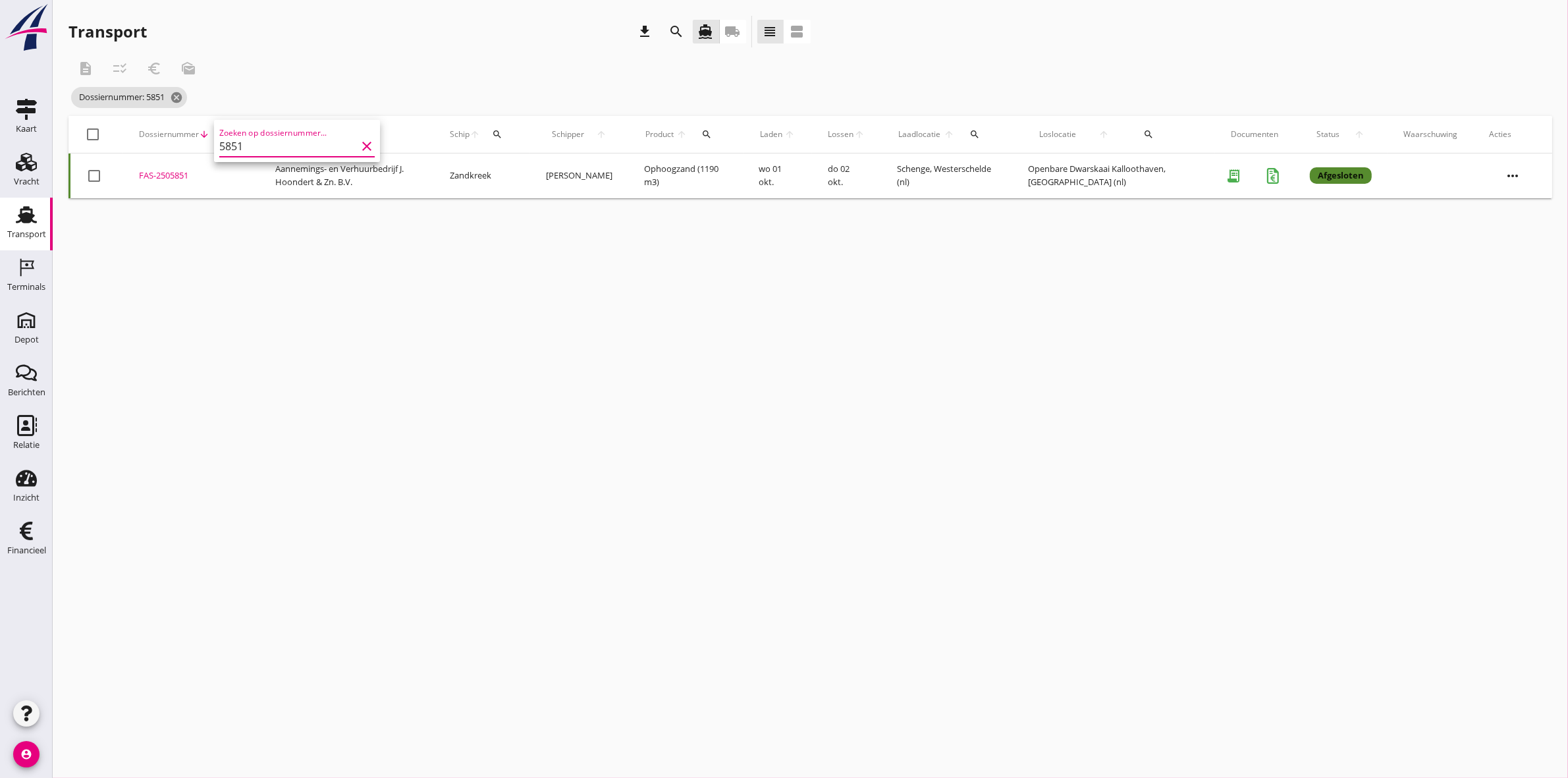
type input "5851"
click at [172, 166] on td "FAS-2505851 upload_file Drop hier uw bestand om het aan het dossier toe te voeg…" at bounding box center [191, 175] width 136 height 44
click at [181, 93] on icon "cancel" at bounding box center [177, 98] width 13 height 13
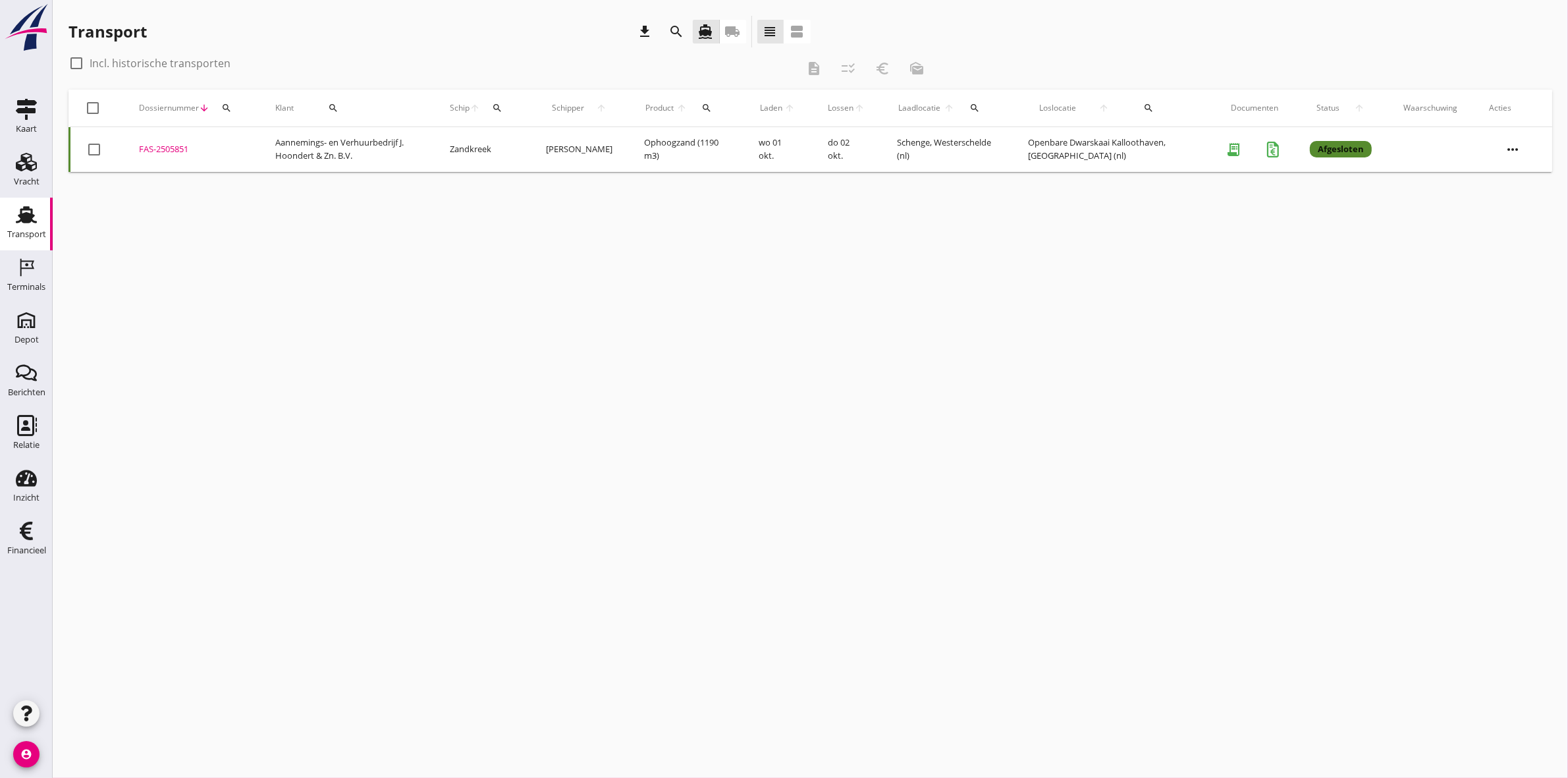
click at [230, 104] on icon "search" at bounding box center [226, 108] width 11 height 11
click at [238, 151] on input "Zoeken op dossiernummer..." at bounding box center [287, 146] width 137 height 21
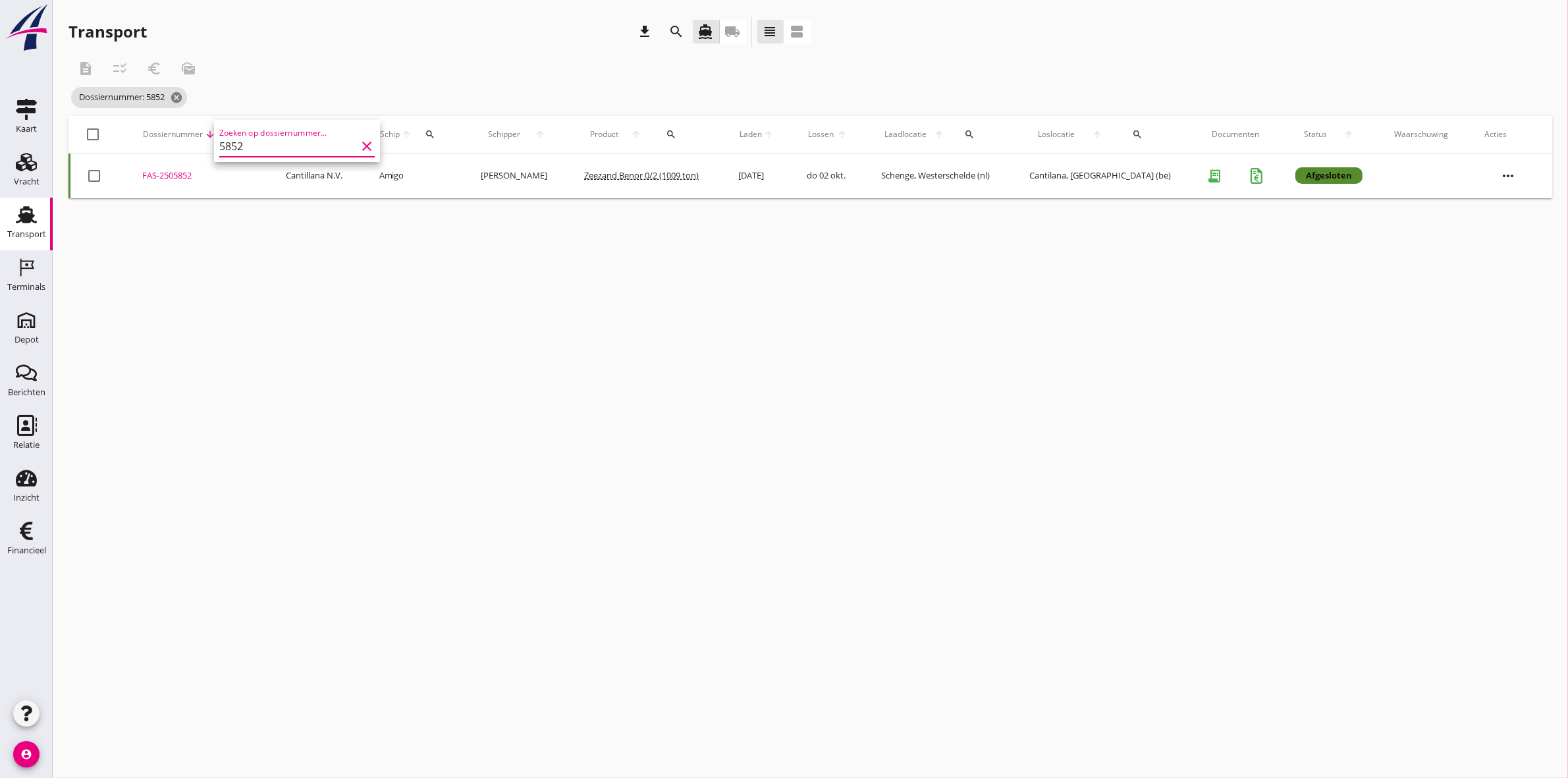
click at [182, 172] on div "FAS-2505852" at bounding box center [198, 176] width 113 height 13
click at [238, 129] on icon "search" at bounding box center [234, 134] width 11 height 11
click at [271, 171] on input "5852" at bounding box center [295, 173] width 137 height 21
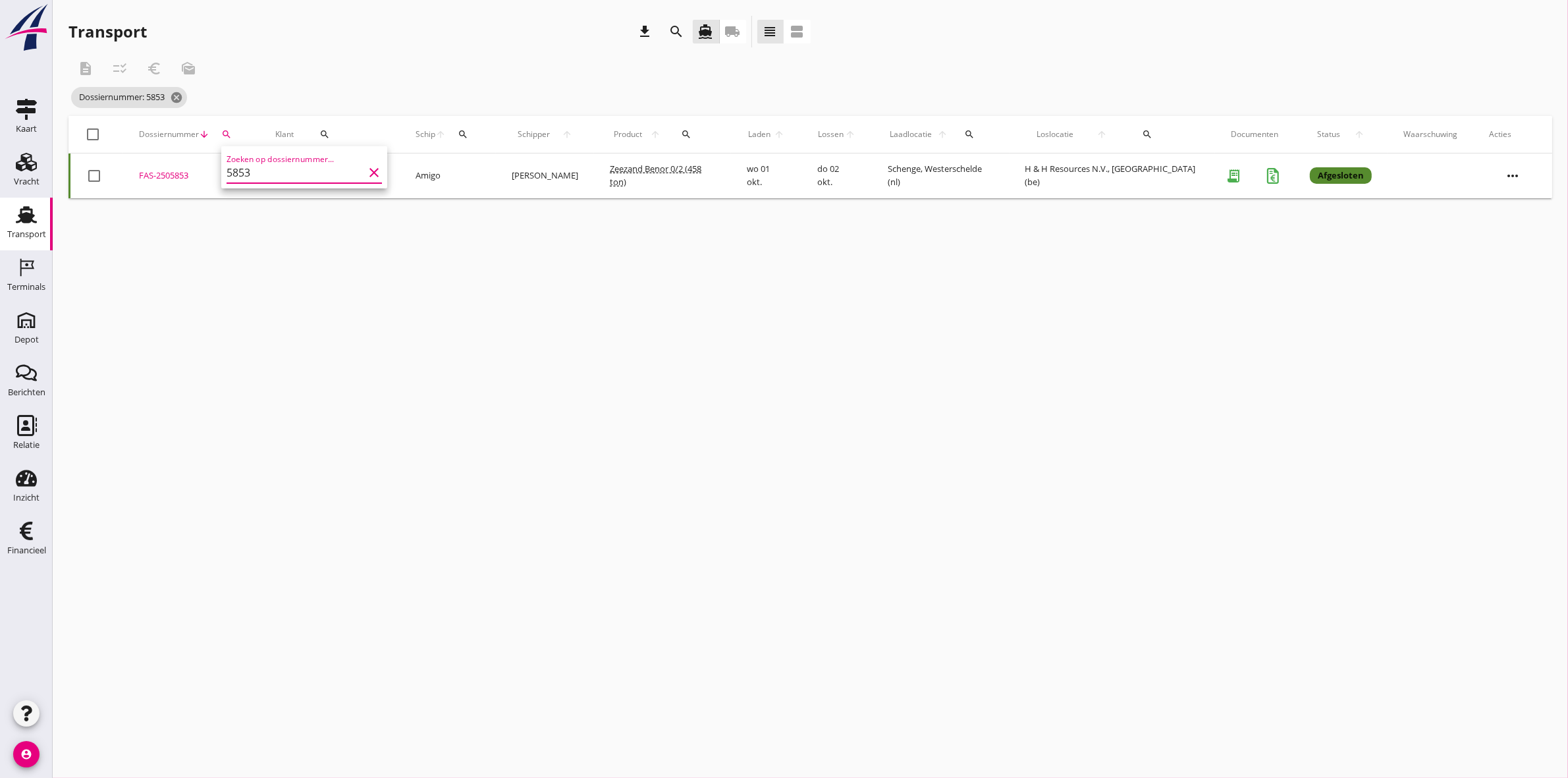
click at [169, 172] on div "FAS-2505853" at bounding box center [191, 176] width 105 height 13
click at [228, 130] on icon "search" at bounding box center [226, 134] width 11 height 11
click at [253, 166] on input "5853" at bounding box center [289, 173] width 137 height 21
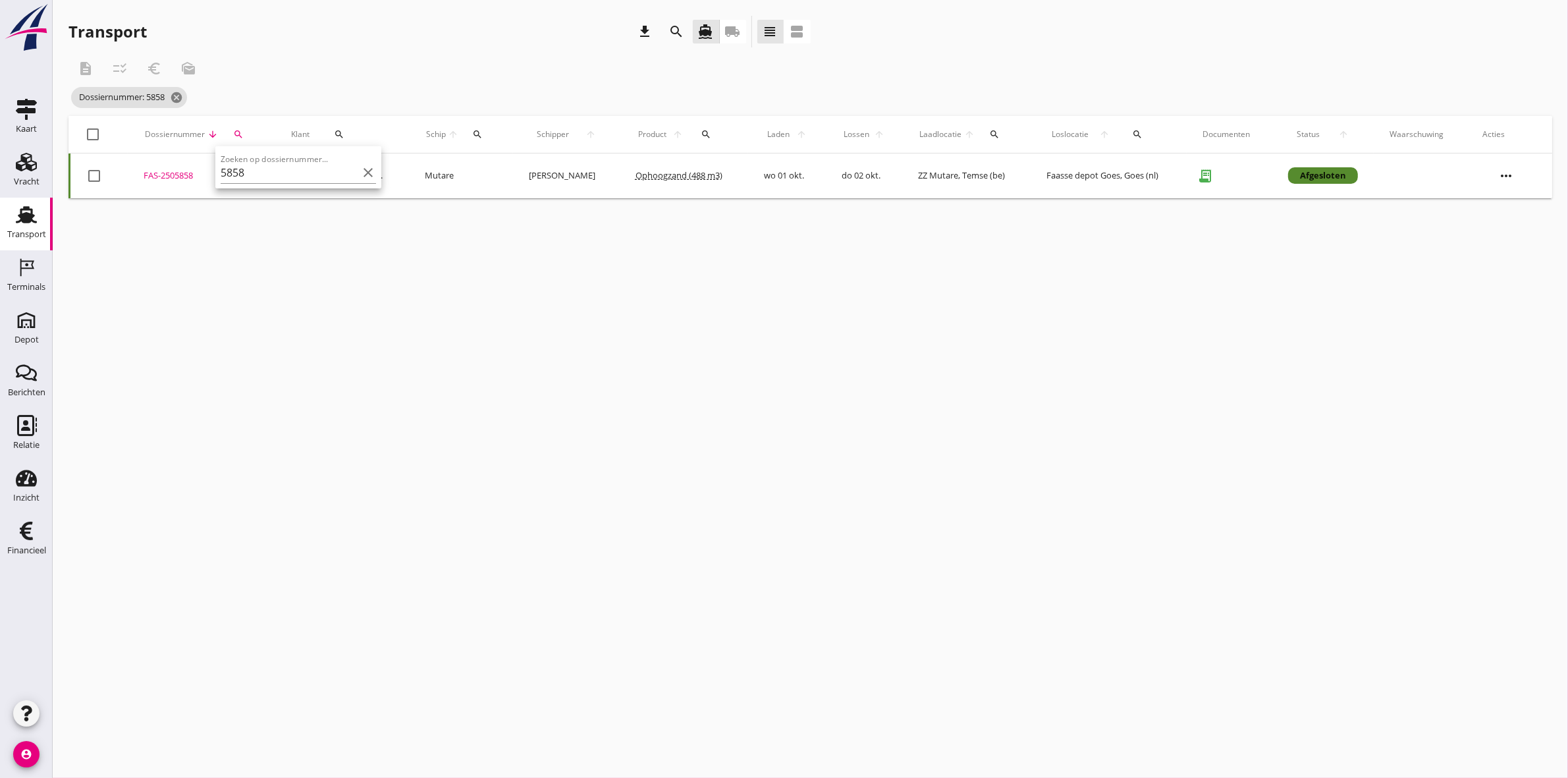
click at [182, 175] on div "FAS-2505858" at bounding box center [201, 176] width 116 height 13
click at [233, 129] on icon "search" at bounding box center [238, 134] width 11 height 11
click at [293, 171] on input "5858" at bounding box center [298, 173] width 137 height 21
click at [159, 182] on div "FAS-2505885" at bounding box center [197, 176] width 111 height 13
click at [237, 133] on icon "search" at bounding box center [233, 134] width 11 height 11
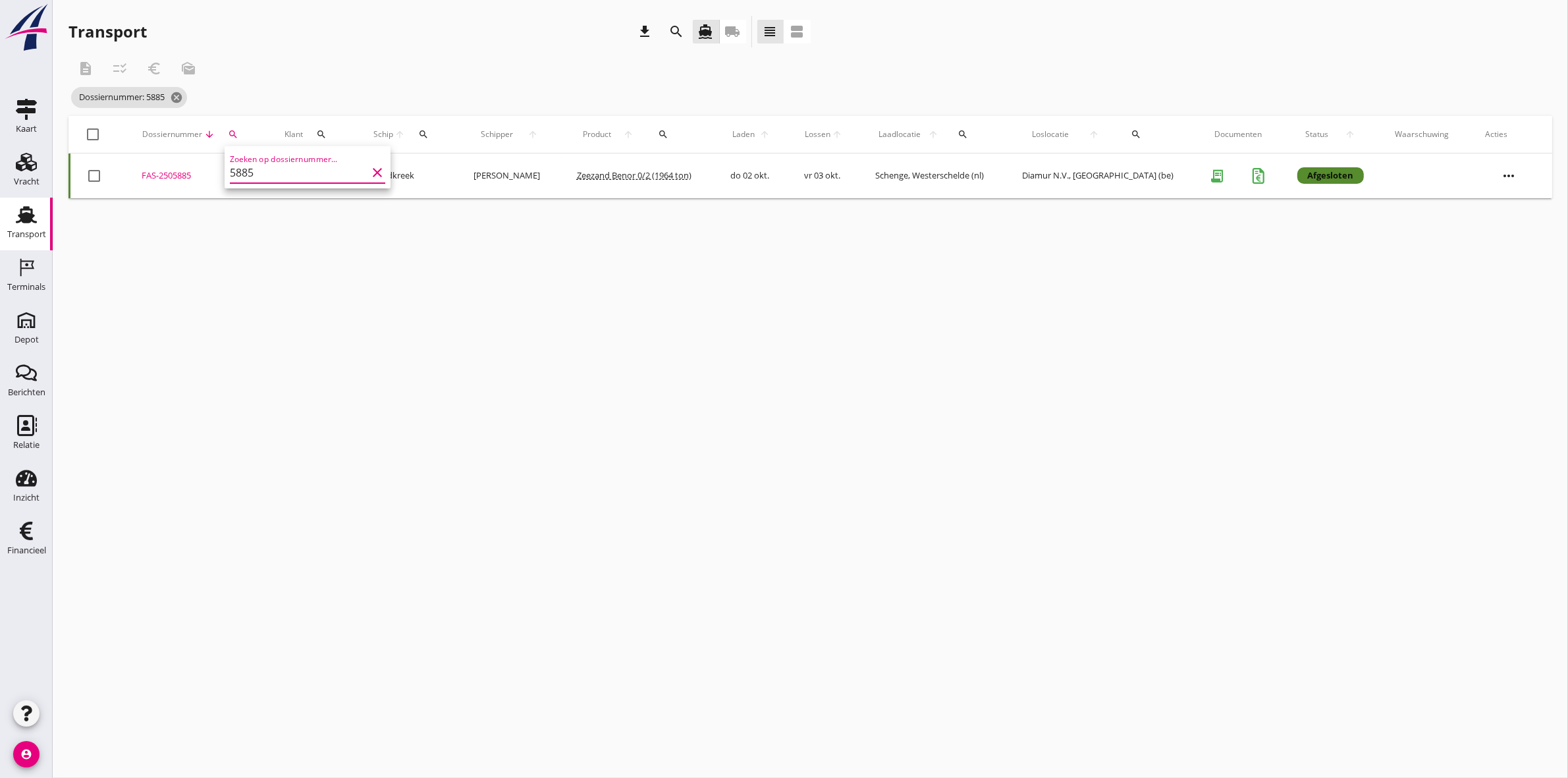
click at [267, 169] on input "5885" at bounding box center [298, 173] width 137 height 21
click at [188, 176] on div "FAS-2505899" at bounding box center [191, 176] width 105 height 13
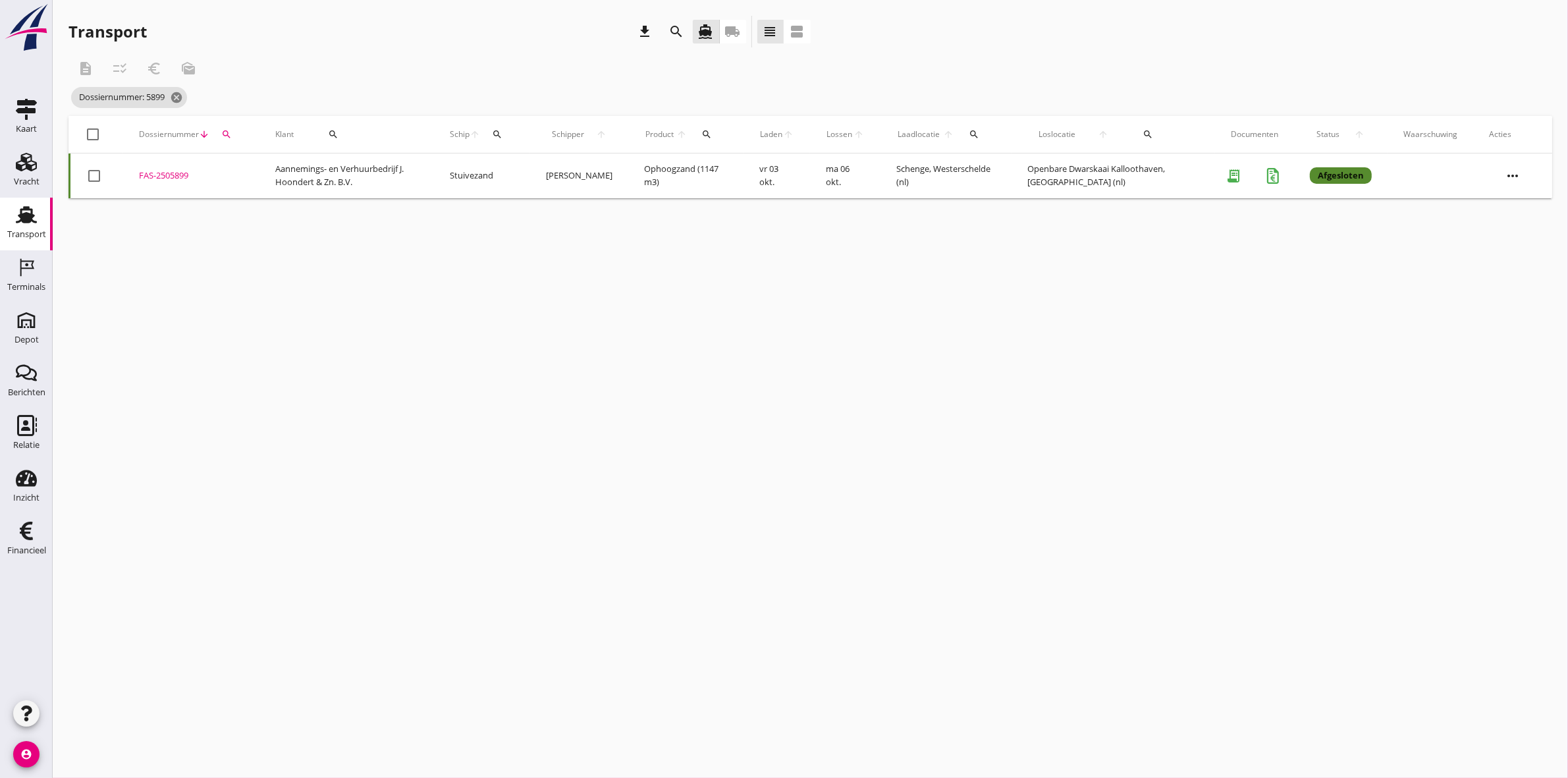
click at [231, 129] on div "search" at bounding box center [226, 134] width 24 height 11
drag, startPoint x: 267, startPoint y: 176, endPoint x: 92, endPoint y: 193, distance: 175.8
click at [92, 193] on div "Deel track en trace Vracht details Vracht aanpassen Schip wijzigen Vracht kopie…" at bounding box center [784, 389] width 1568 height 778
click at [231, 131] on div "search" at bounding box center [226, 134] width 24 height 11
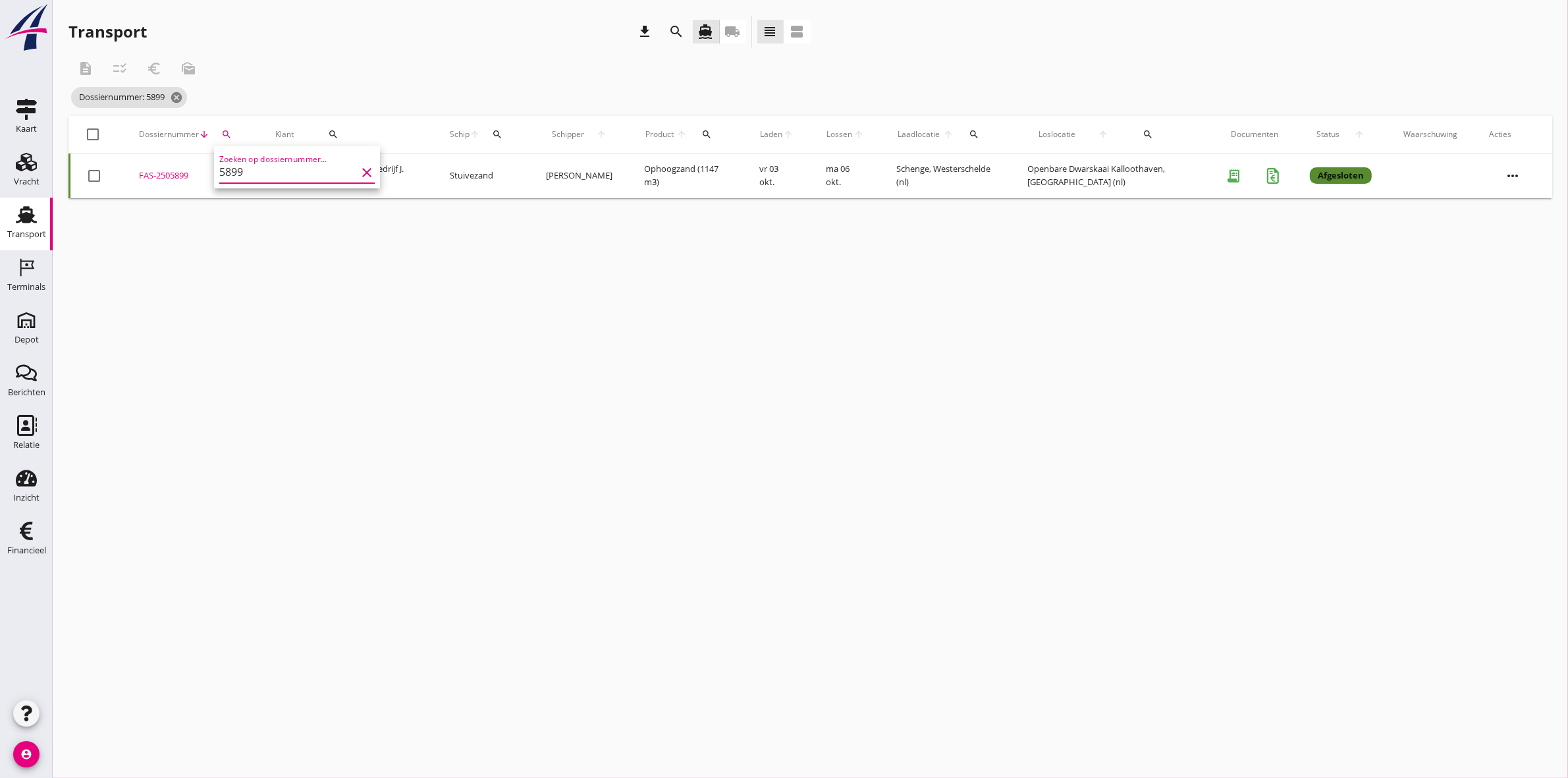
click at [255, 175] on input "5899" at bounding box center [287, 173] width 137 height 21
click at [160, 176] on div "FAS-2505897" at bounding box center [198, 176] width 113 height 13
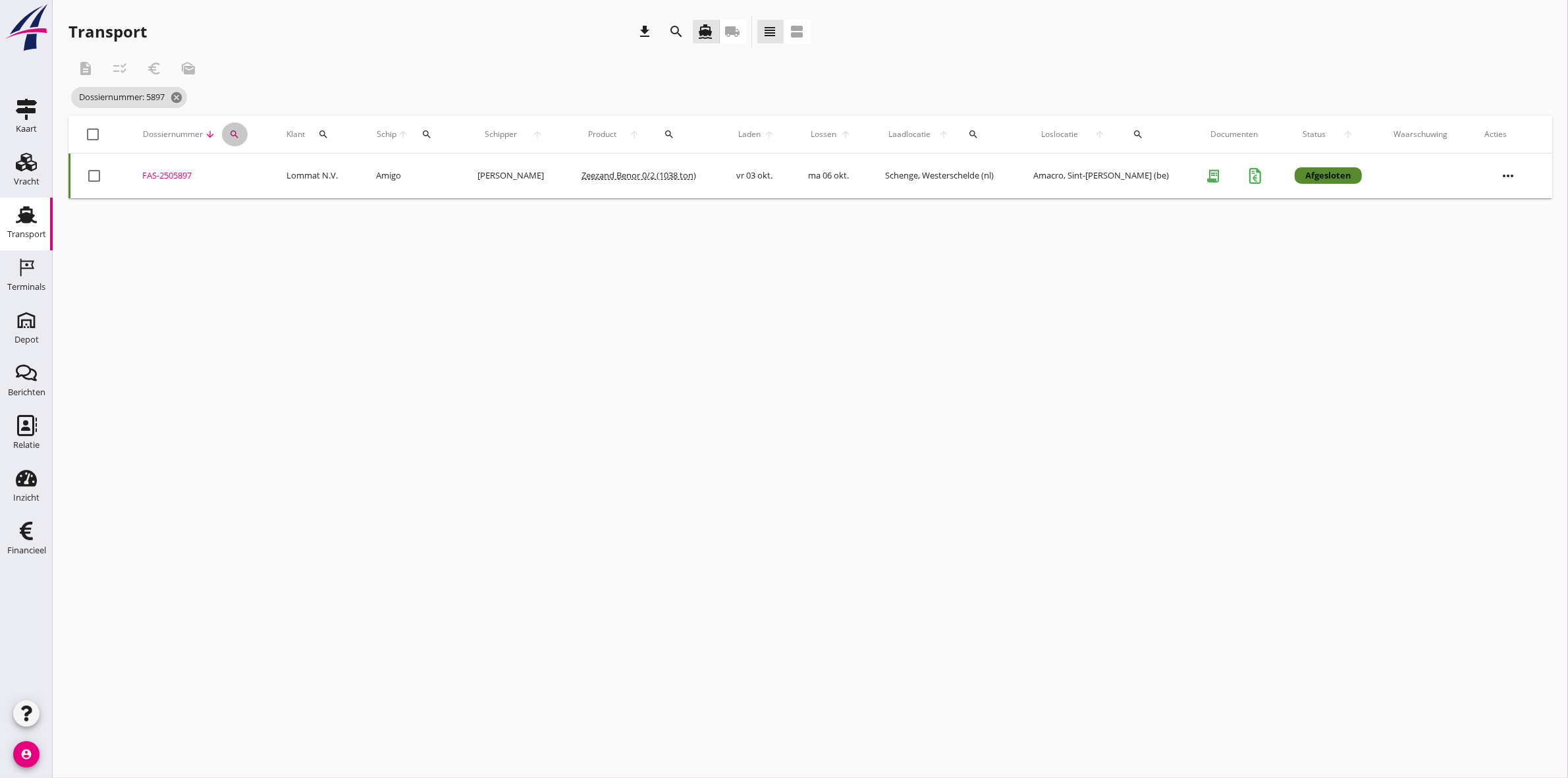
click at [236, 126] on button "search" at bounding box center [234, 135] width 26 height 24
click at [288, 173] on input "5897" at bounding box center [295, 173] width 137 height 21
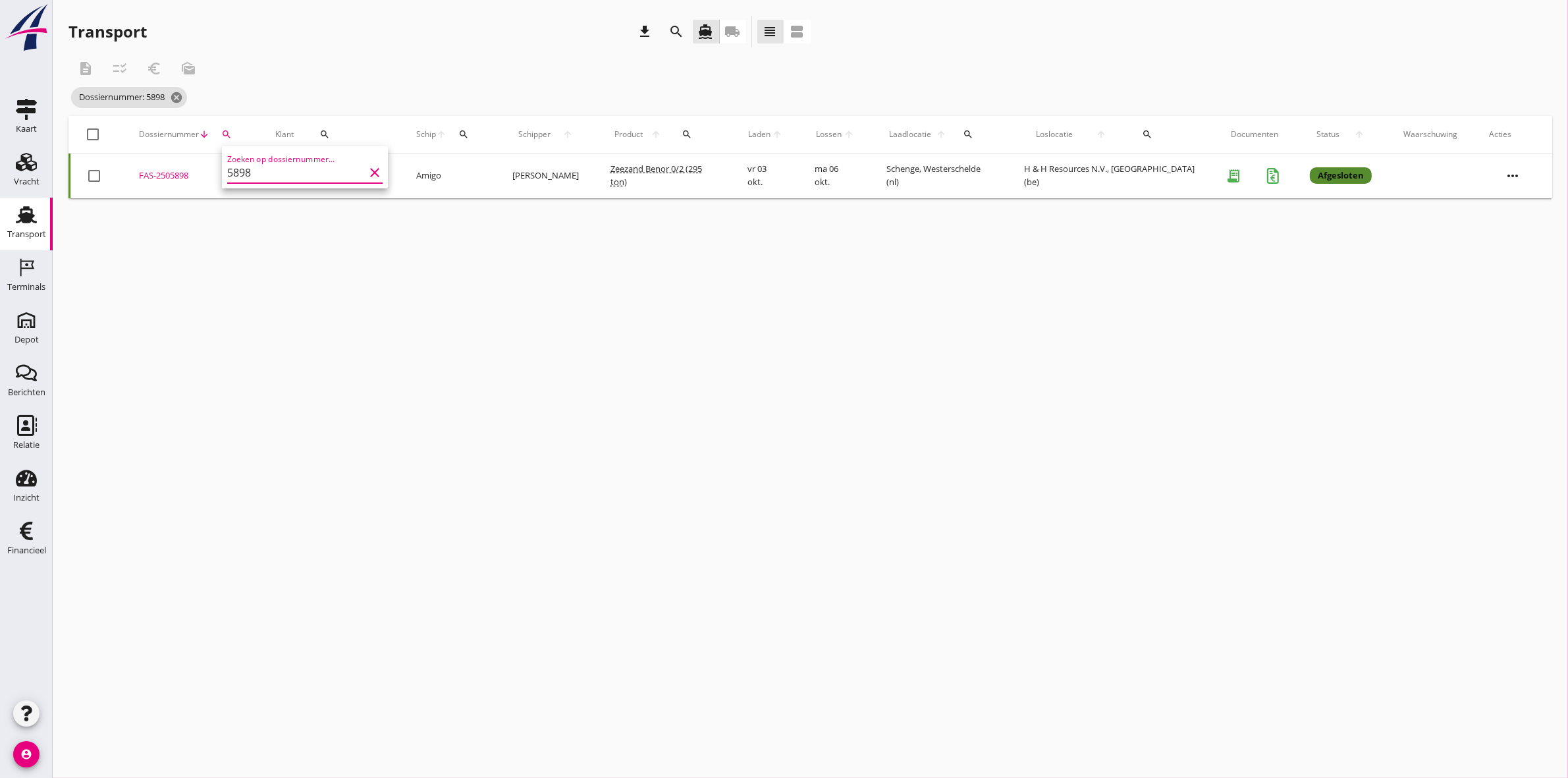
type input "5898"
click at [160, 176] on div "FAS-2505898" at bounding box center [191, 176] width 105 height 13
click at [226, 132] on icon "search" at bounding box center [226, 134] width 11 height 11
drag, startPoint x: 257, startPoint y: 173, endPoint x: 100, endPoint y: 172, distance: 157.0
click at [104, 173] on div "Deel track en trace Vracht details Vracht aanpassen Schip wijzigen Vracht kopie…" at bounding box center [784, 389] width 1568 height 778
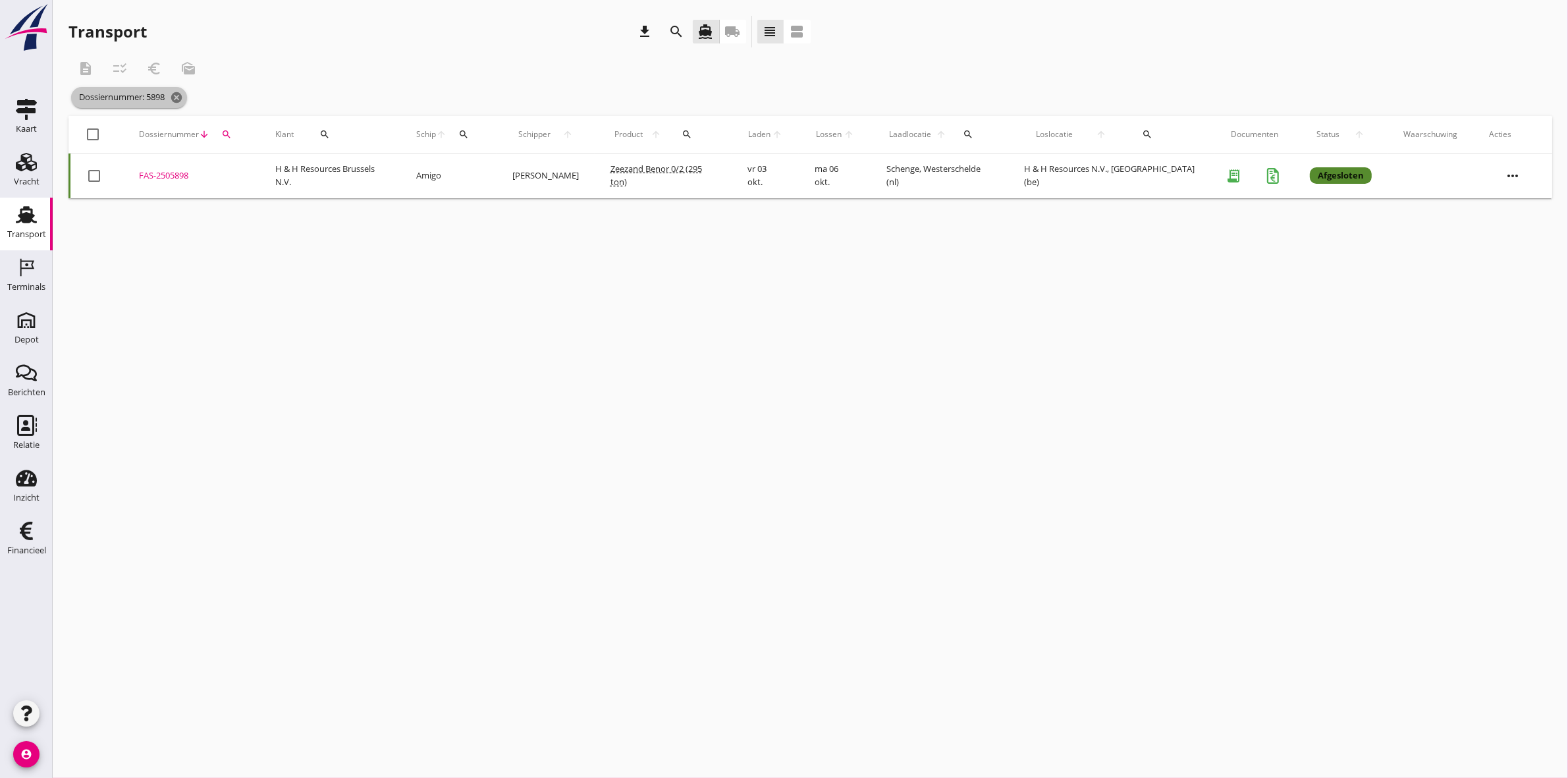
drag, startPoint x: 180, startPoint y: 96, endPoint x: 195, endPoint y: 106, distance: 18.0
click at [181, 96] on icon "cancel" at bounding box center [177, 98] width 13 height 13
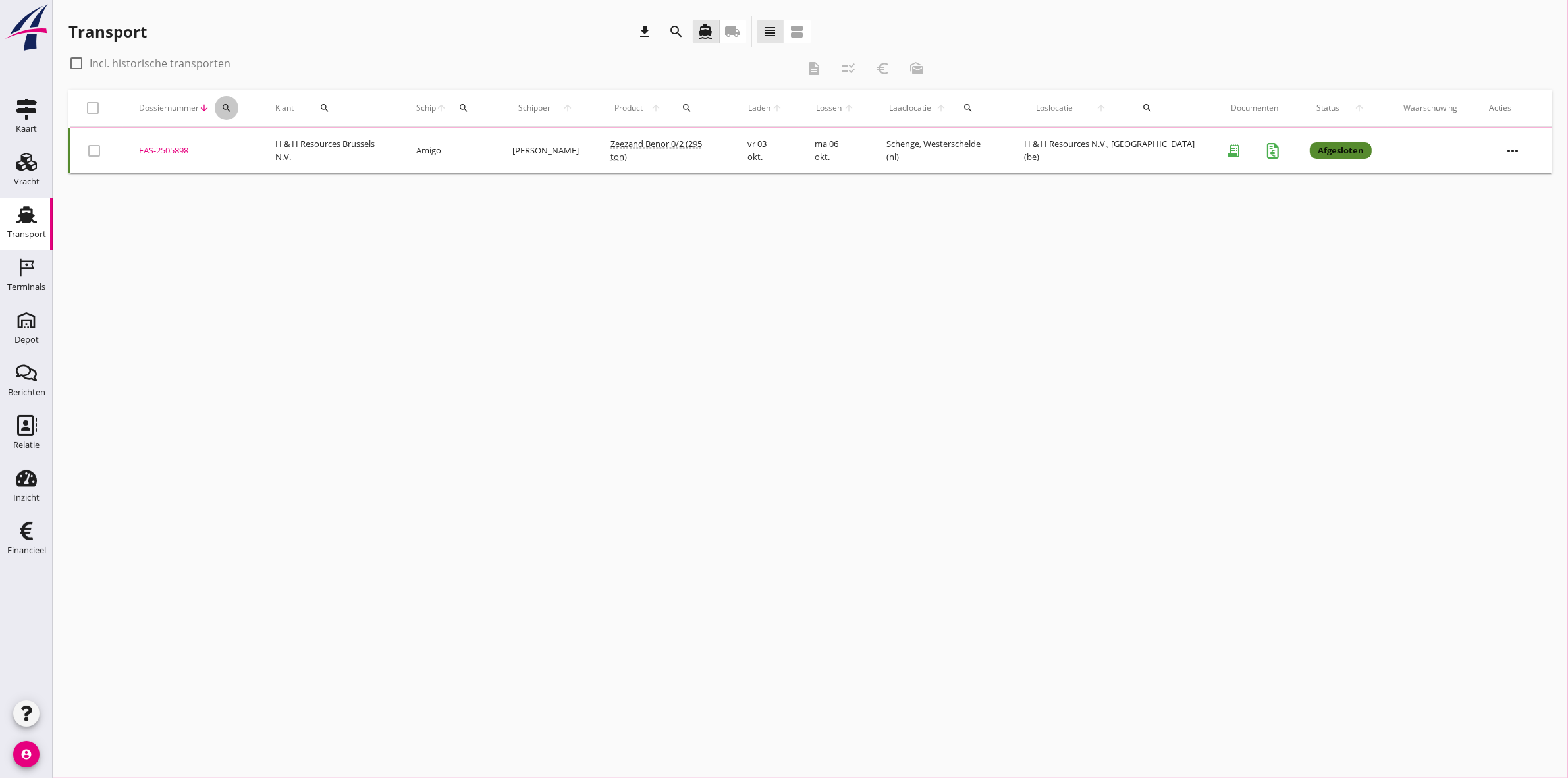
click at [238, 110] on div "search" at bounding box center [226, 108] width 24 height 11
click at [237, 145] on input "Zoeken op dossiernummer..." at bounding box center [289, 146] width 137 height 21
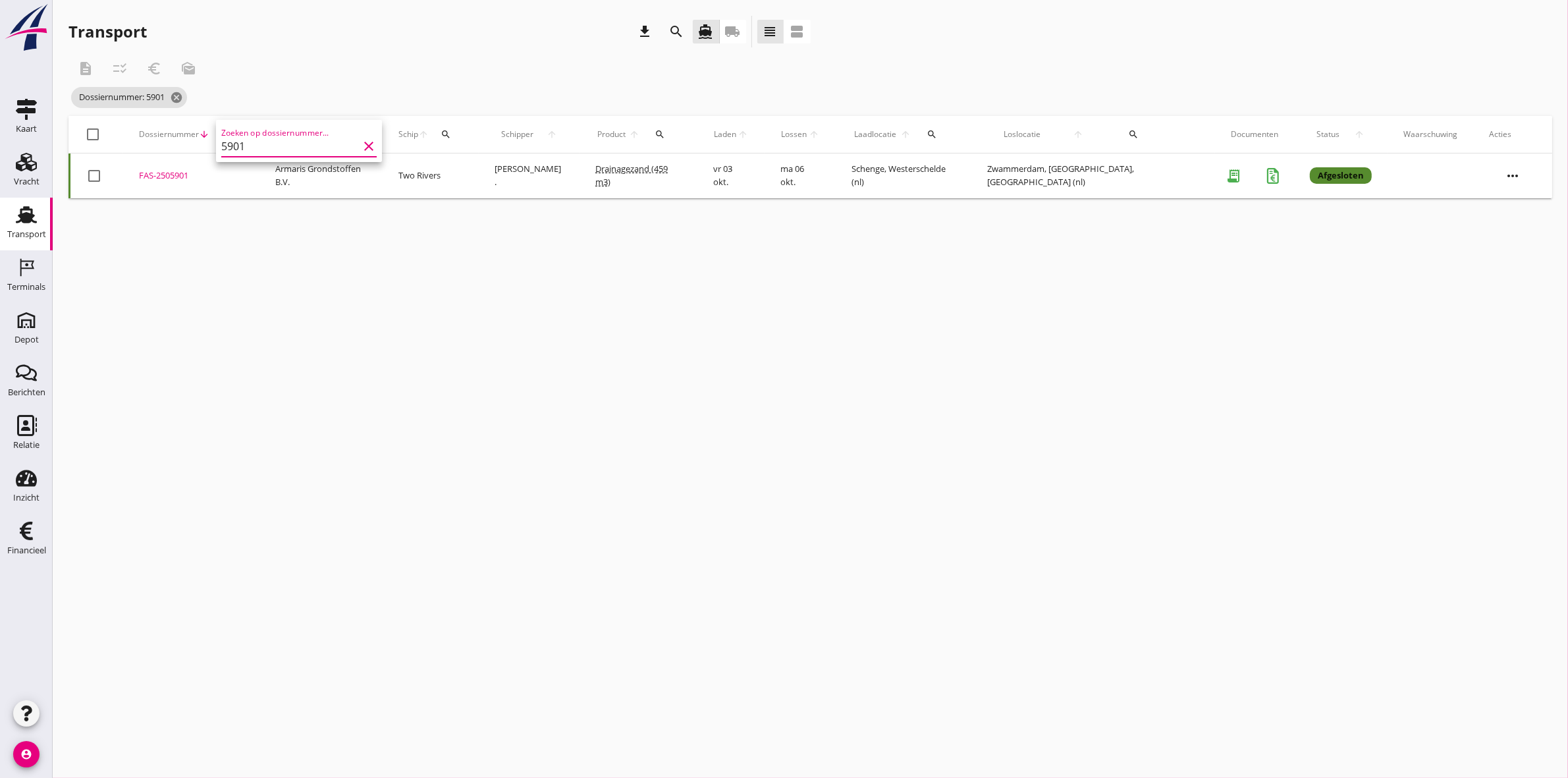
type input "5901"
click at [181, 173] on div "FAS-2505901" at bounding box center [191, 176] width 105 height 13
click at [230, 127] on button "search" at bounding box center [226, 135] width 24 height 24
drag, startPoint x: 241, startPoint y: 178, endPoint x: 124, endPoint y: 182, distance: 117.1
click at [124, 182] on div "Deel track en trace Vracht details Vracht aanpassen Schip wijzigen Vracht kopie…" at bounding box center [784, 389] width 1568 height 778
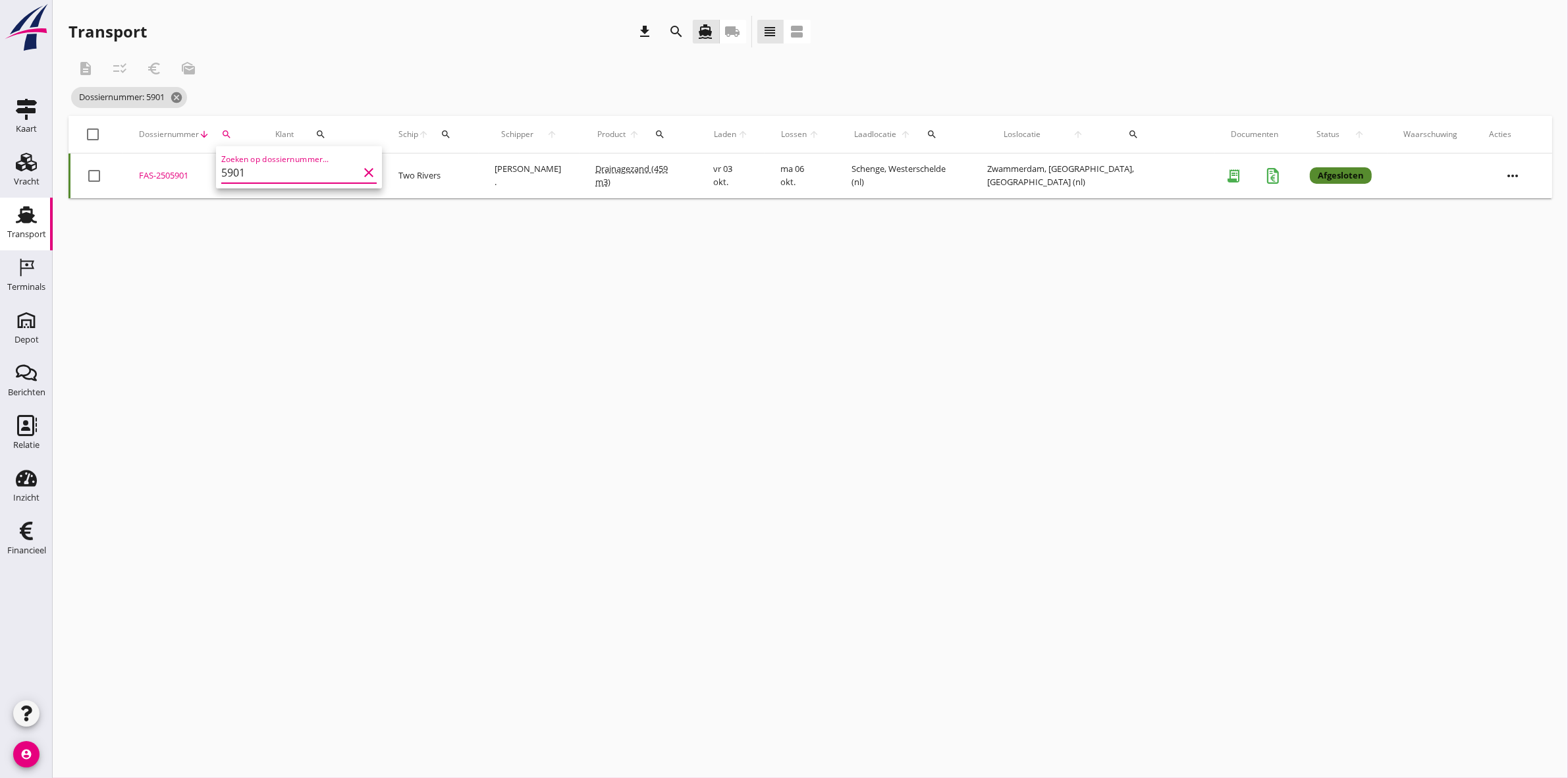
scroll to position [1, 0]
click at [177, 96] on icon "cancel" at bounding box center [177, 98] width 13 height 13
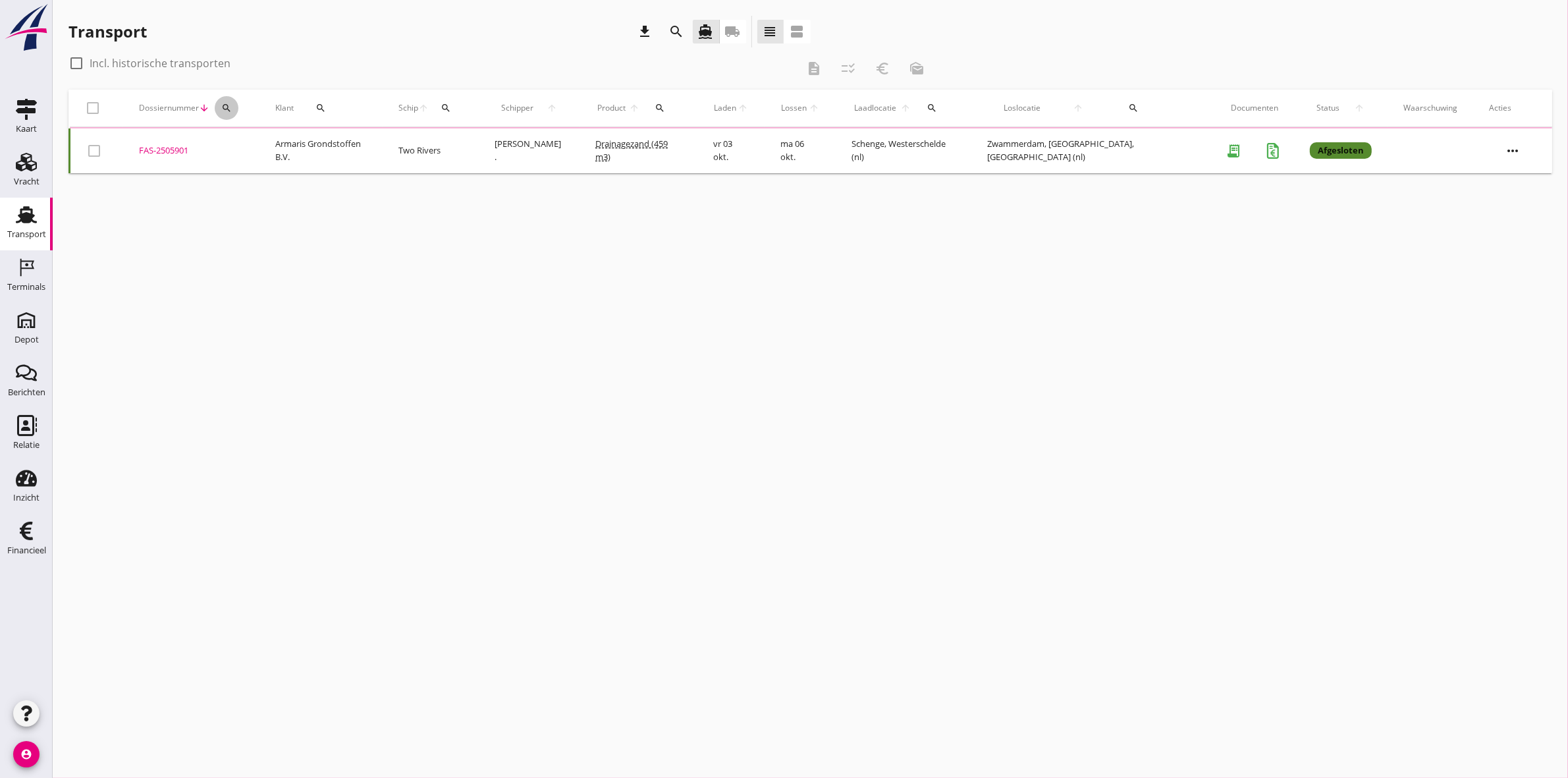
click at [225, 109] on icon "search" at bounding box center [226, 108] width 11 height 11
click at [241, 140] on input "Zoeken op dossiernummer..." at bounding box center [289, 146] width 137 height 21
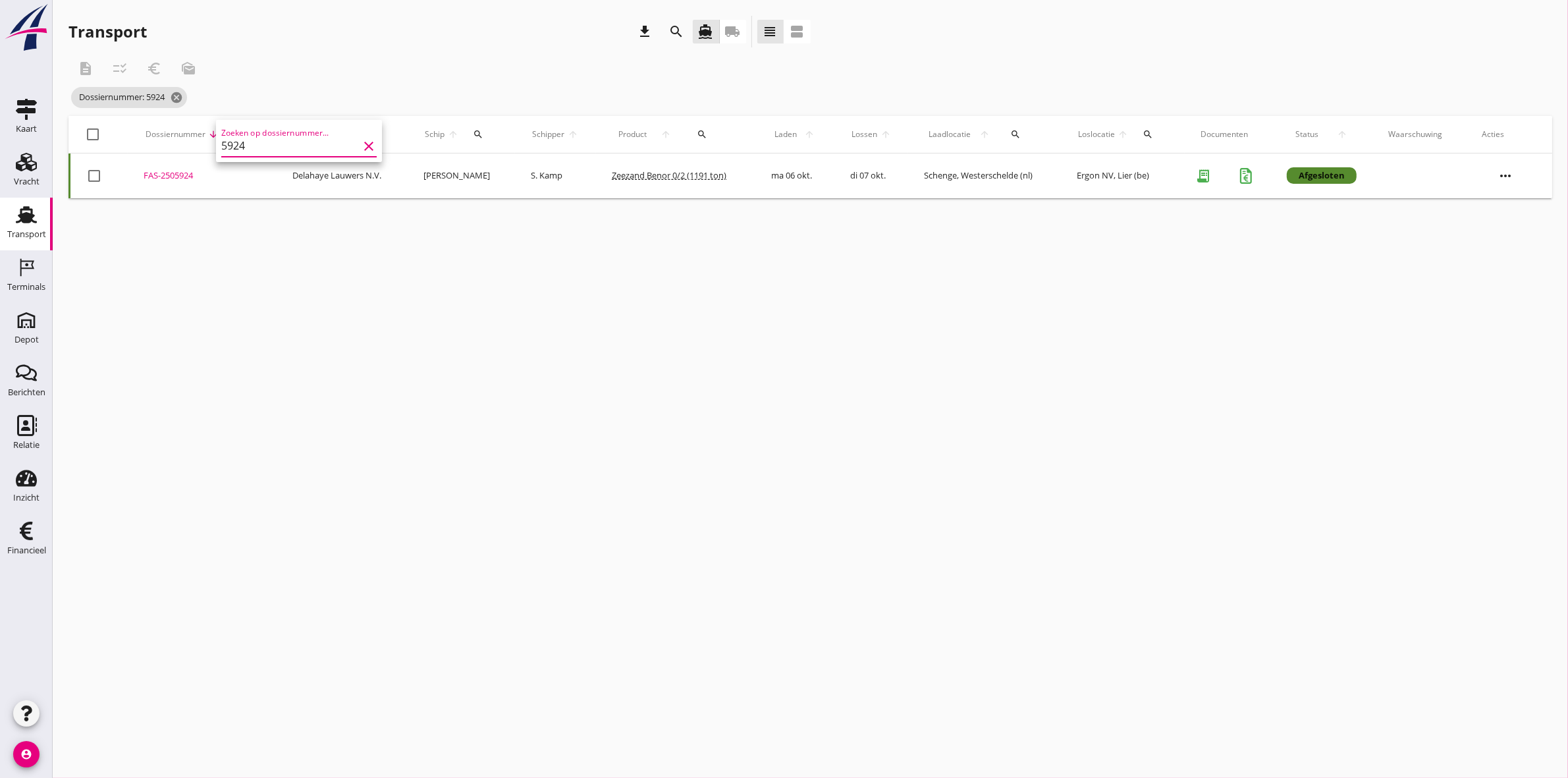
click at [140, 173] on td "FAS-2505924 upload_file Drop hier uw bestand om het aan het dossier toe te voeg…" at bounding box center [202, 175] width 149 height 44
click at [250, 132] on div "search" at bounding box center [239, 134] width 27 height 11
click at [281, 169] on input "5924" at bounding box center [298, 173] width 137 height 21
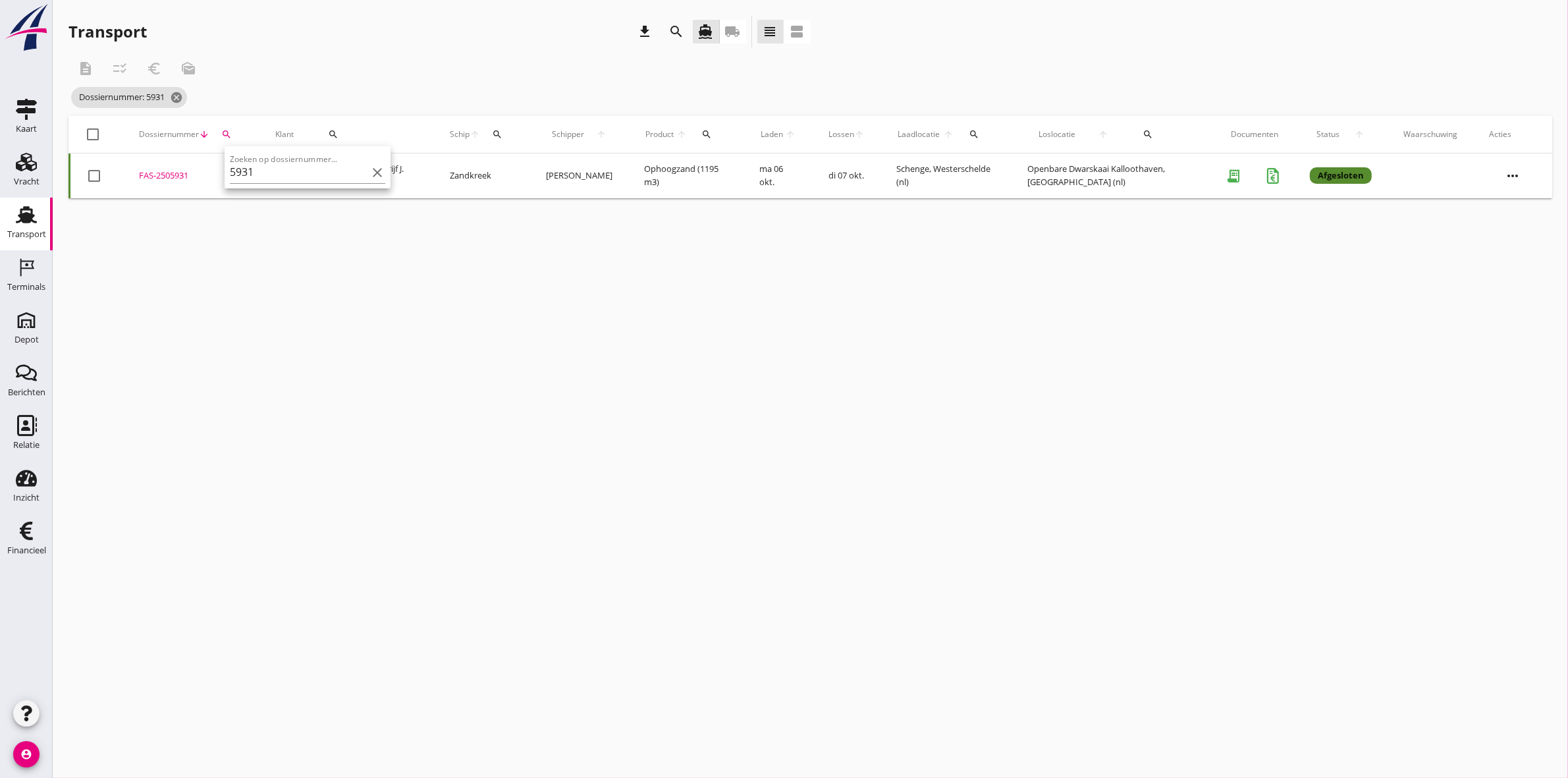
click at [186, 178] on div "FAS-2505931" at bounding box center [191, 176] width 105 height 13
click at [228, 130] on icon "search" at bounding box center [226, 134] width 11 height 11
click at [300, 165] on input "5931" at bounding box center [287, 173] width 137 height 21
drag, startPoint x: 175, startPoint y: 172, endPoint x: 224, endPoint y: 143, distance: 56.9
click at [173, 170] on div "FAS-2505932" at bounding box center [197, 176] width 111 height 13
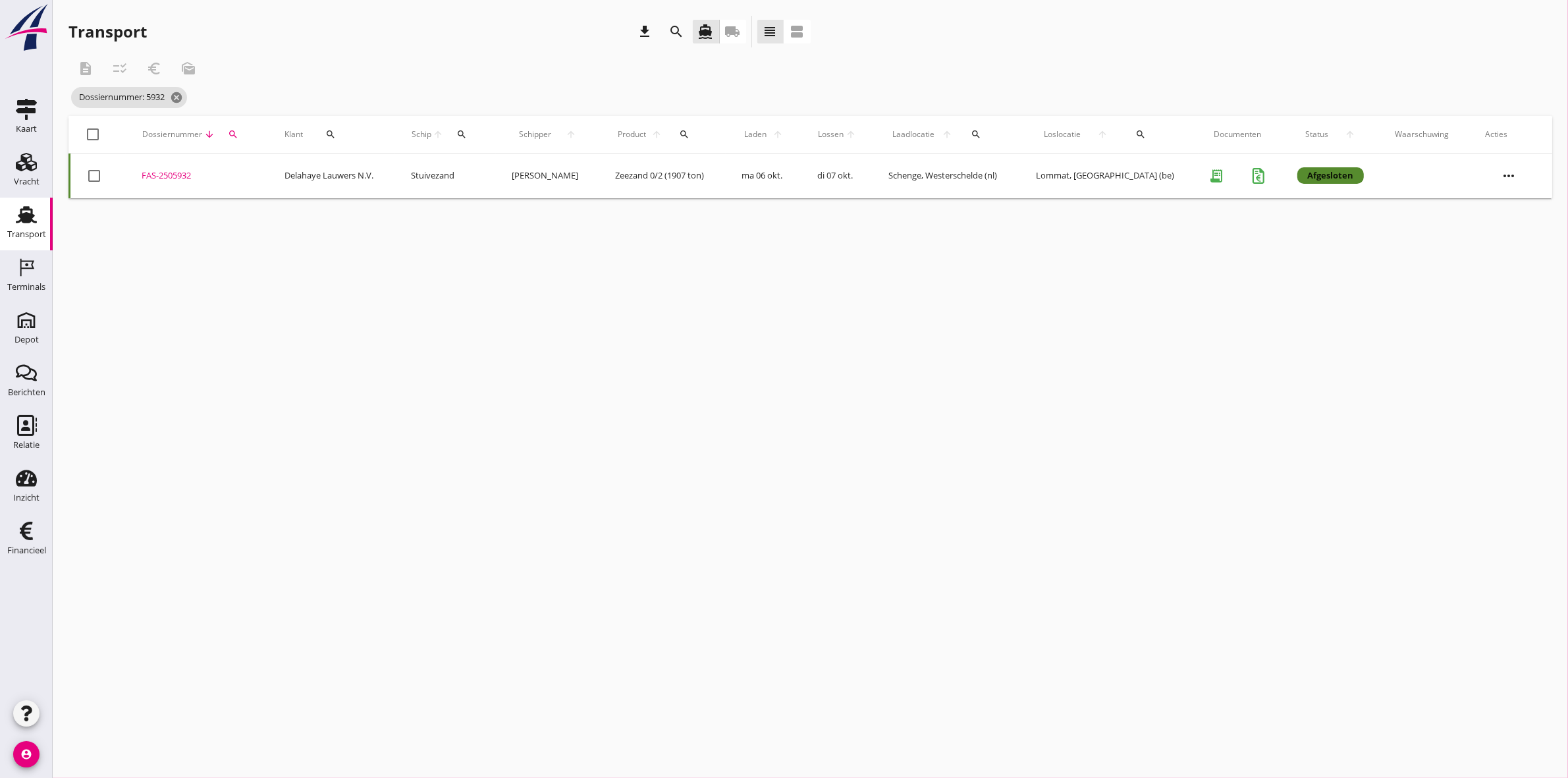
click at [238, 129] on icon "search" at bounding box center [233, 134] width 11 height 11
click at [263, 173] on input "5932" at bounding box center [297, 173] width 137 height 21
click at [165, 171] on div "FAS-2505933" at bounding box center [191, 176] width 105 height 13
click at [232, 129] on icon "search" at bounding box center [226, 134] width 11 height 11
click at [275, 173] on input "5933" at bounding box center [290, 173] width 137 height 21
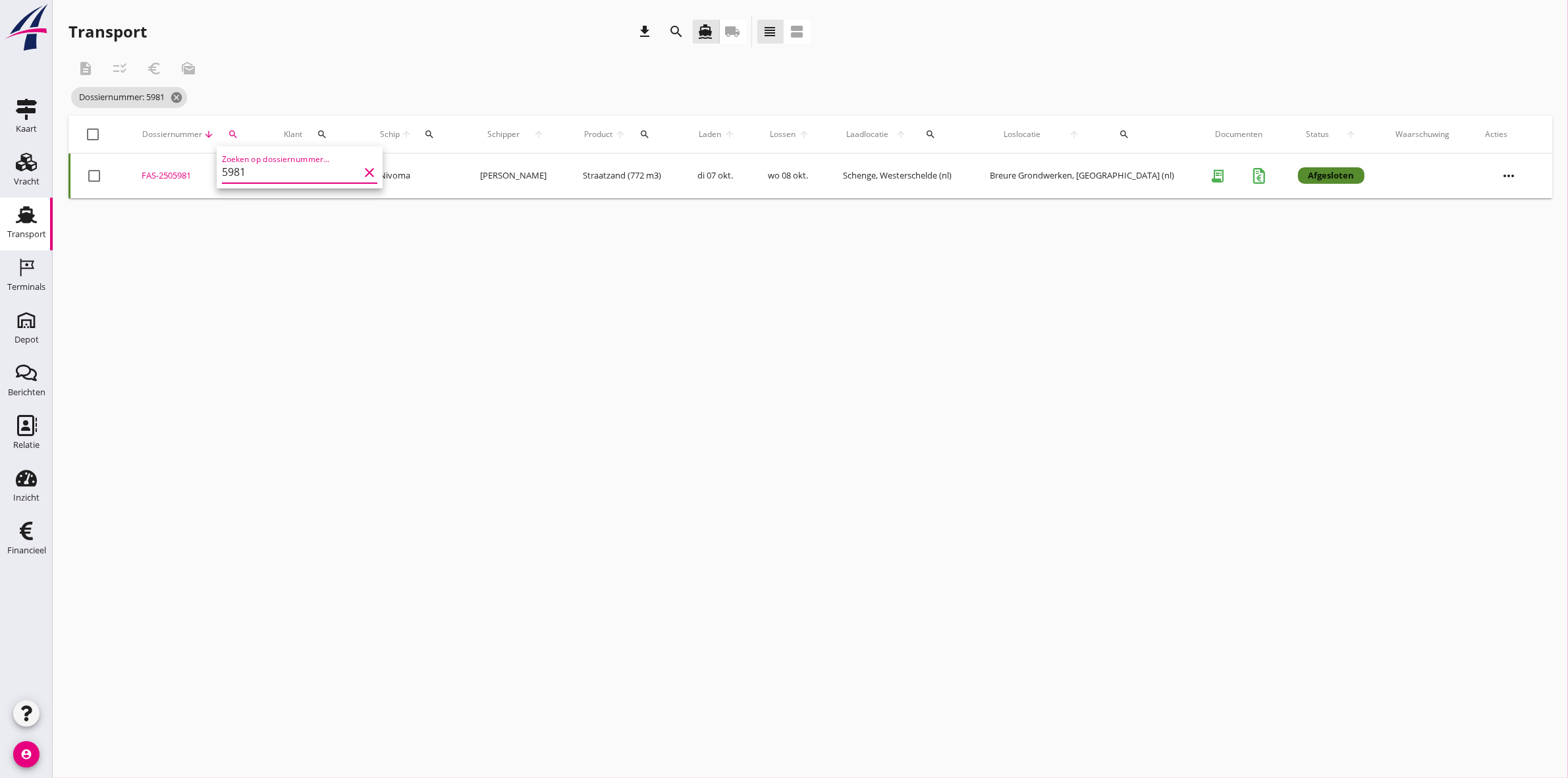
type input "5981"
click at [169, 173] on div "FAS-2505981" at bounding box center [196, 176] width 111 height 13
click at [245, 129] on div "search" at bounding box center [232, 134] width 25 height 11
click at [170, 173] on div "FAS-2505981" at bounding box center [196, 176] width 111 height 13
click at [182, 96] on icon "cancel" at bounding box center [177, 98] width 13 height 13
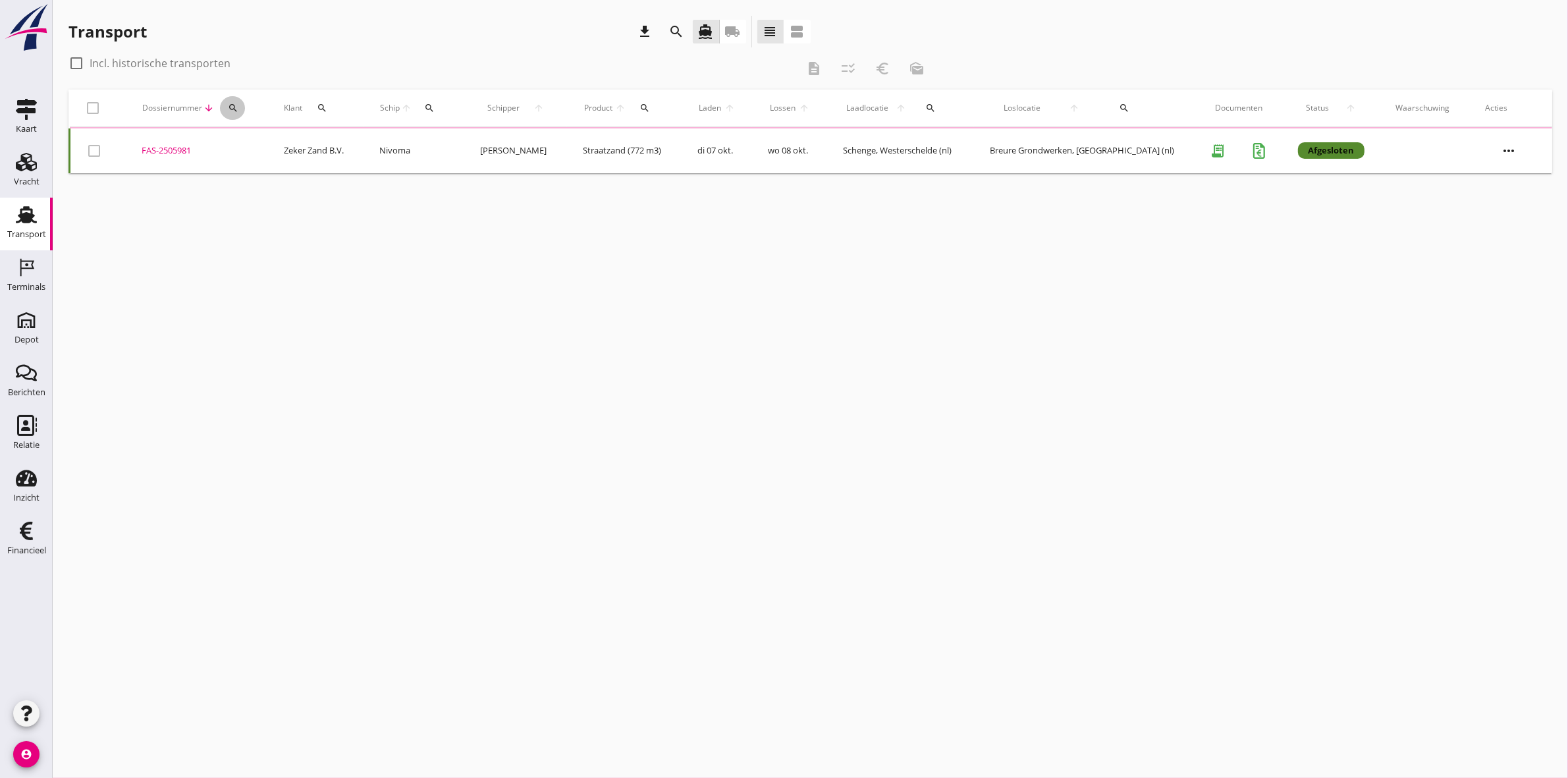
click at [238, 109] on icon "search" at bounding box center [233, 108] width 11 height 11
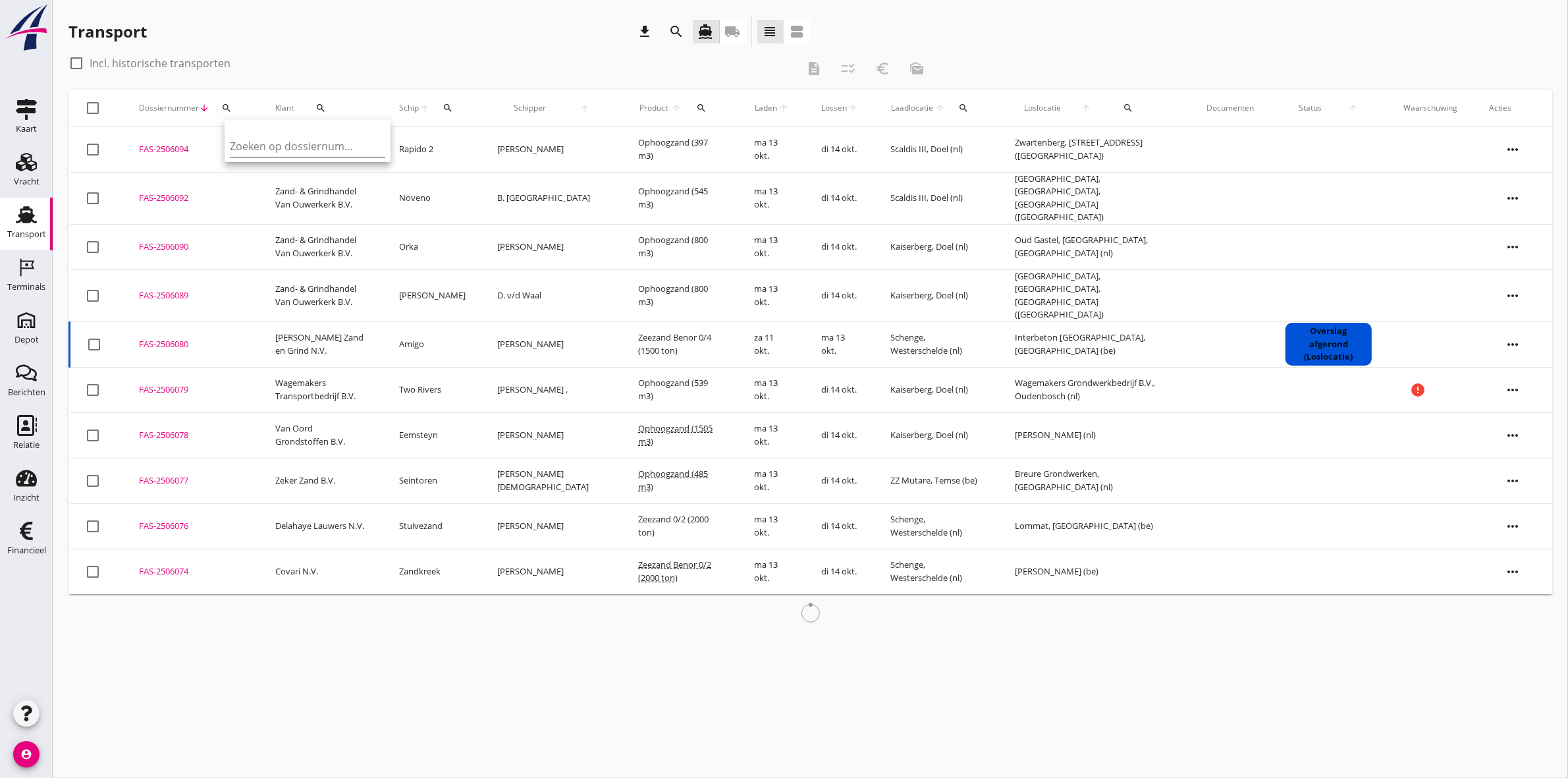
click at [263, 143] on input "Zoeken op dossiernummer..." at bounding box center [298, 146] width 137 height 21
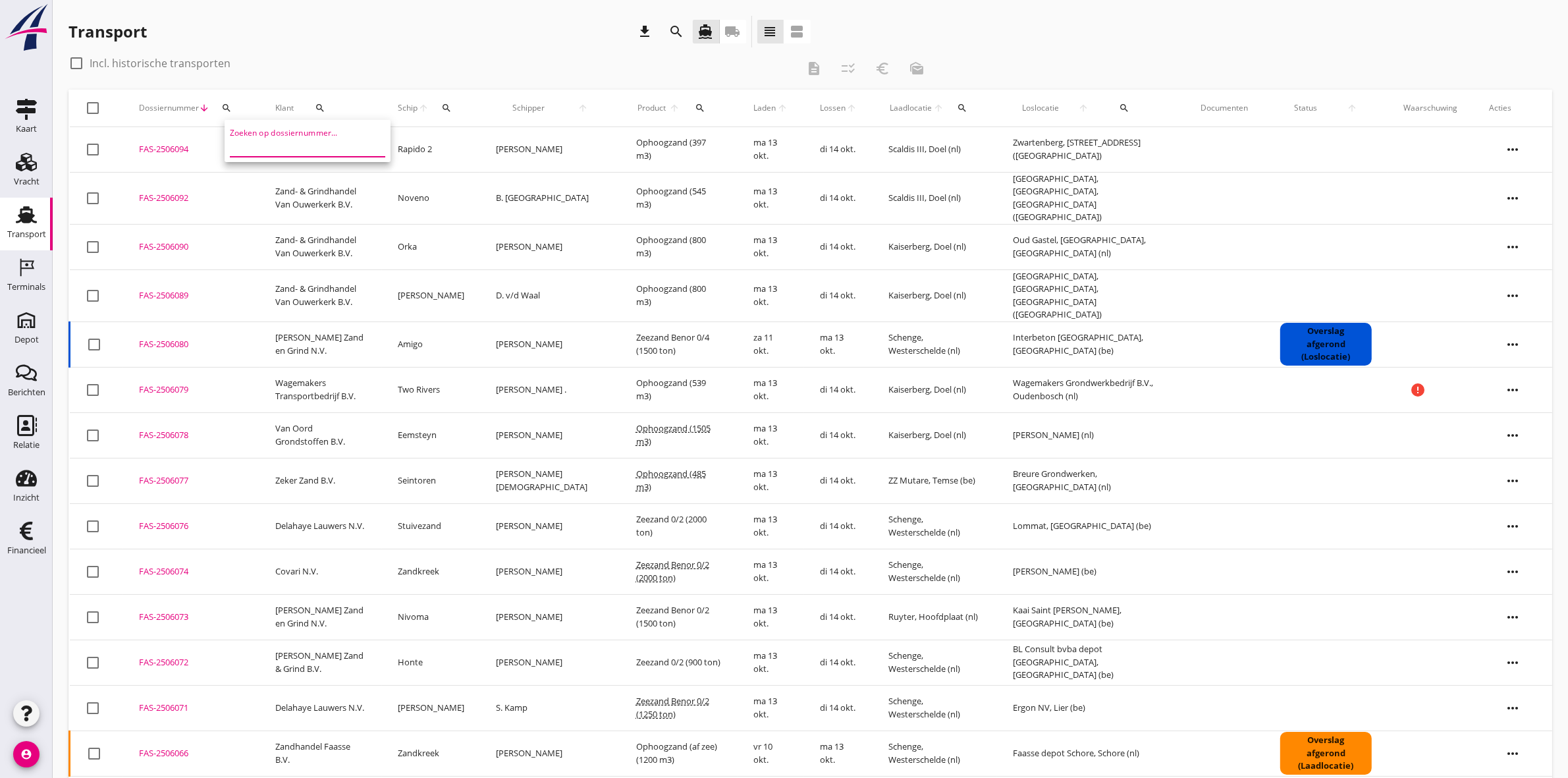
click at [275, 143] on input "Zoeken op dossiernummer..." at bounding box center [298, 146] width 137 height 21
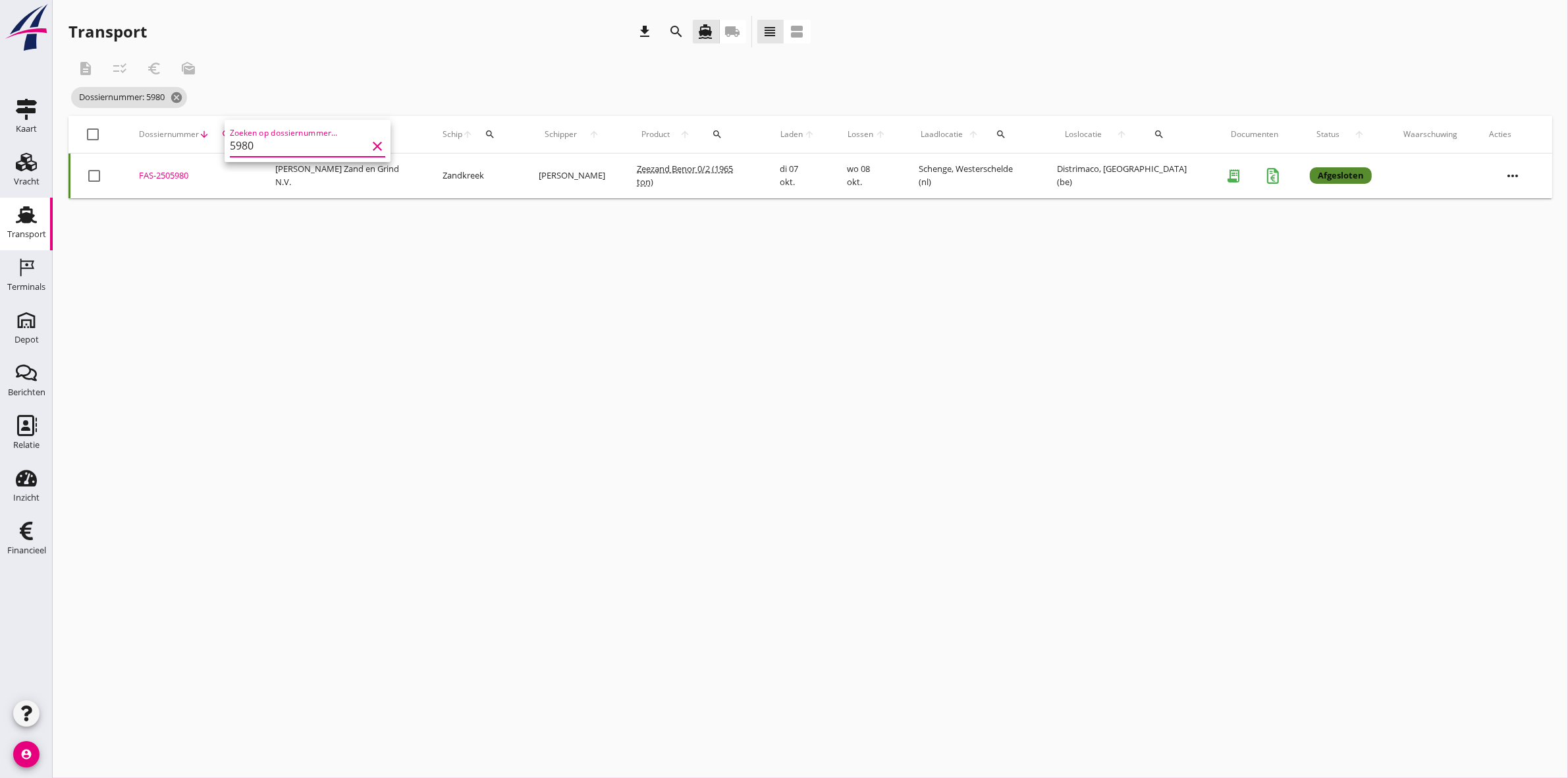
click at [150, 168] on td "FAS-2505980 upload_file Drop hier uw bestand om het aan het dossier toe te voeg…" at bounding box center [191, 175] width 136 height 44
click at [229, 133] on icon "search" at bounding box center [226, 134] width 11 height 11
drag, startPoint x: 265, startPoint y: 159, endPoint x: 270, endPoint y: 165, distance: 7.8
click at [265, 159] on div "Zoeken op dossiernummer... 5980 clear" at bounding box center [301, 169] width 155 height 29
click at [272, 171] on input "5980" at bounding box center [291, 173] width 137 height 21
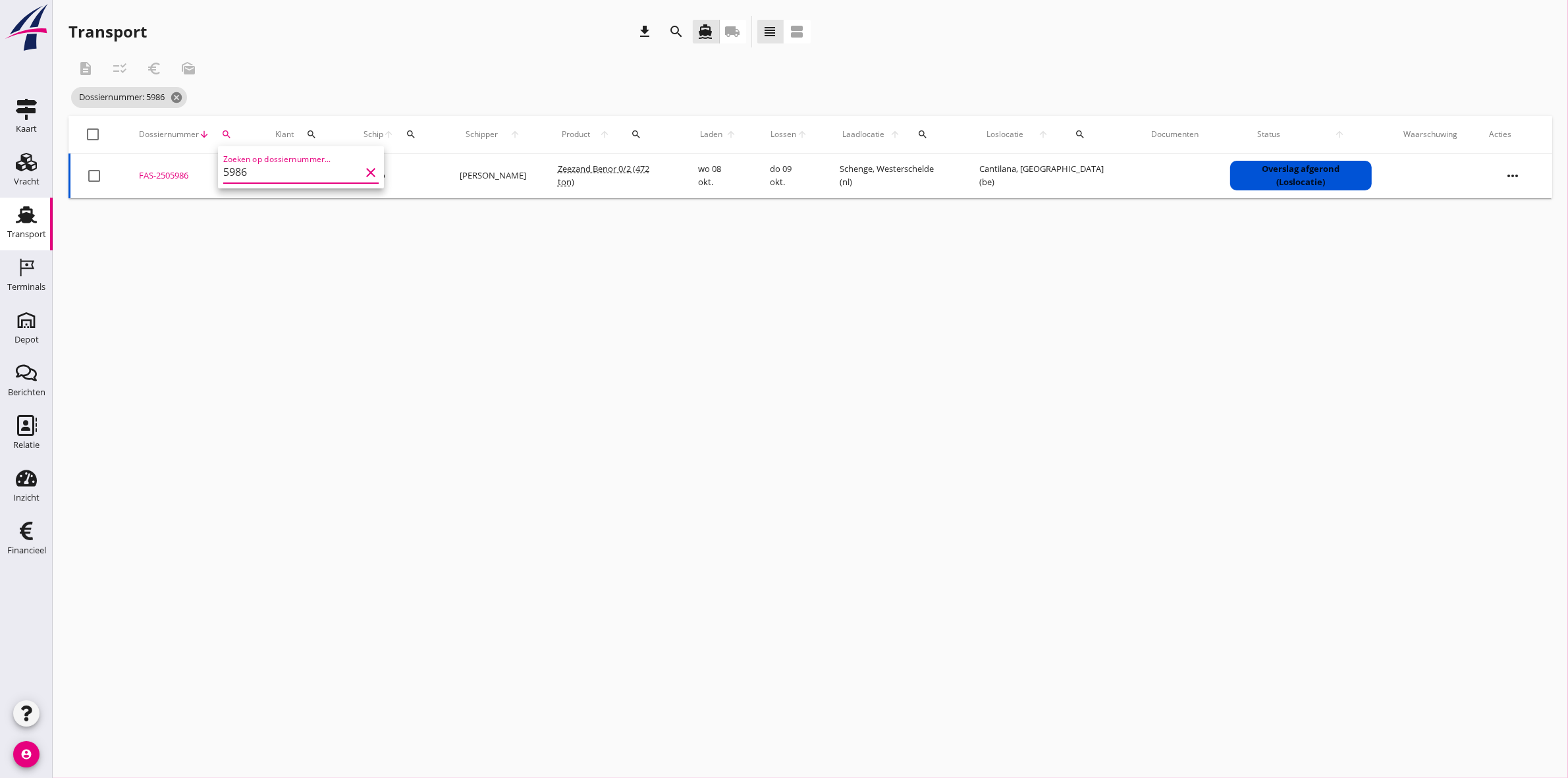
click at [314, 171] on input "5986" at bounding box center [291, 173] width 137 height 21
click at [318, 171] on input "5986" at bounding box center [291, 173] width 137 height 21
click at [156, 171] on div "FAS-2505986" at bounding box center [191, 176] width 105 height 13
click at [232, 130] on div "search" at bounding box center [226, 134] width 24 height 11
click at [265, 170] on input "5986" at bounding box center [287, 173] width 137 height 21
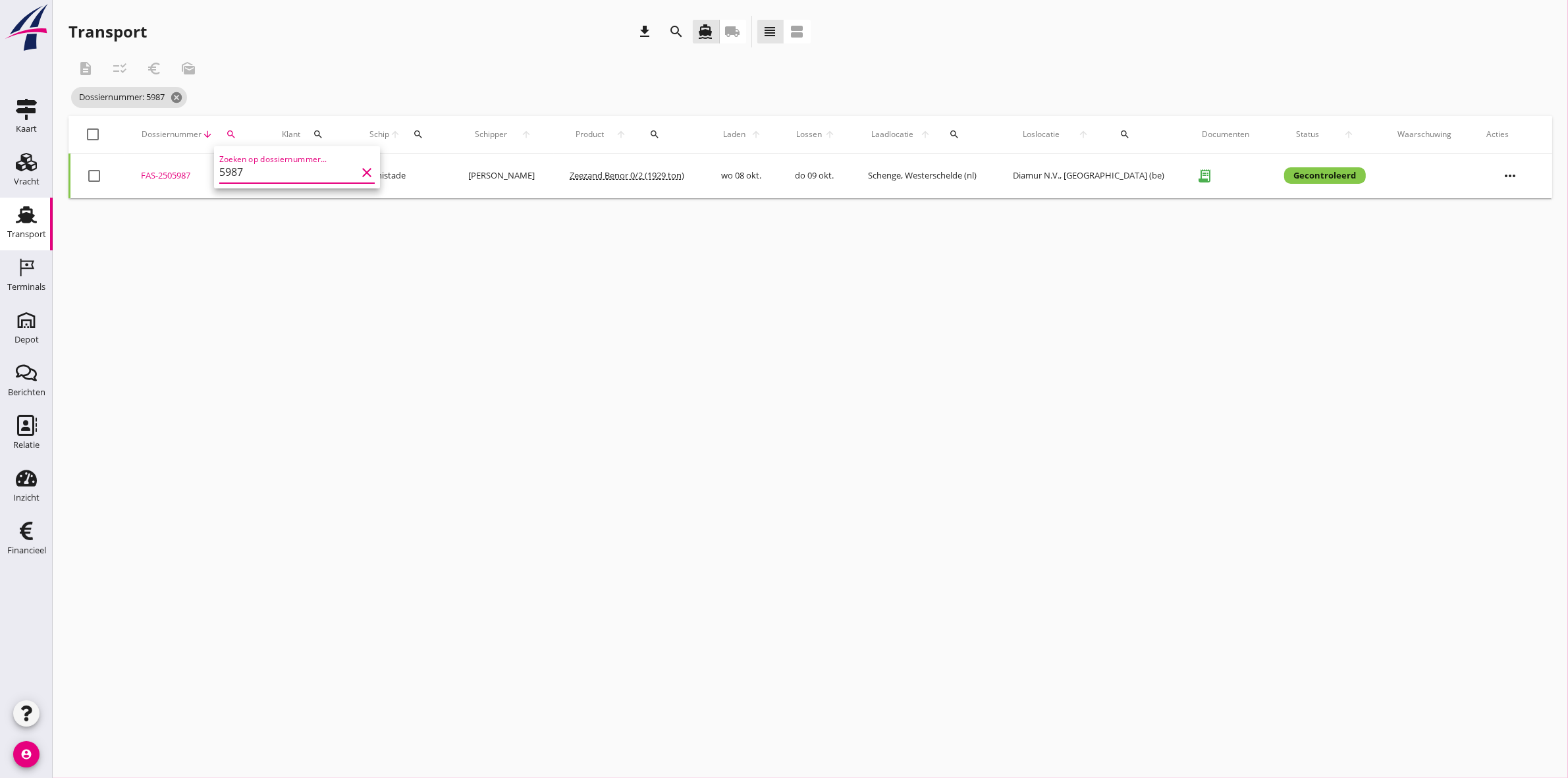
click at [185, 175] on div "FAS-2505987" at bounding box center [195, 176] width 109 height 13
click at [239, 117] on th "Dossiernummer arrow_downward search" at bounding box center [196, 135] width 141 height 37
click at [231, 133] on icon "search" at bounding box center [231, 134] width 11 height 11
click at [264, 175] on input "5987" at bounding box center [295, 173] width 137 height 21
click at [180, 171] on div "FAS-2505989" at bounding box center [194, 176] width 107 height 13
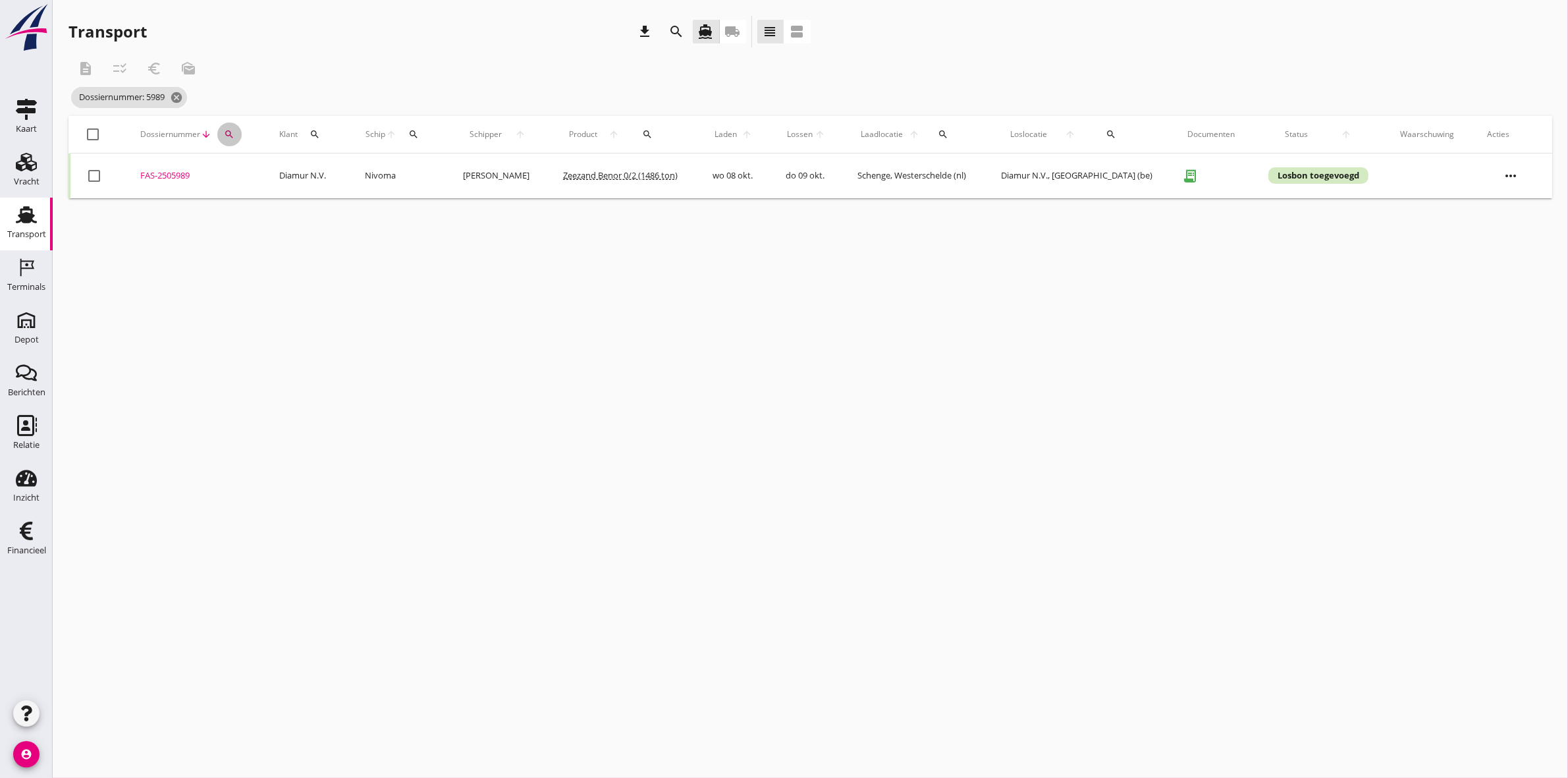
click at [229, 129] on icon "search" at bounding box center [229, 134] width 11 height 11
click at [270, 169] on input "5989" at bounding box center [295, 173] width 137 height 21
click at [166, 175] on div "FAS-2505990" at bounding box center [191, 176] width 106 height 13
click at [236, 123] on button "search" at bounding box center [227, 135] width 24 height 24
click at [273, 175] on input "5990" at bounding box center [295, 173] width 137 height 21
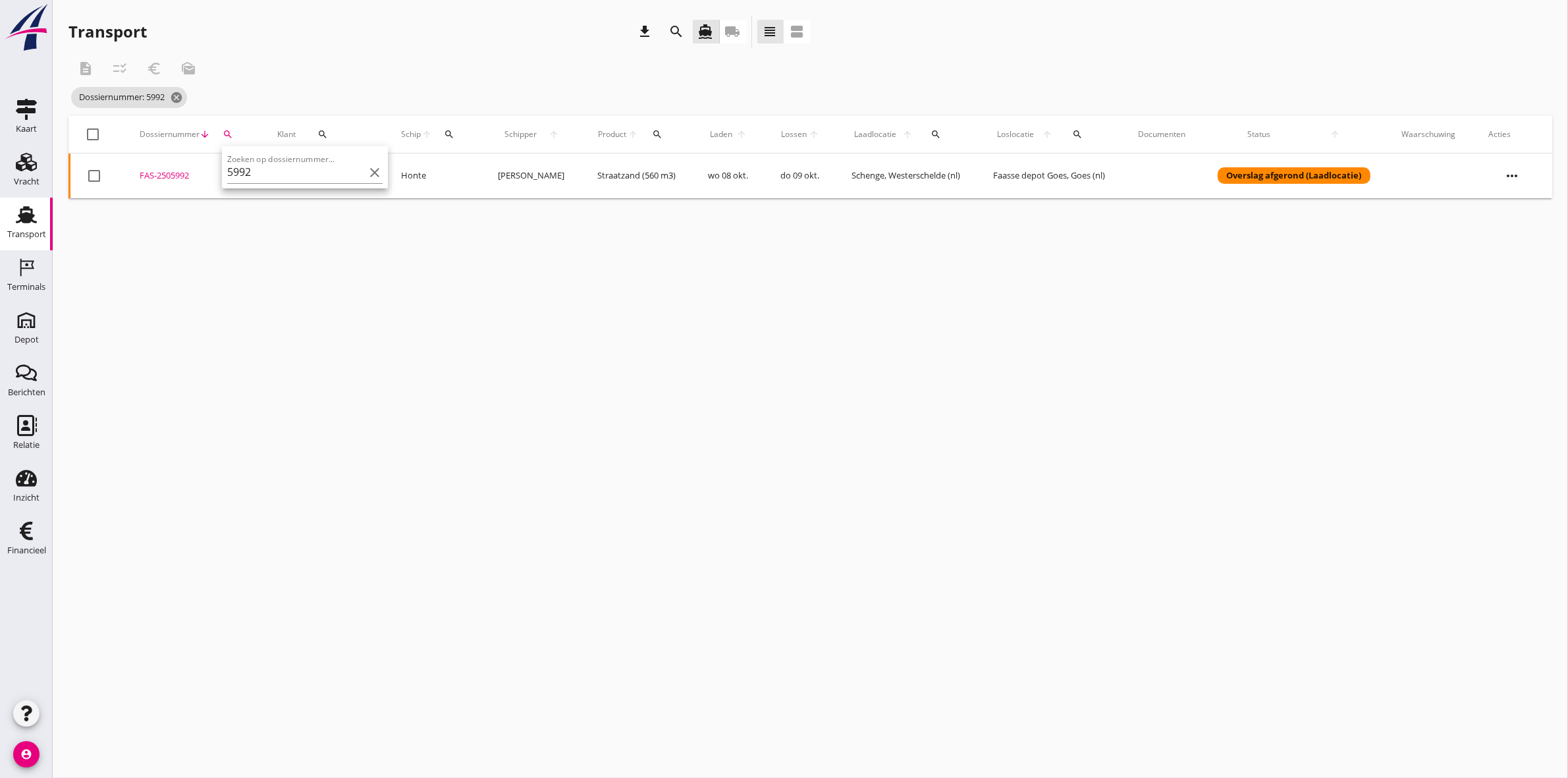
click at [178, 172] on div "FAS-2505992" at bounding box center [192, 176] width 106 height 13
click at [227, 131] on icon "search" at bounding box center [228, 134] width 11 height 11
click at [304, 159] on div "Zoeken op dossiernummer... 5992 clear" at bounding box center [298, 169] width 155 height 29
click at [298, 178] on input "5992" at bounding box center [289, 173] width 137 height 21
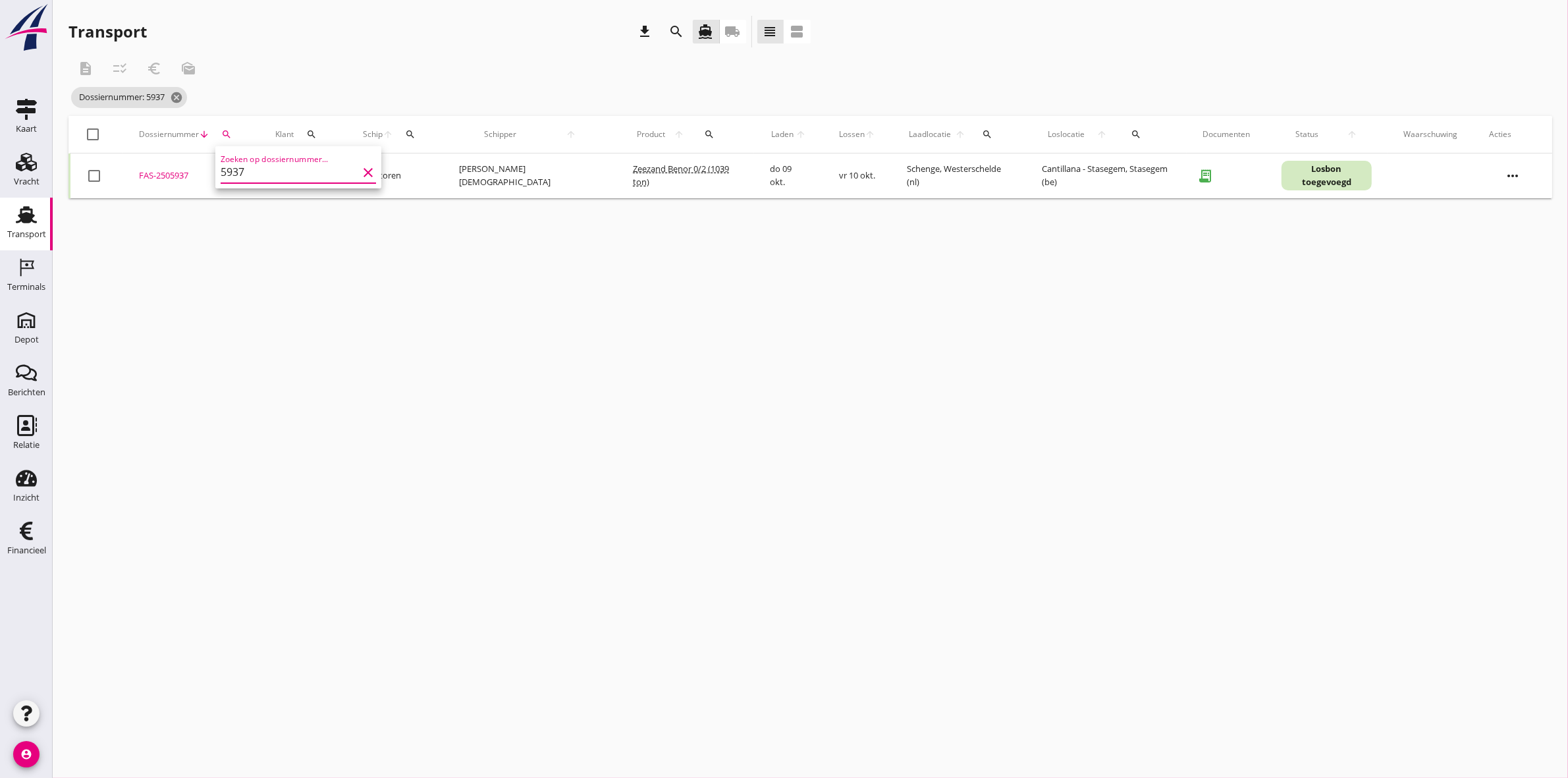
click at [142, 178] on div "FAS-2505937" at bounding box center [191, 176] width 105 height 13
click at [231, 130] on icon "search" at bounding box center [226, 134] width 11 height 11
click at [324, 173] on input "5937" at bounding box center [291, 173] width 137 height 21
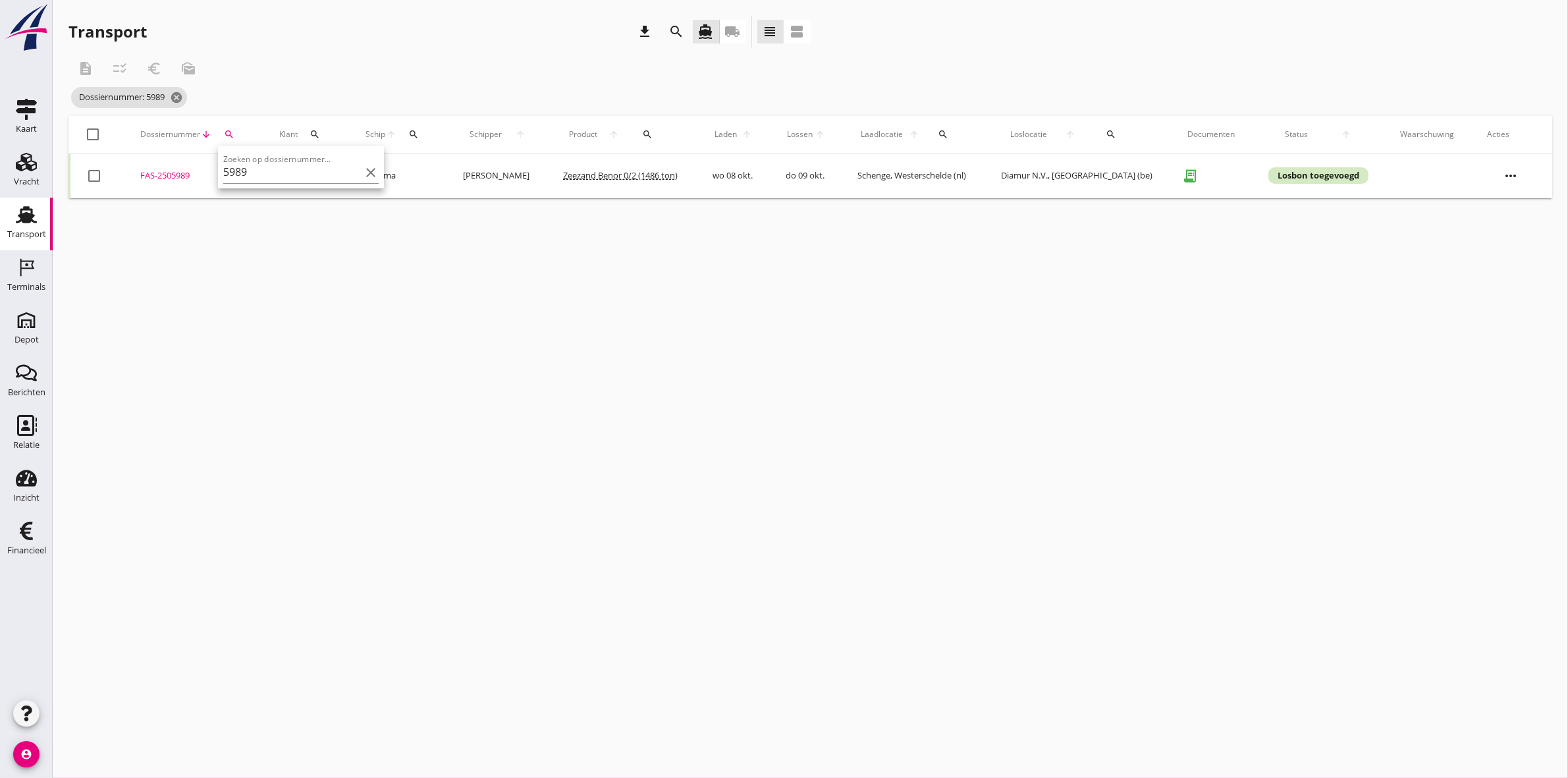
click at [177, 176] on div "FAS-2505989" at bounding box center [194, 176] width 107 height 13
click at [242, 127] on button "search" at bounding box center [229, 135] width 25 height 24
click at [271, 173] on input "5989" at bounding box center [295, 173] width 137 height 21
click at [181, 171] on div "FAS-2505990" at bounding box center [191, 176] width 106 height 13
click at [231, 130] on icon "search" at bounding box center [227, 134] width 11 height 11
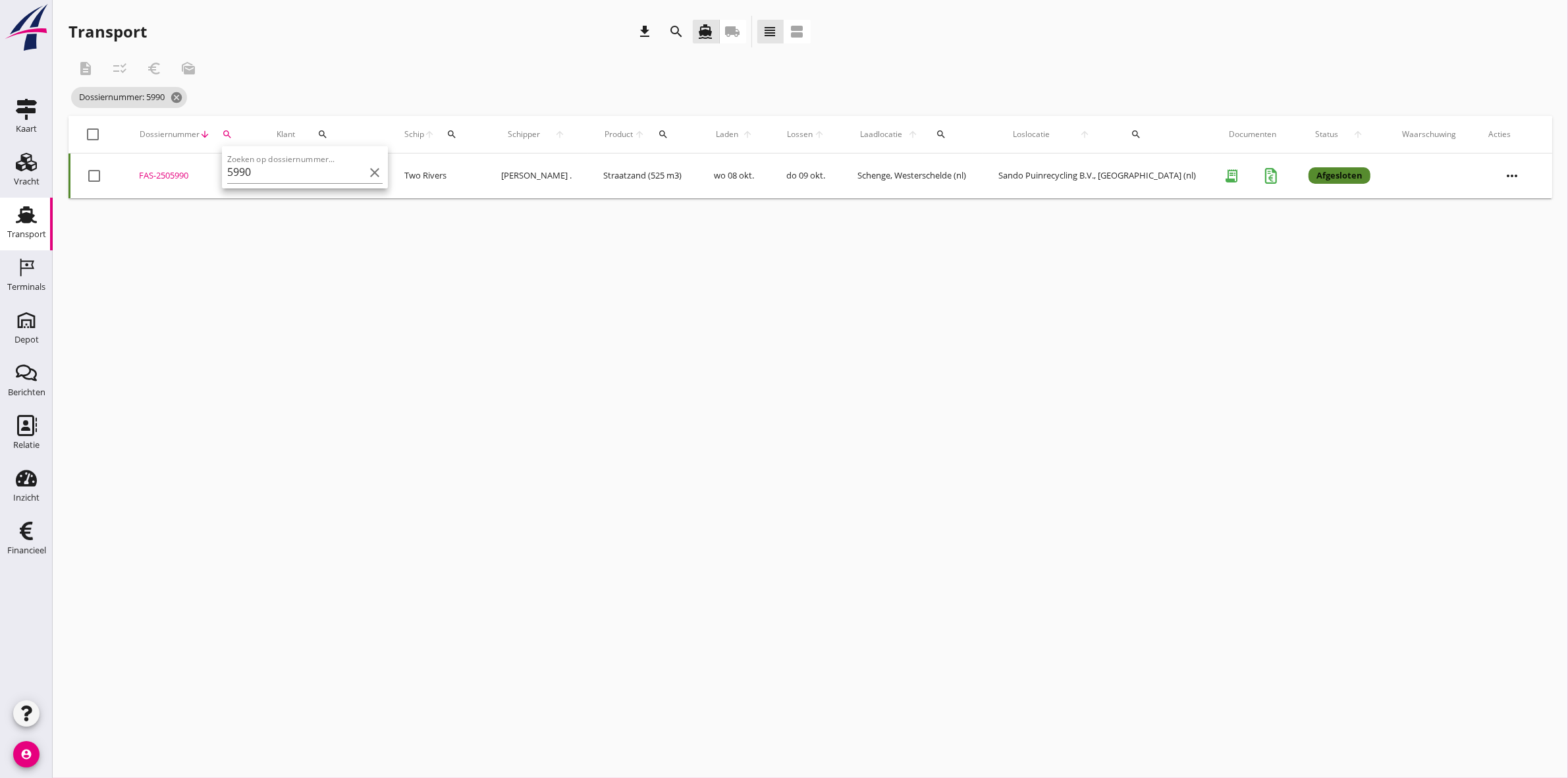
click at [282, 157] on div "Zoeken op dossiernummer... 5990 clear" at bounding box center [305, 169] width 155 height 29
click at [290, 169] on input "5990" at bounding box center [295, 173] width 137 height 21
type input "5992"
click at [160, 178] on div "FAS-2505992" at bounding box center [192, 176] width 106 height 13
click at [232, 131] on div "search" at bounding box center [228, 134] width 24 height 11
